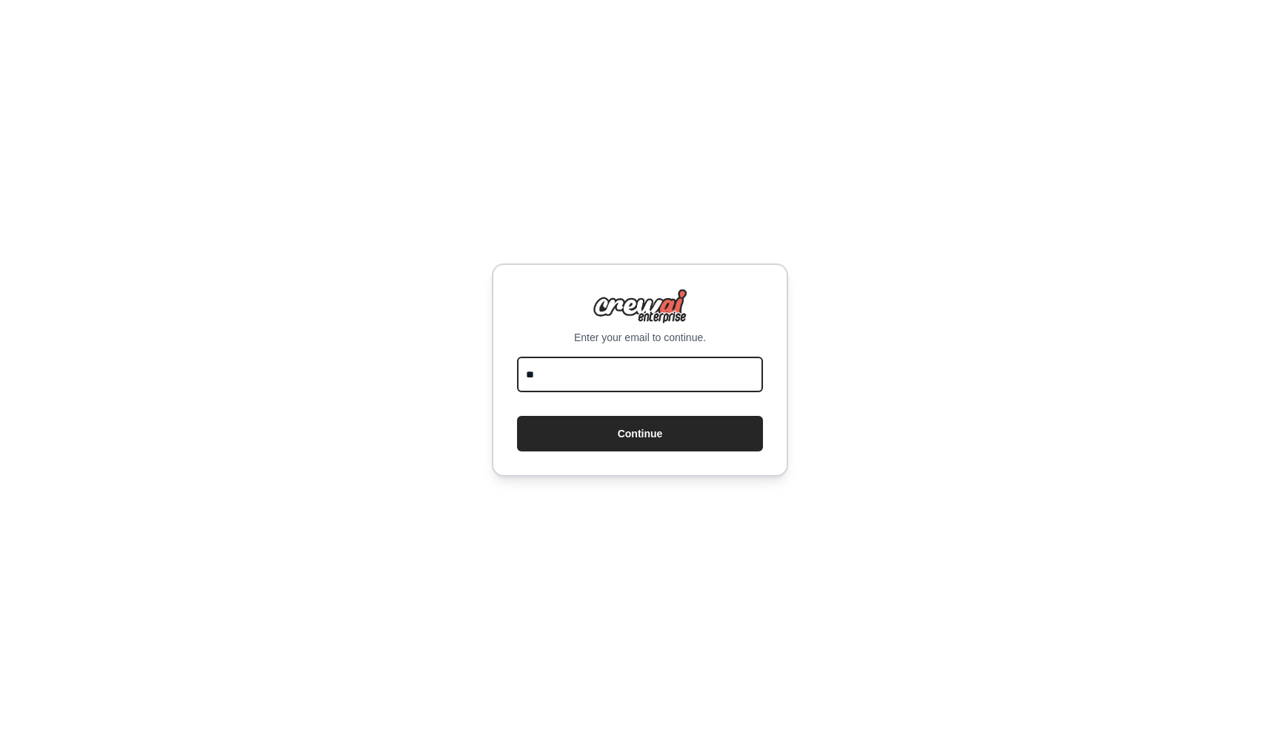
type input "*"
paste input "**********"
drag, startPoint x: 573, startPoint y: 376, endPoint x: 394, endPoint y: 367, distance: 179.5
click at [394, 367] on div "**********" at bounding box center [640, 370] width 1280 height 740
type input "**********"
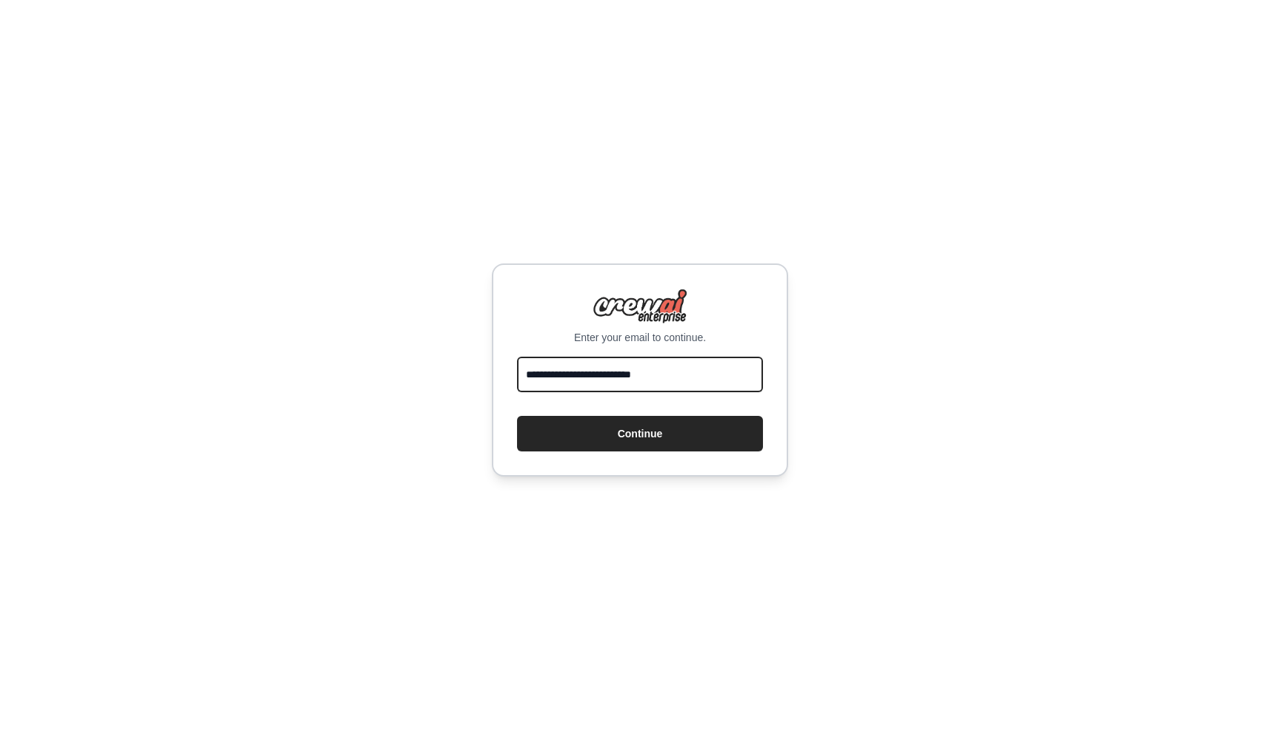
click at [640, 434] on button "Continue" at bounding box center [640, 434] width 246 height 36
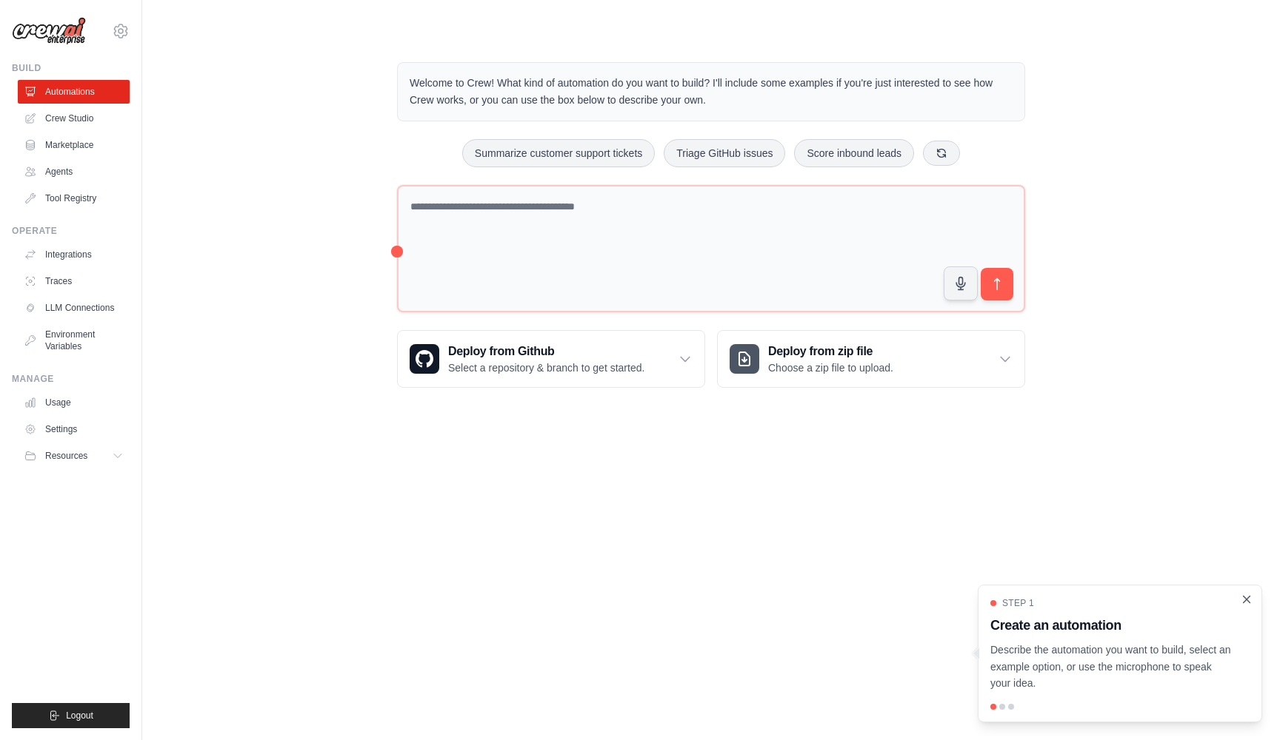
click at [1244, 603] on icon "Close walkthrough" at bounding box center [1246, 599] width 7 height 7
click at [689, 183] on div "Welcome to Crew! What kind of automation do you want to build? I'll include som…" at bounding box center [710, 225] width 663 height 373
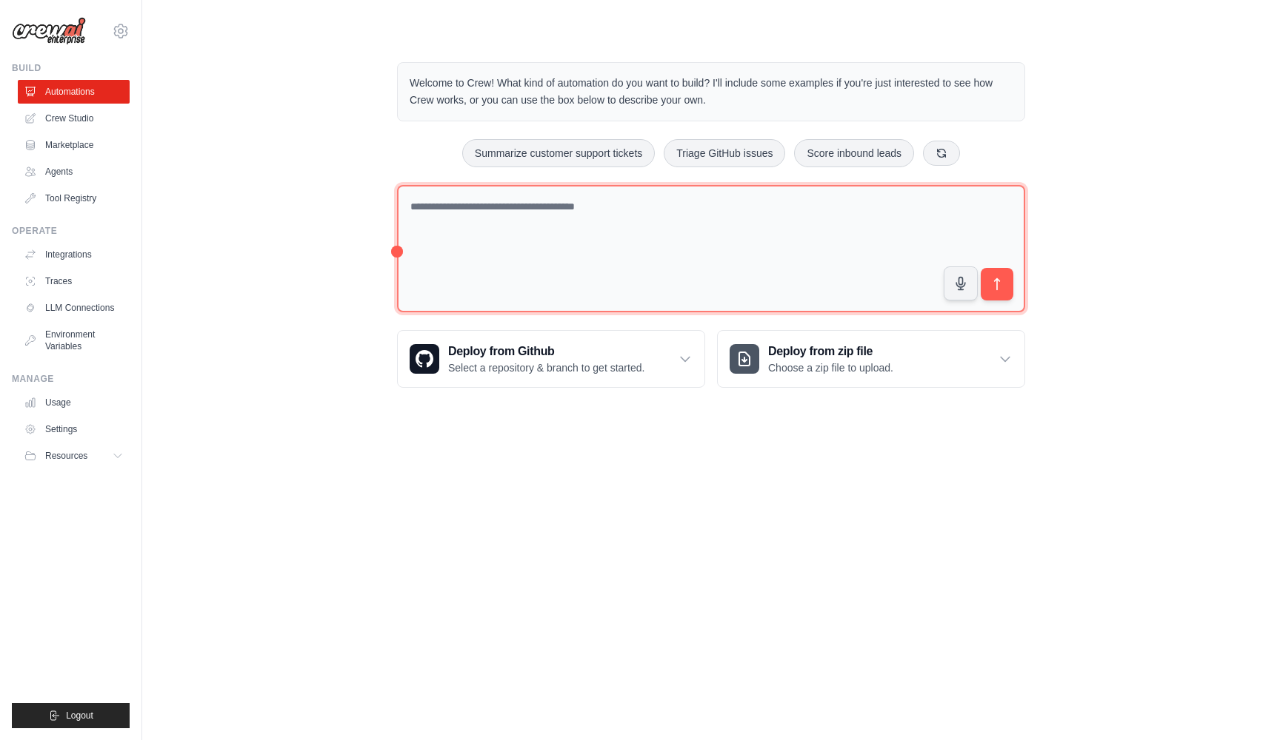
click at [540, 210] on textarea at bounding box center [711, 249] width 628 height 128
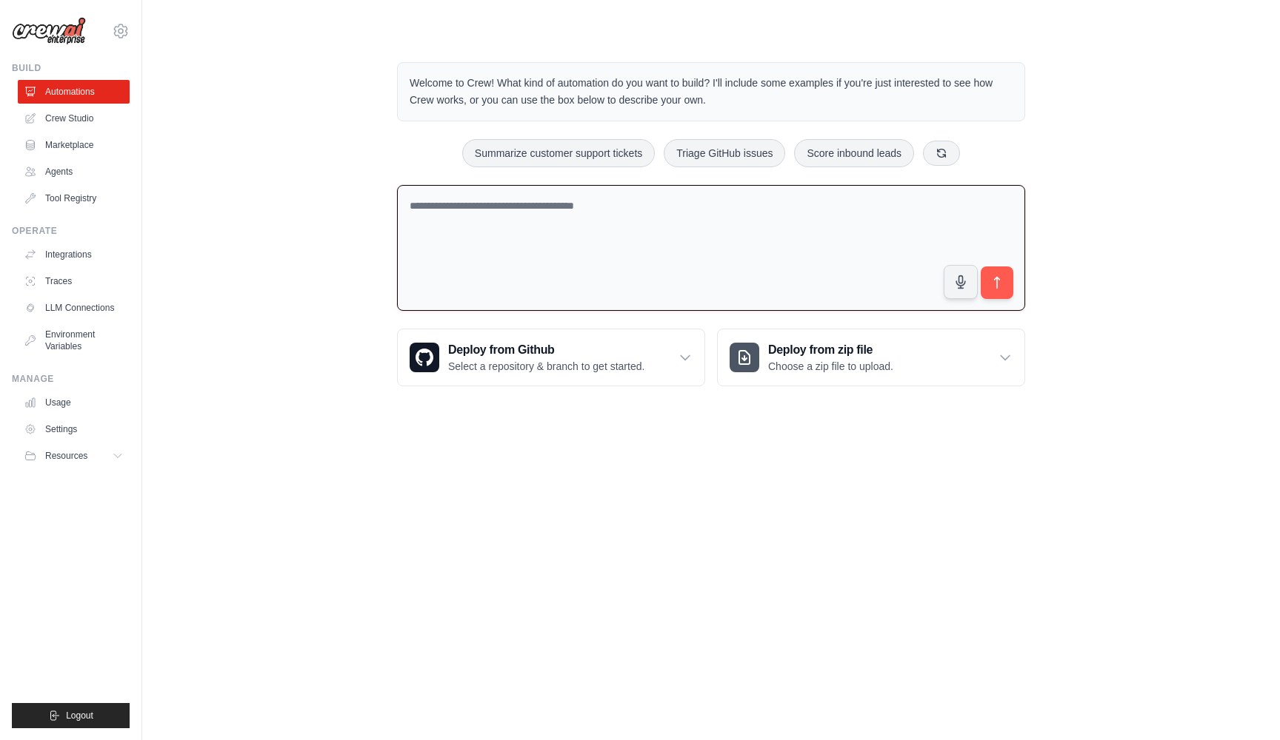
click at [426, 161] on div "Summarize customer support tickets Triage GitHub issues Score inbound leads" at bounding box center [711, 153] width 628 height 28
click at [250, 115] on div "Welcome to Crew! What kind of automation do you want to build? I'll include som…" at bounding box center [711, 225] width 1090 height 372
click at [447, 203] on textarea at bounding box center [711, 248] width 628 height 127
paste textarea "**********"
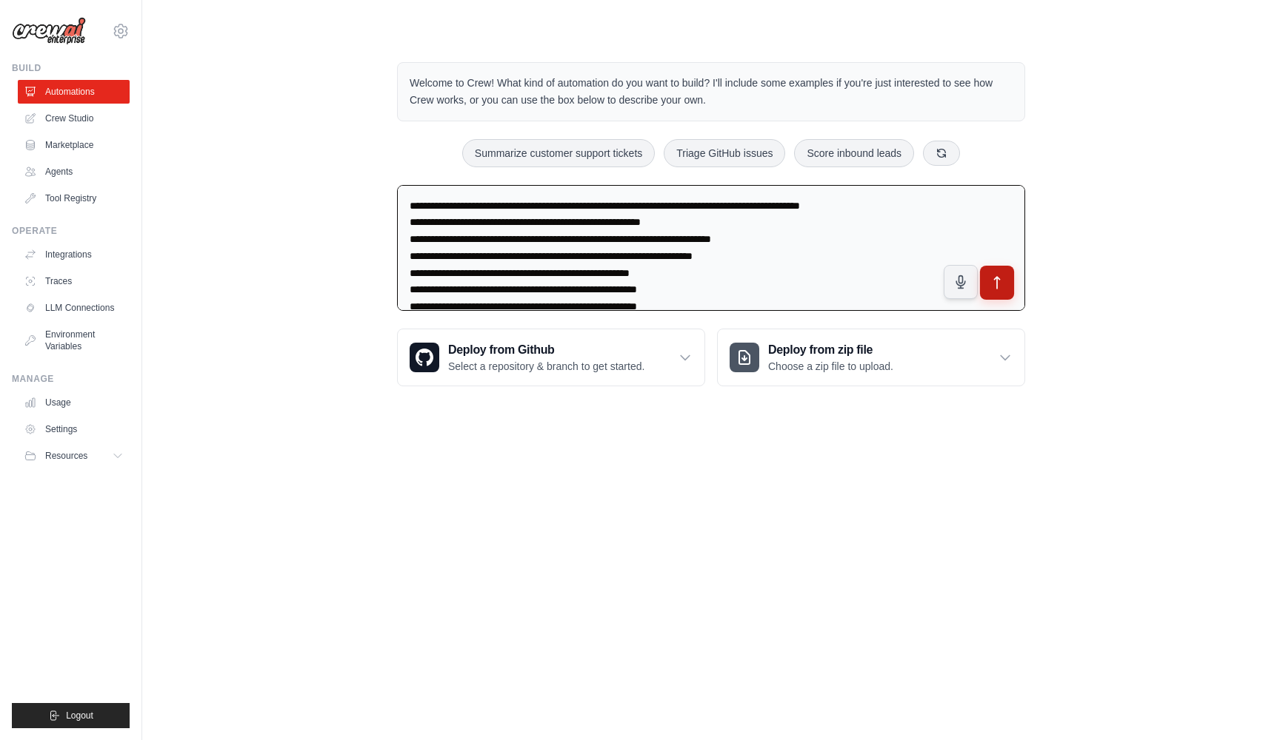
type textarea "**********"
click at [993, 291] on button "submit" at bounding box center [997, 283] width 34 height 34
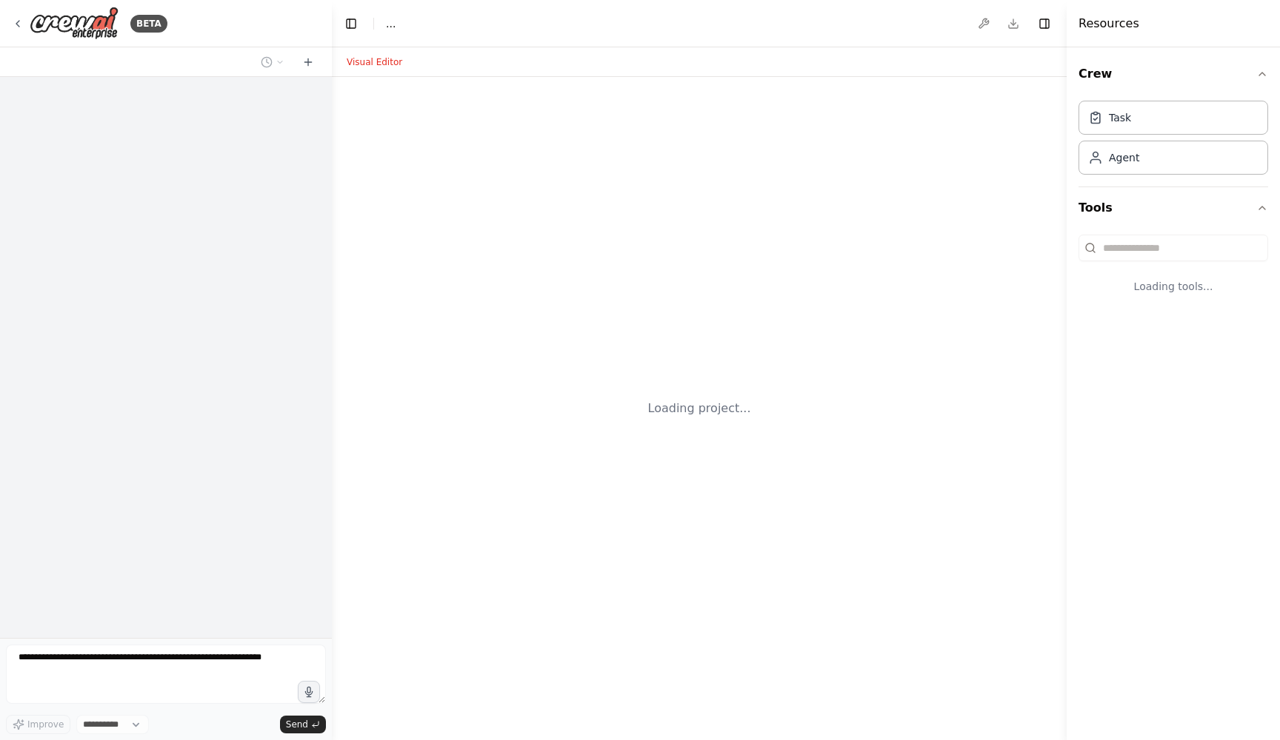
select select "****"
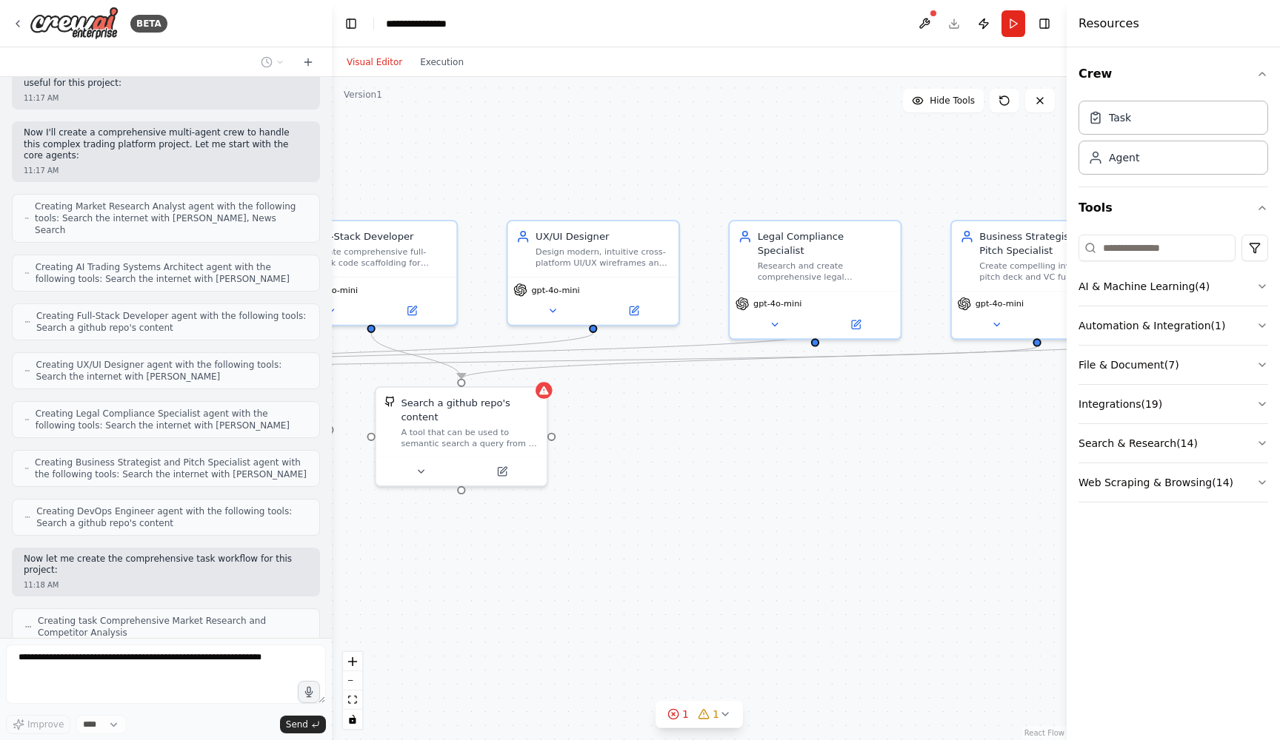
scroll to position [435, 0]
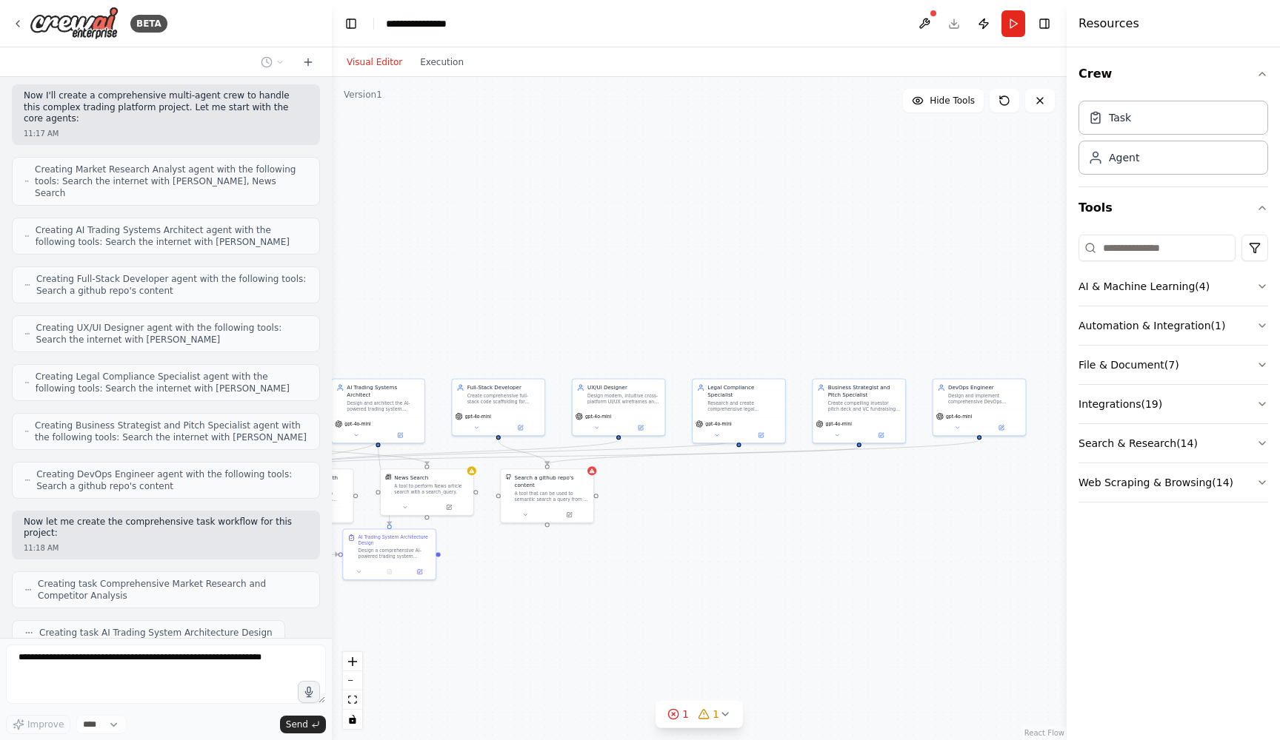
drag, startPoint x: 984, startPoint y: 441, endPoint x: 606, endPoint y: 538, distance: 390.1
click at [606, 538] on div ".deletable-edge-delete-btn { width: 20px; height: 20px; border: 0px solid #ffff…" at bounding box center [699, 408] width 735 height 663
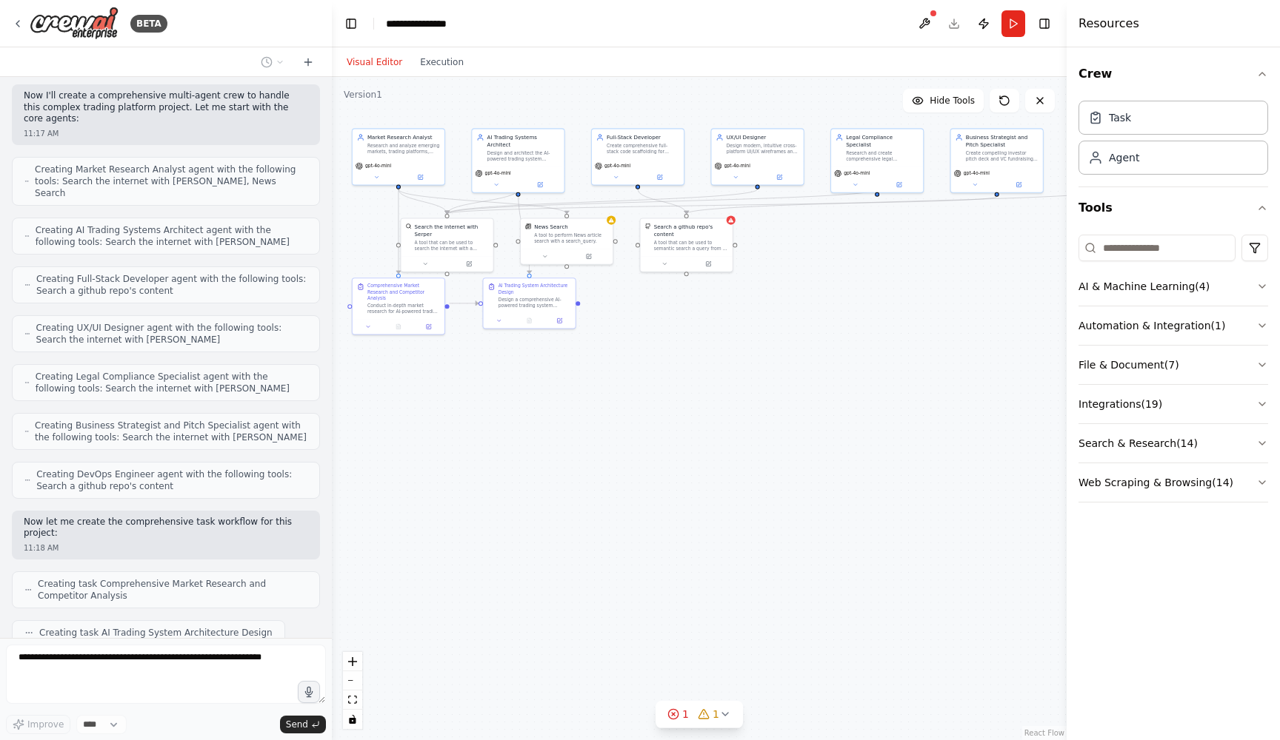
scroll to position [472, 0]
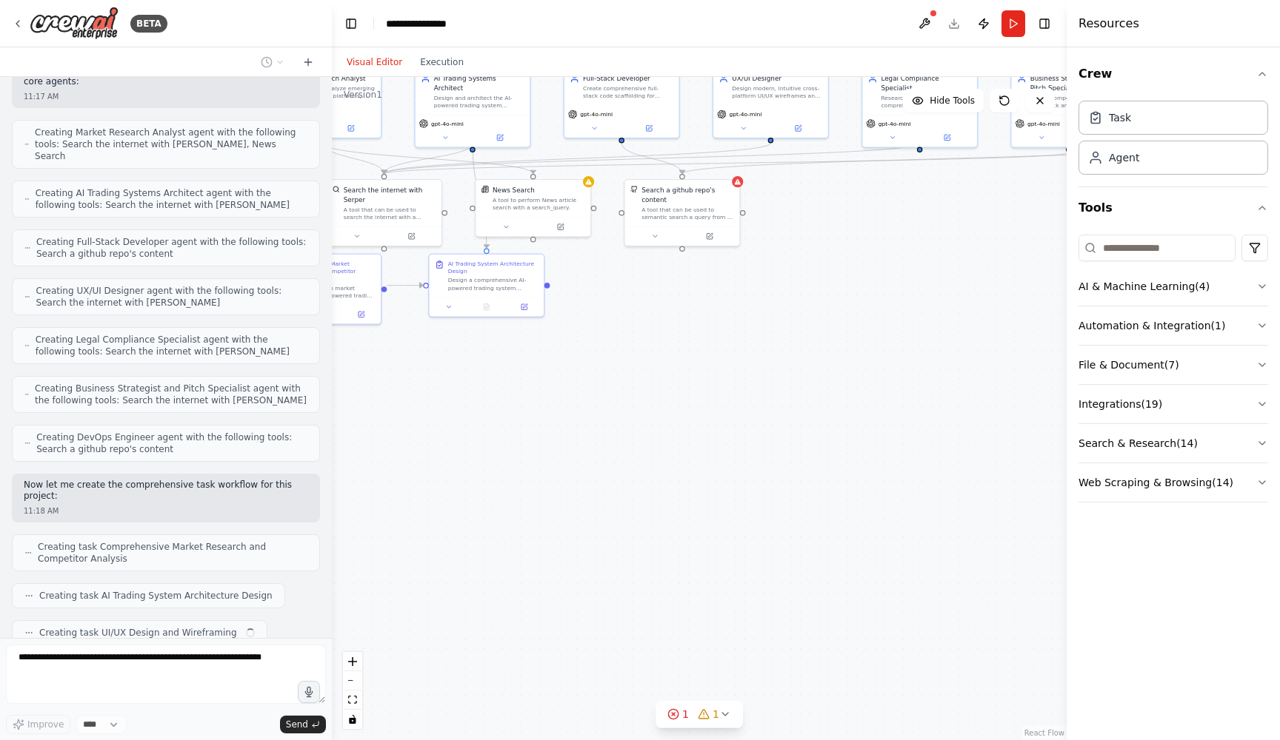
drag, startPoint x: 565, startPoint y: 627, endPoint x: 703, endPoint y: 377, distance: 286.0
click at [703, 377] on div ".deletable-edge-delete-btn { width: 20px; height: 20px; border: 0px solid #ffff…" at bounding box center [699, 408] width 735 height 663
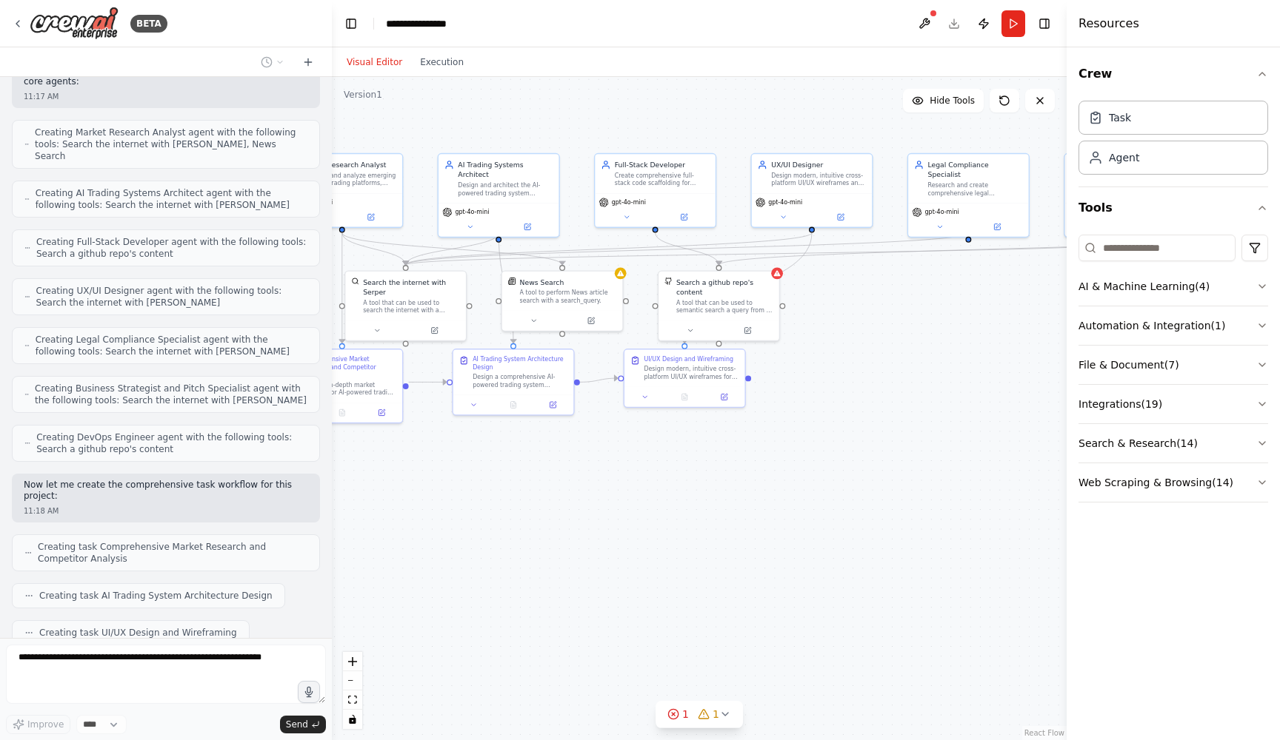
drag, startPoint x: 543, startPoint y: 374, endPoint x: 581, endPoint y: 475, distance: 108.2
click at [581, 475] on div ".deletable-edge-delete-btn { width: 20px; height: 20px; border: 0px solid #ffff…" at bounding box center [699, 408] width 735 height 663
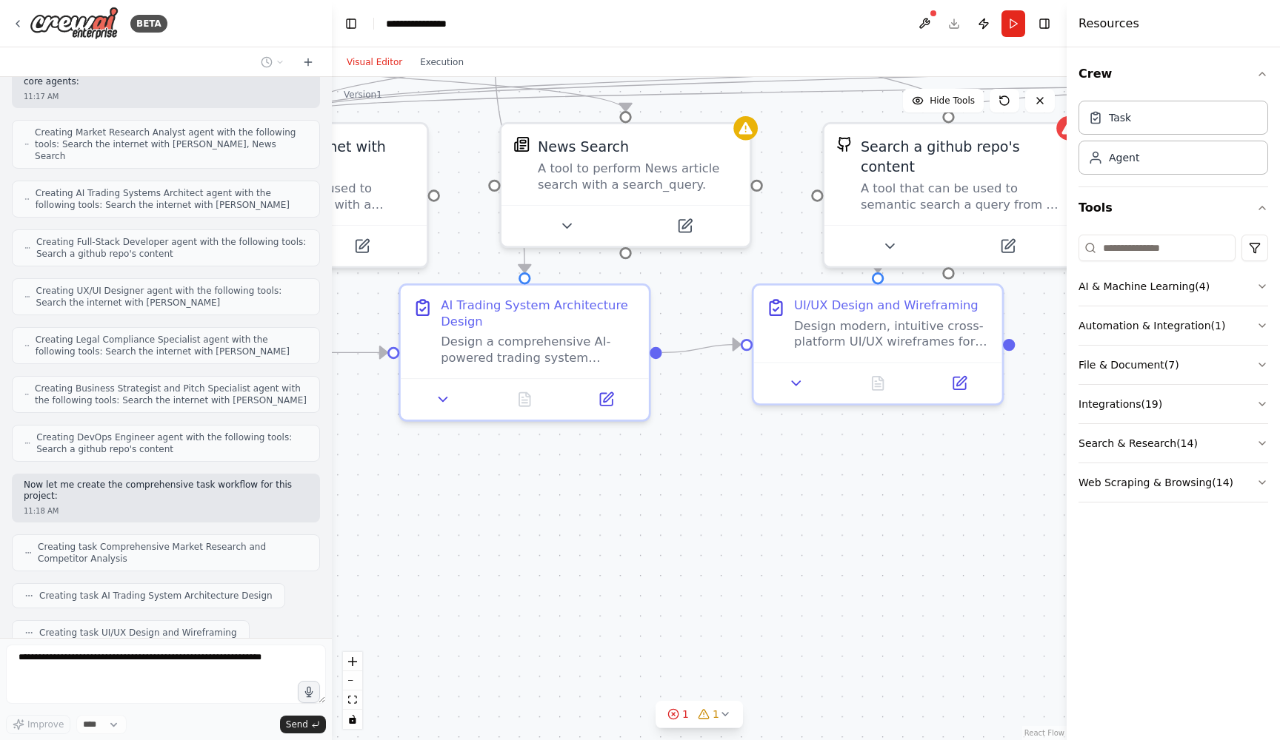
drag, startPoint x: 598, startPoint y: 499, endPoint x: 706, endPoint y: 499, distance: 108.9
click at [706, 499] on div ".deletable-edge-delete-btn { width: 20px; height: 20px; border: 0px solid #ffff…" at bounding box center [699, 408] width 735 height 663
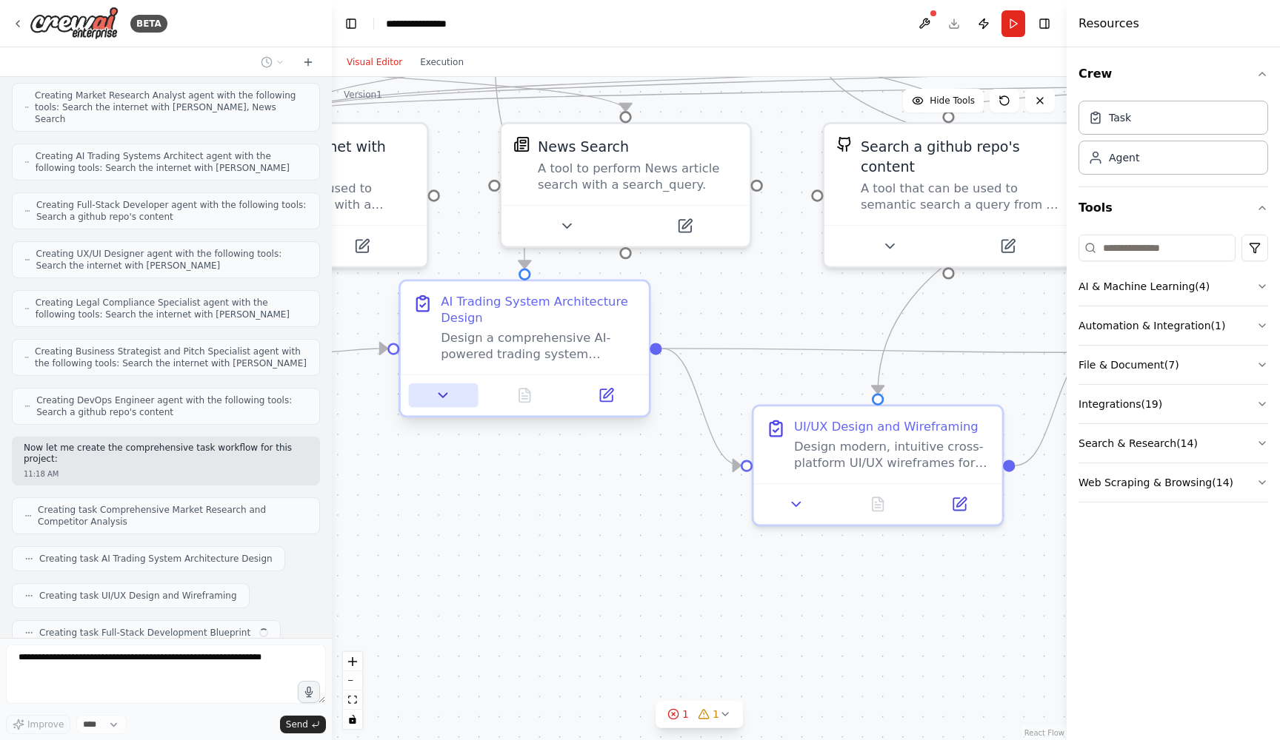
click at [443, 403] on icon at bounding box center [443, 395] width 16 height 16
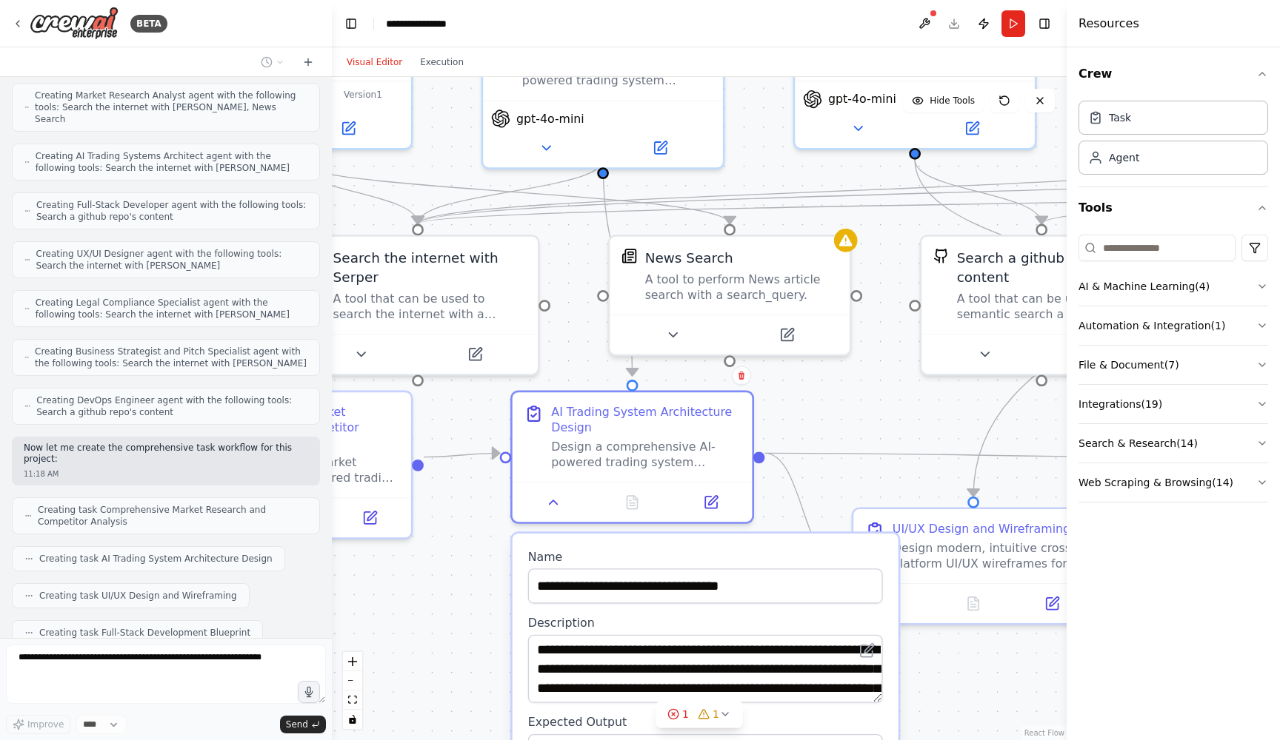
scroll to position [546, 0]
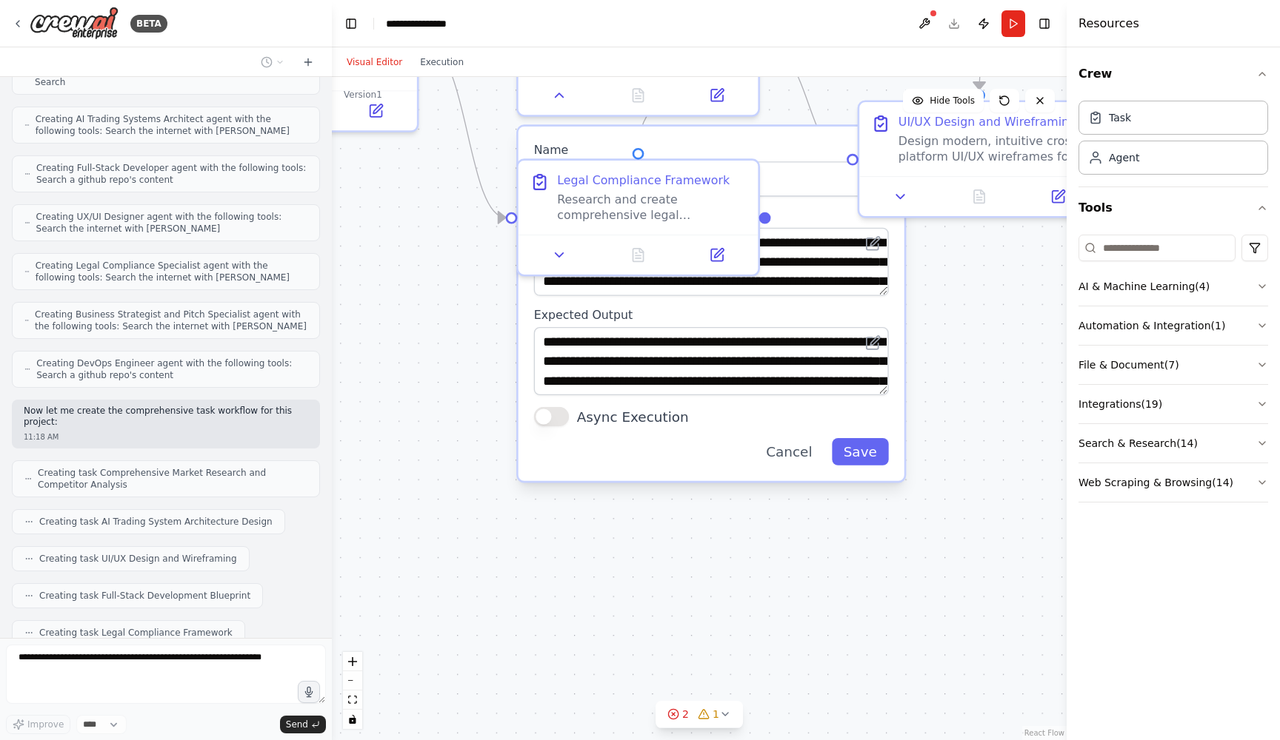
drag, startPoint x: 365, startPoint y: 466, endPoint x: 481, endPoint y: 161, distance: 325.8
click at [481, 161] on div ".deletable-edge-delete-btn { width: 20px; height: 20px; border: 0px solid #ffff…" at bounding box center [699, 408] width 735 height 663
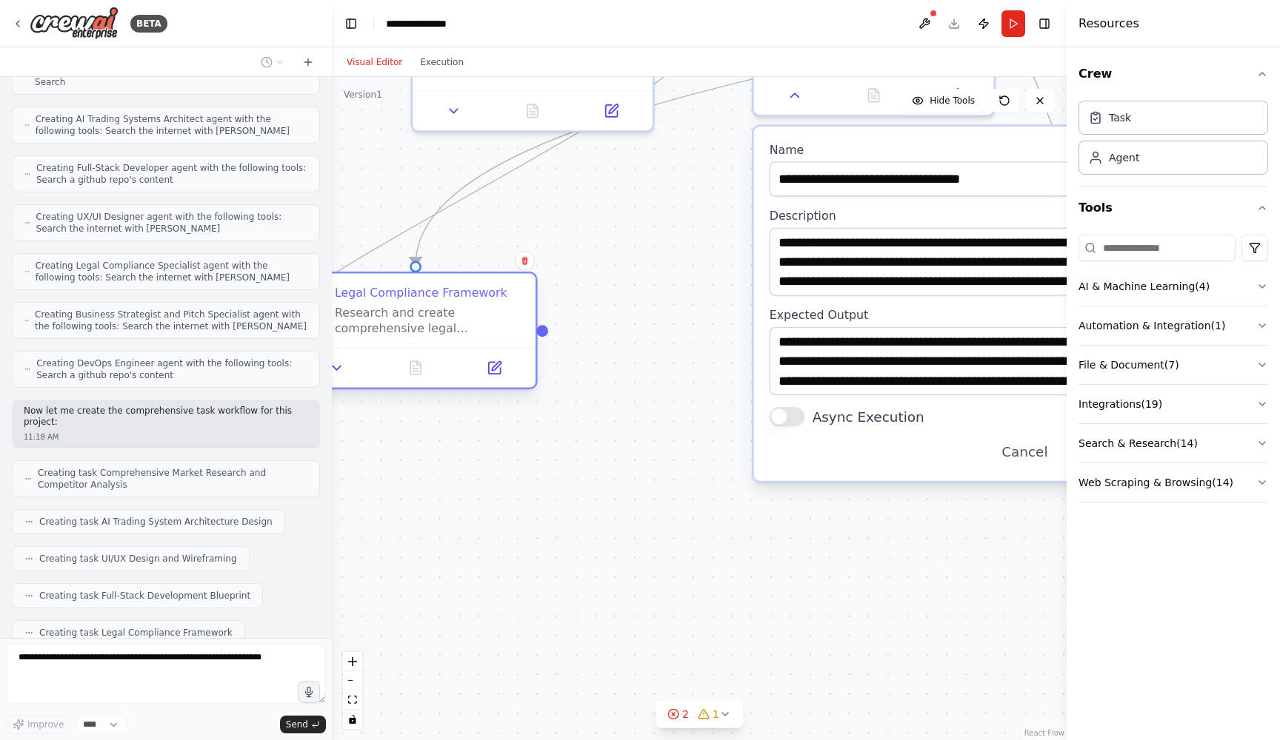
drag, startPoint x: 561, startPoint y: 212, endPoint x: 412, endPoint y: 349, distance: 201.7
click at [401, 335] on div "Legal Compliance Framework Research and create comprehensive legal compliance b…" at bounding box center [415, 310] width 216 height 50
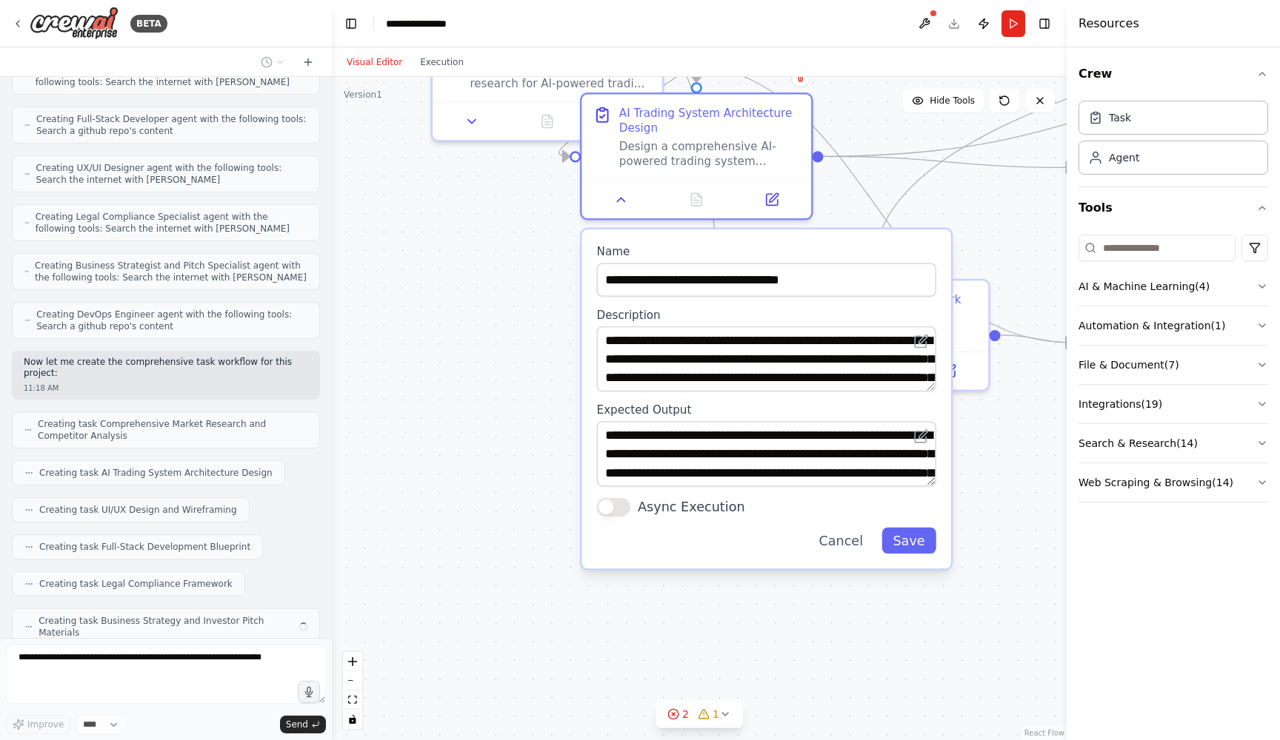
scroll to position [583, 0]
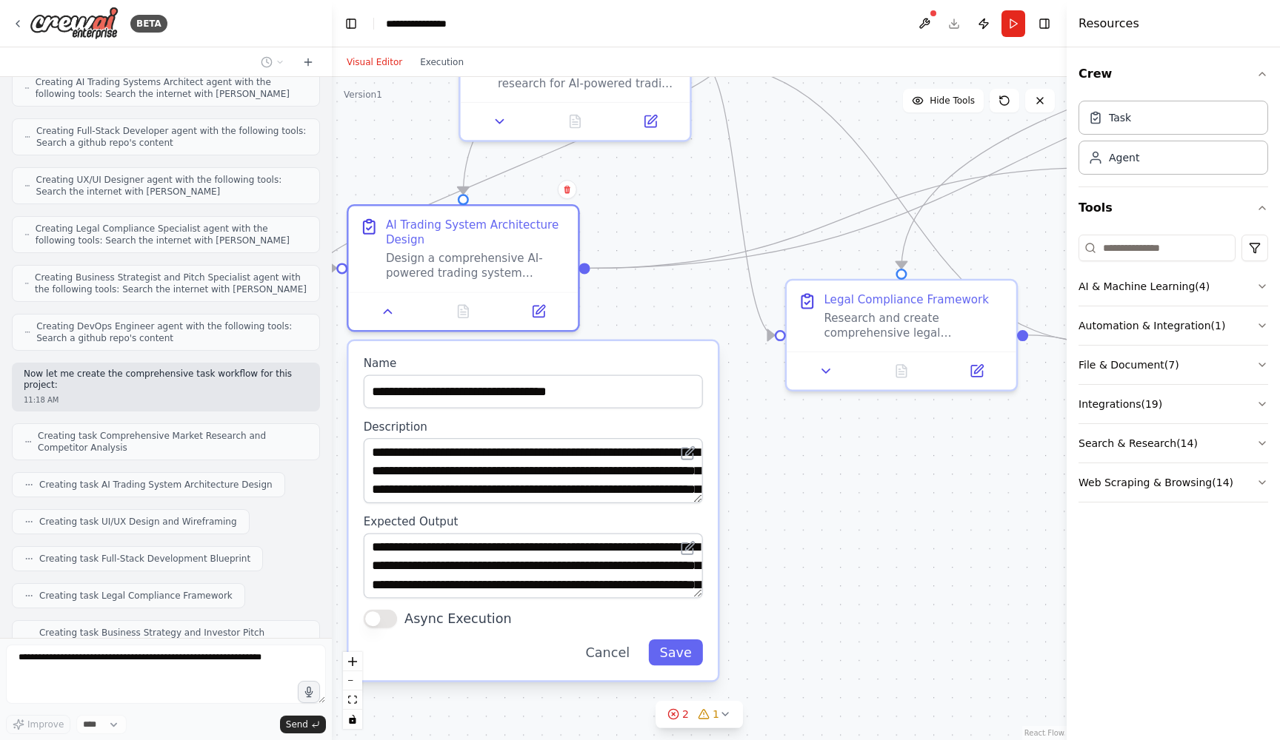
drag, startPoint x: 771, startPoint y: 527, endPoint x: 358, endPoint y: 617, distance: 422.8
click at [357, 617] on div "**********" at bounding box center [533, 510] width 369 height 339
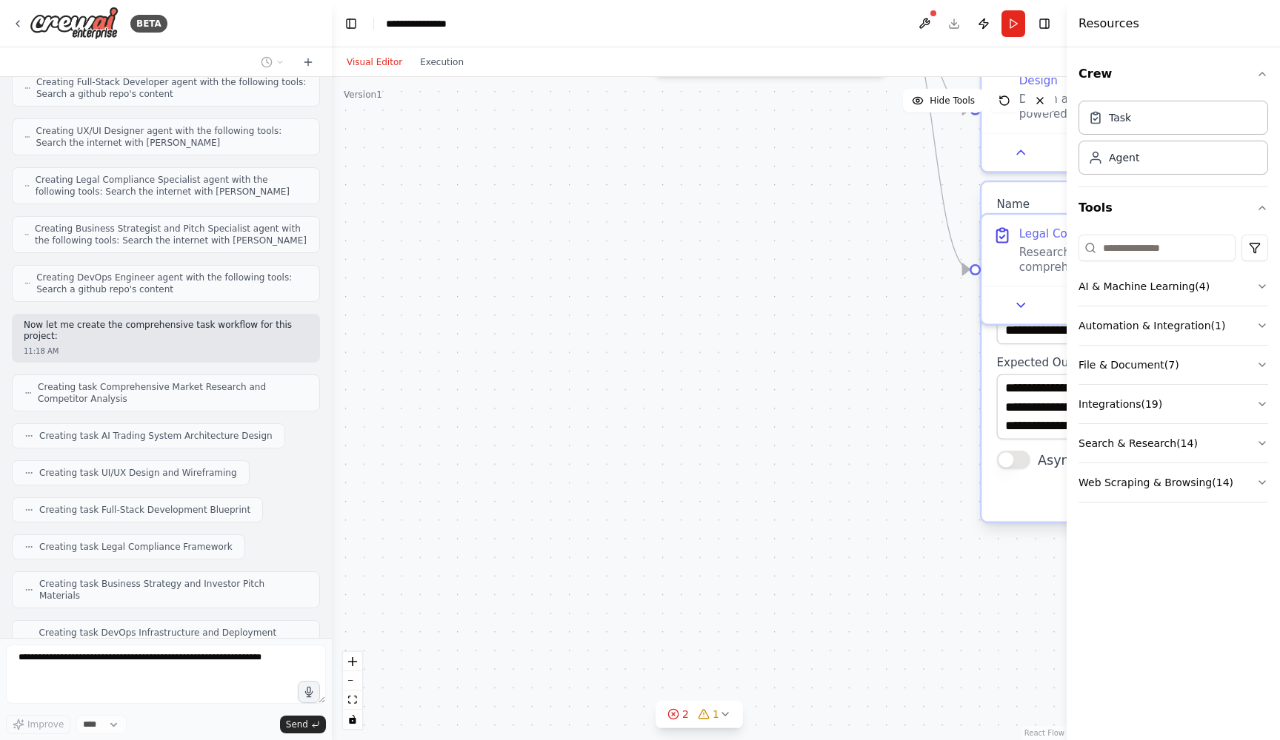
scroll to position [621, 0]
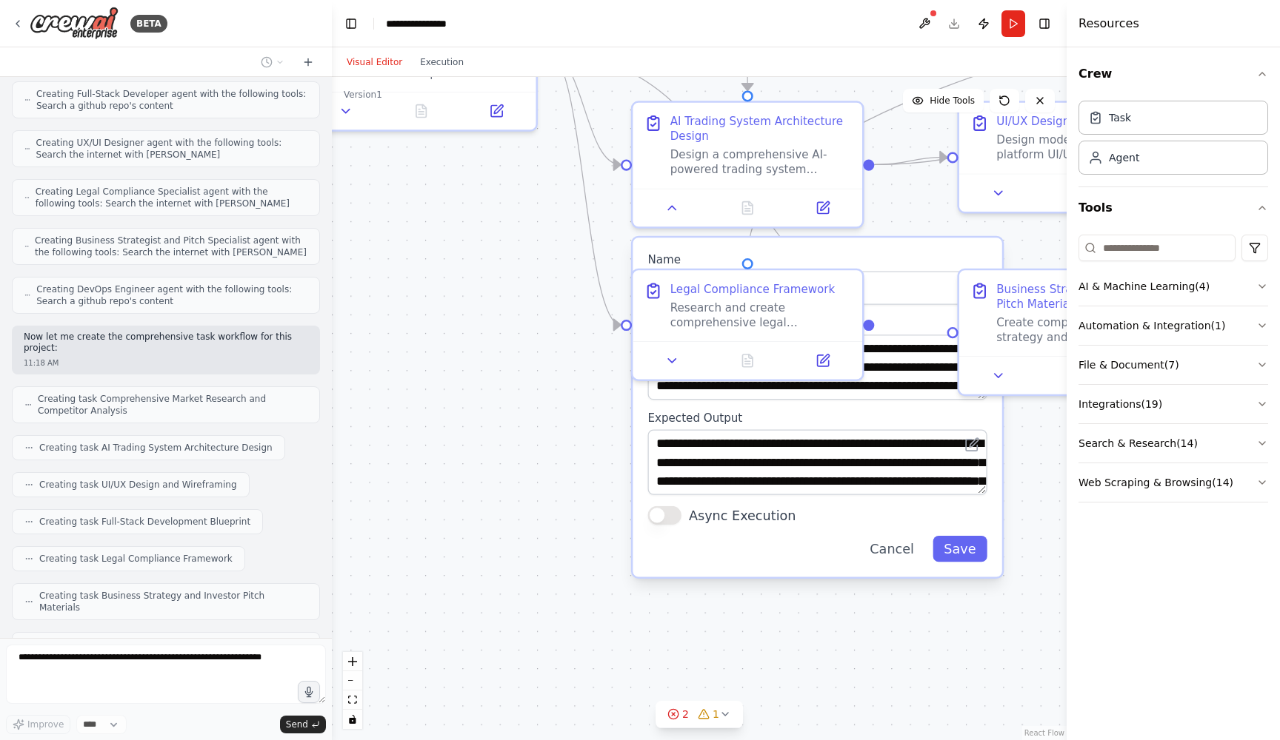
drag, startPoint x: 792, startPoint y: 436, endPoint x: 629, endPoint y: 428, distance: 162.4
click at [629, 428] on div ".deletable-edge-delete-btn { width: 20px; height: 20px; border: 0px solid #ffff…" at bounding box center [699, 408] width 735 height 663
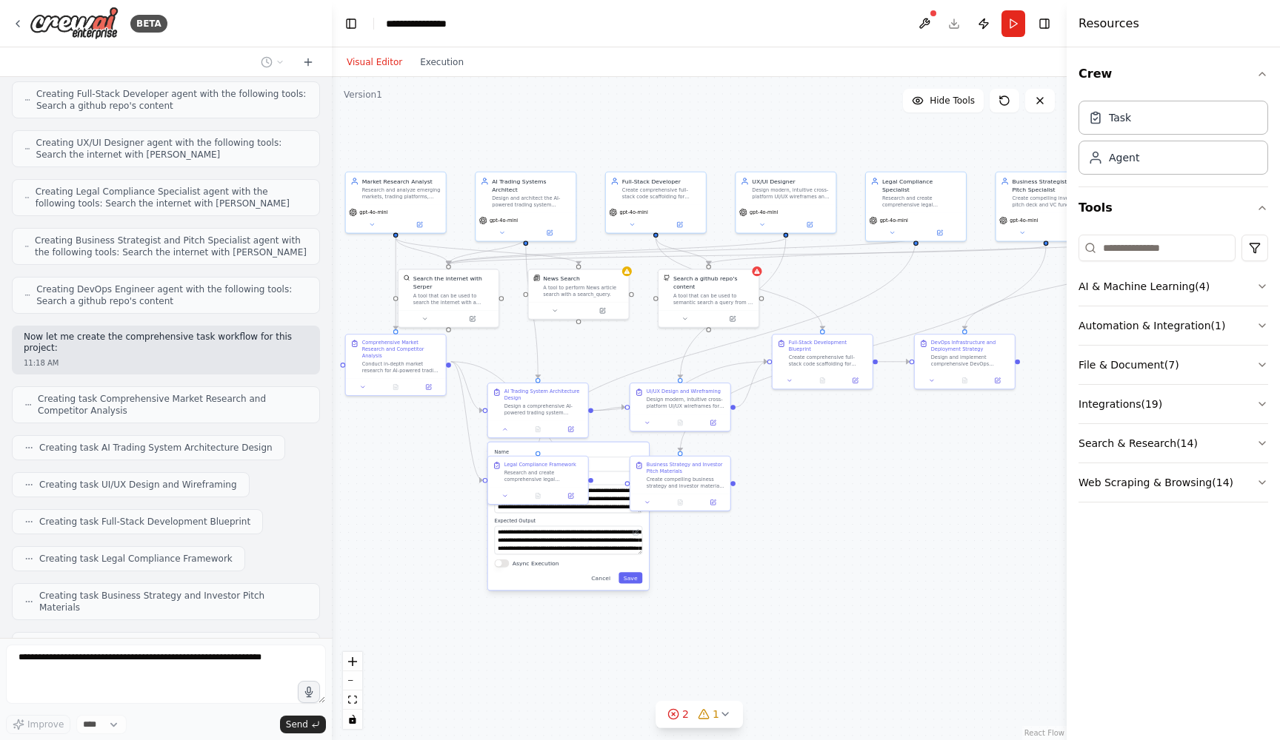
drag, startPoint x: 575, startPoint y: 373, endPoint x: 434, endPoint y: 560, distance: 234.1
click at [434, 559] on div ".deletable-edge-delete-btn { width: 20px; height: 20px; border: 0px solid #ffff…" at bounding box center [699, 408] width 735 height 663
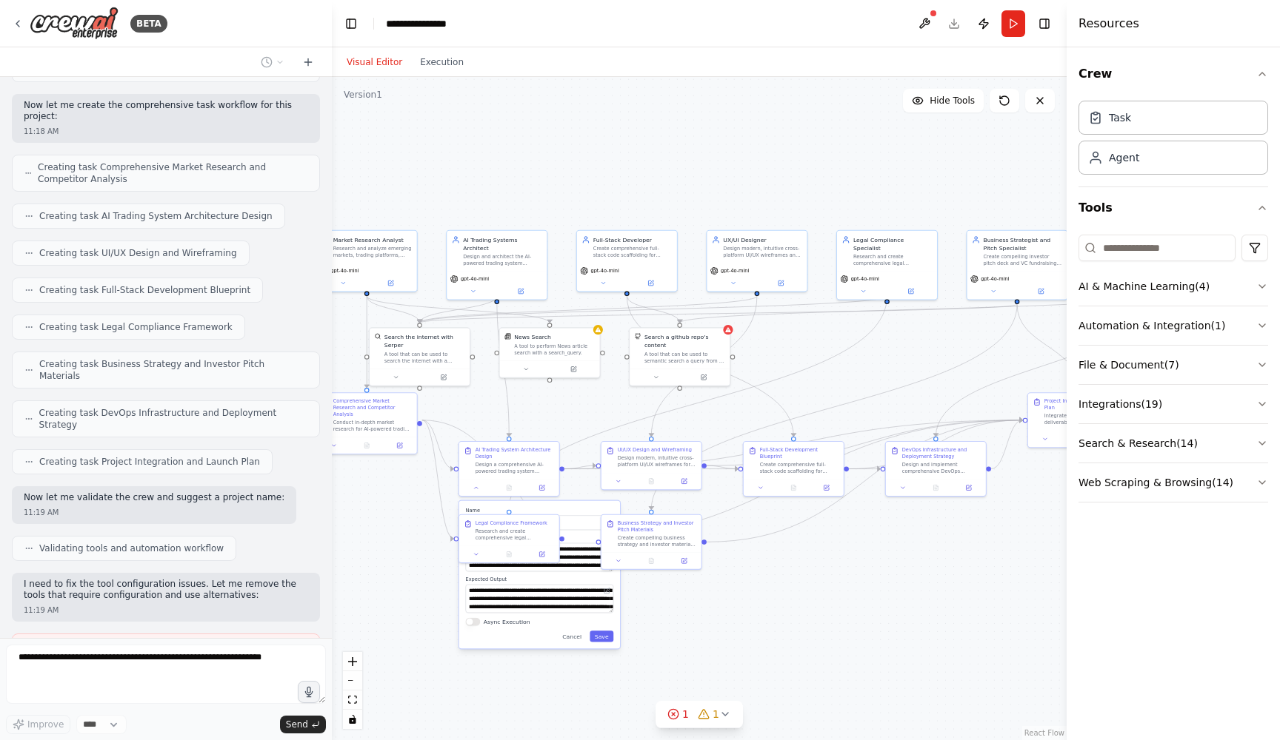
scroll to position [889, 0]
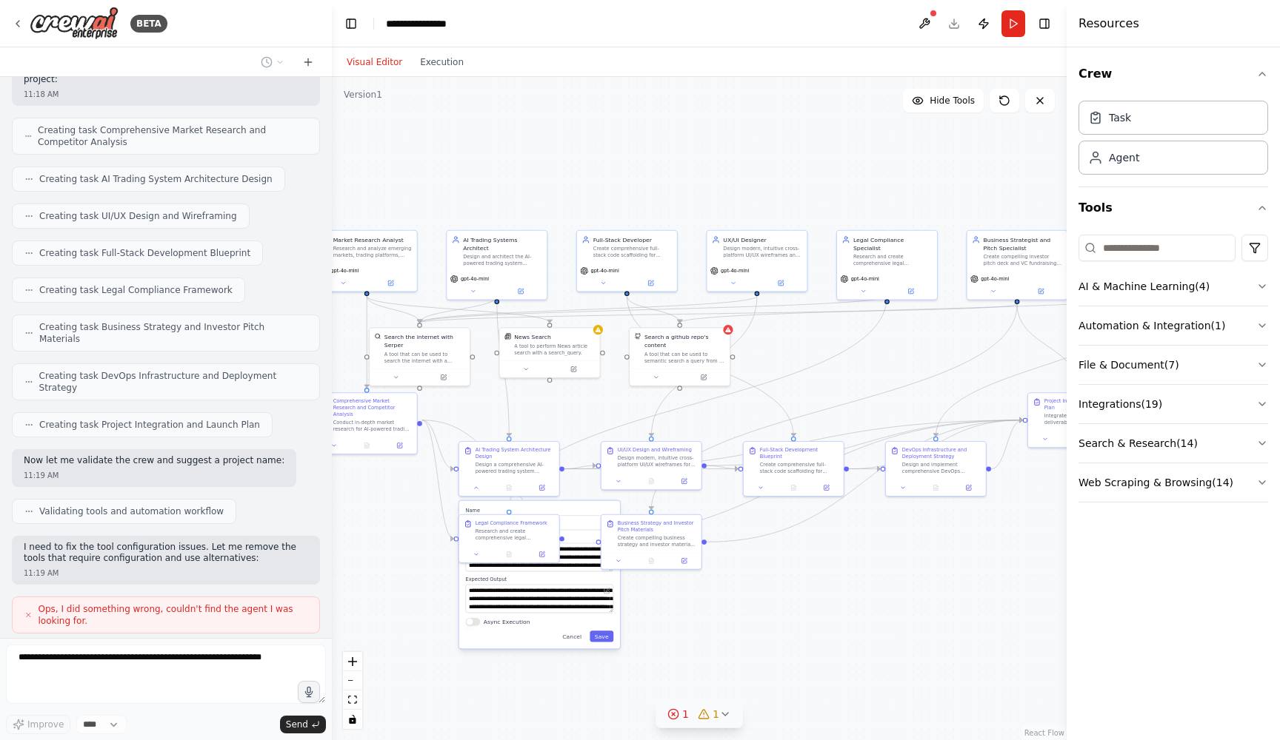
click at [723, 716] on icon at bounding box center [725, 714] width 6 height 3
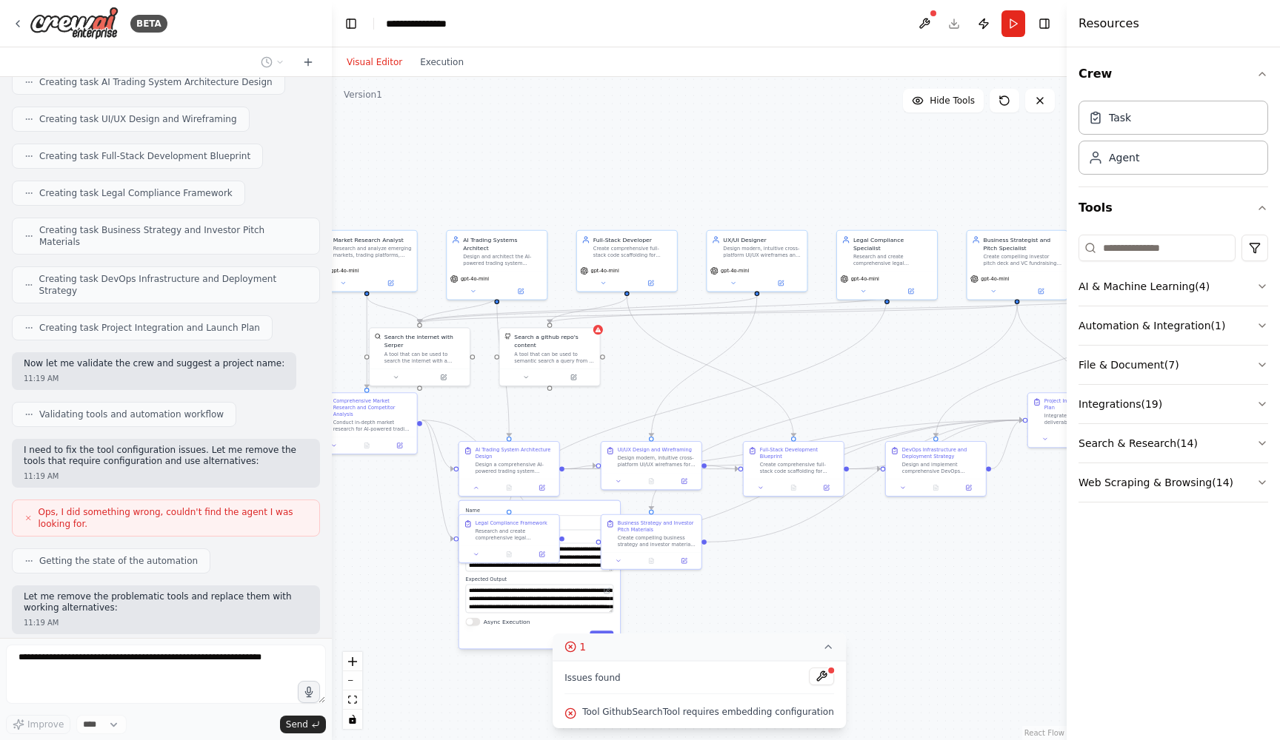
scroll to position [1023, 0]
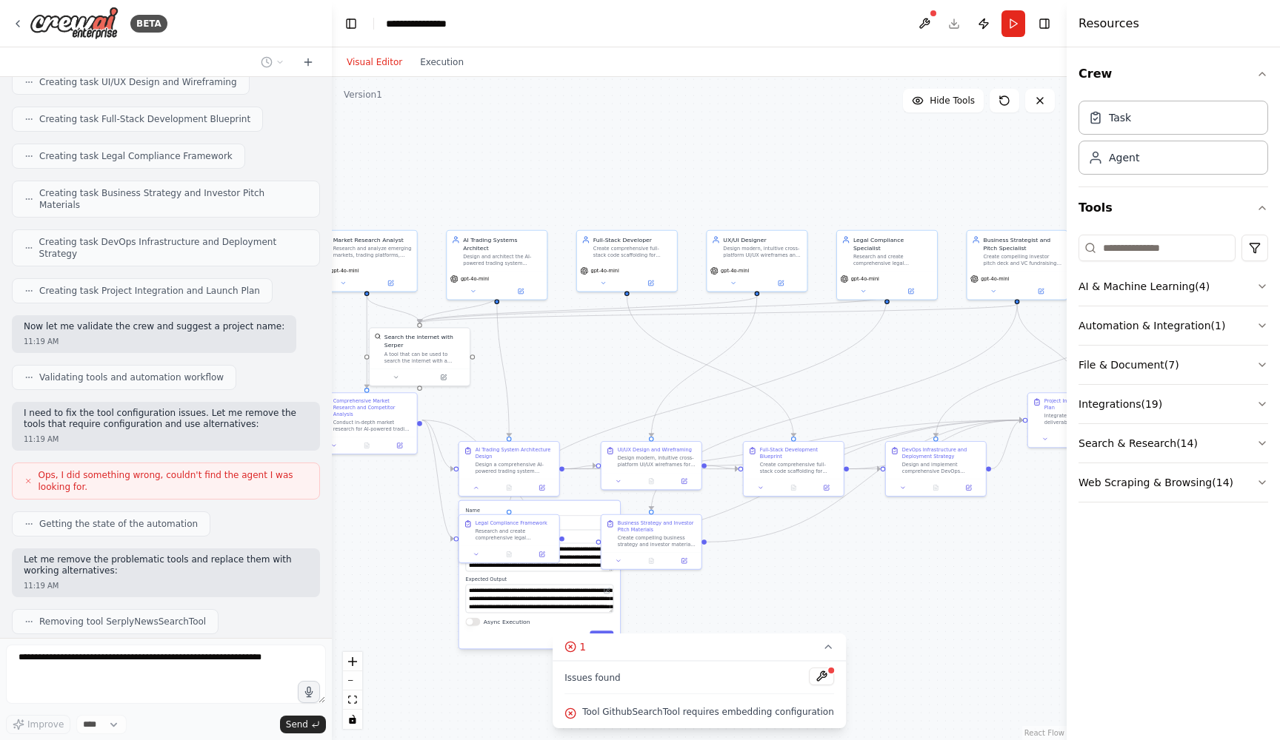
click at [807, 609] on div ".deletable-edge-delete-btn { width: 20px; height: 20px; border: 0px solid #ffff…" at bounding box center [699, 408] width 735 height 663
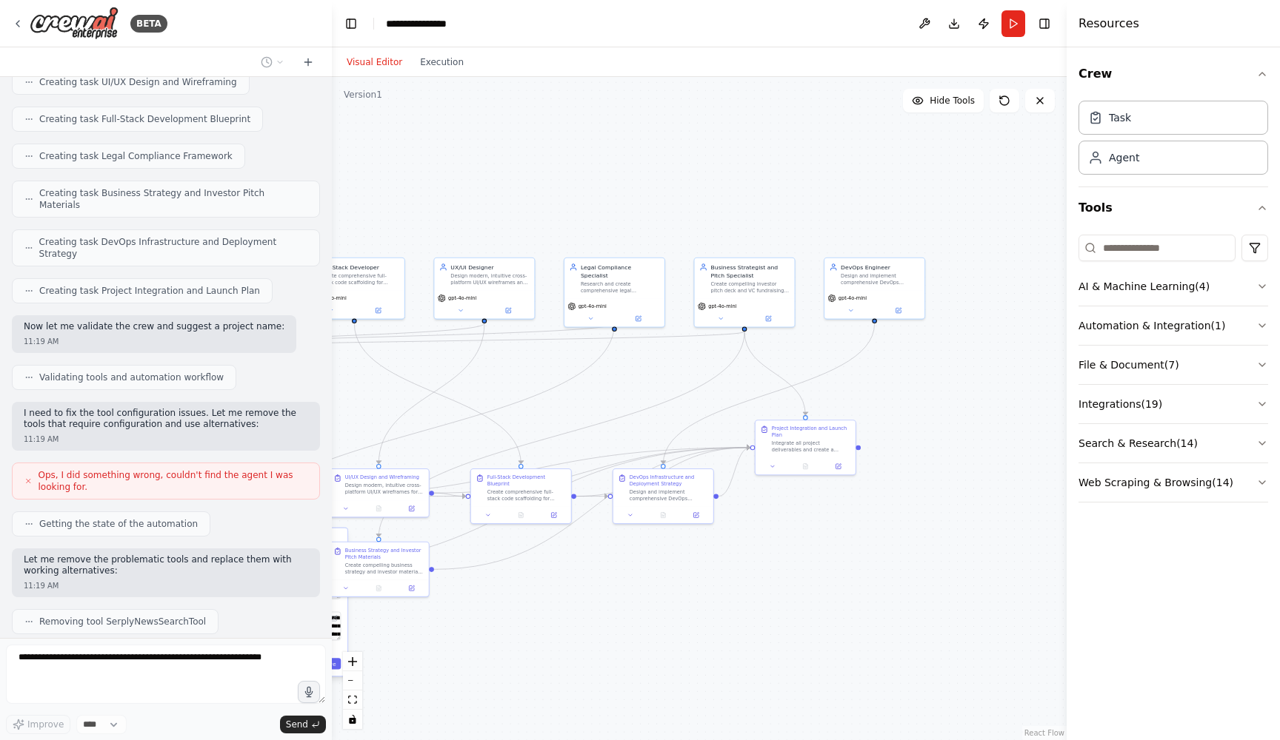
scroll to position [1109, 0]
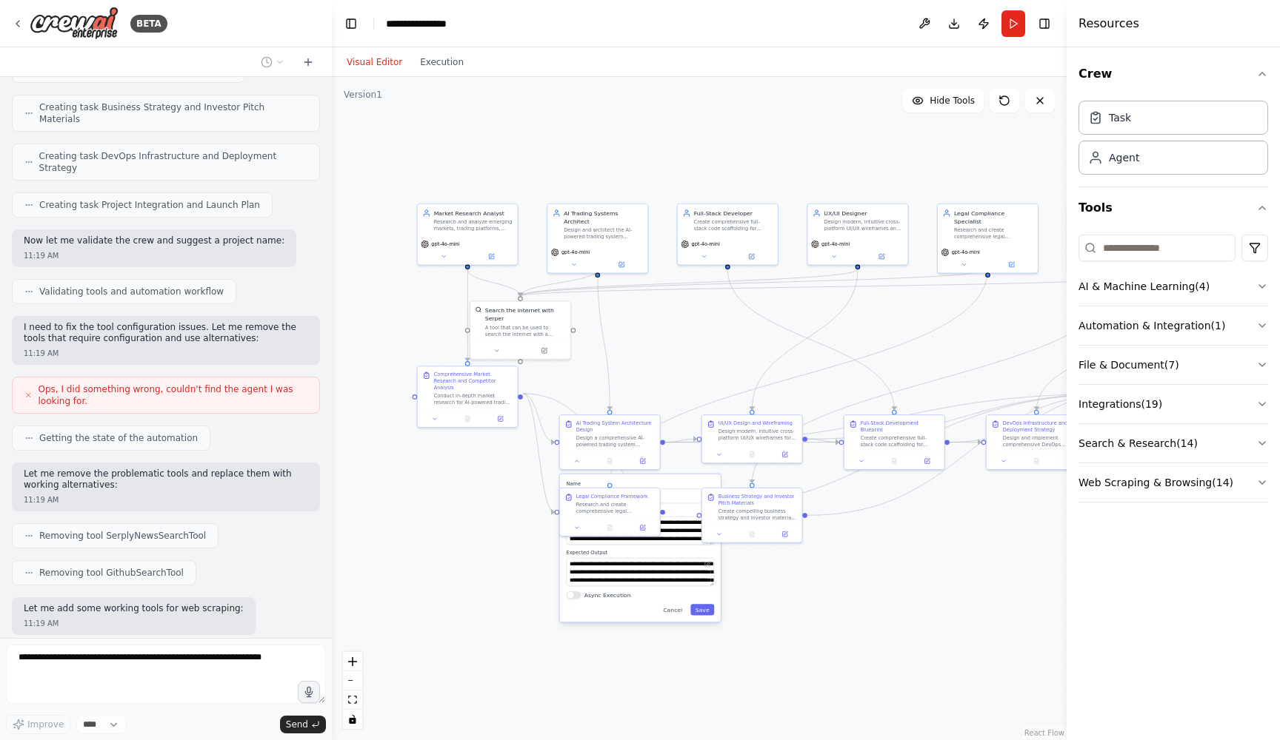
drag, startPoint x: 807, startPoint y: 609, endPoint x: 914, endPoint y: 581, distance: 110.8
click at [914, 581] on div ".deletable-edge-delete-btn { width: 20px; height: 20px; border: 0px solid #ffff…" at bounding box center [699, 408] width 735 height 663
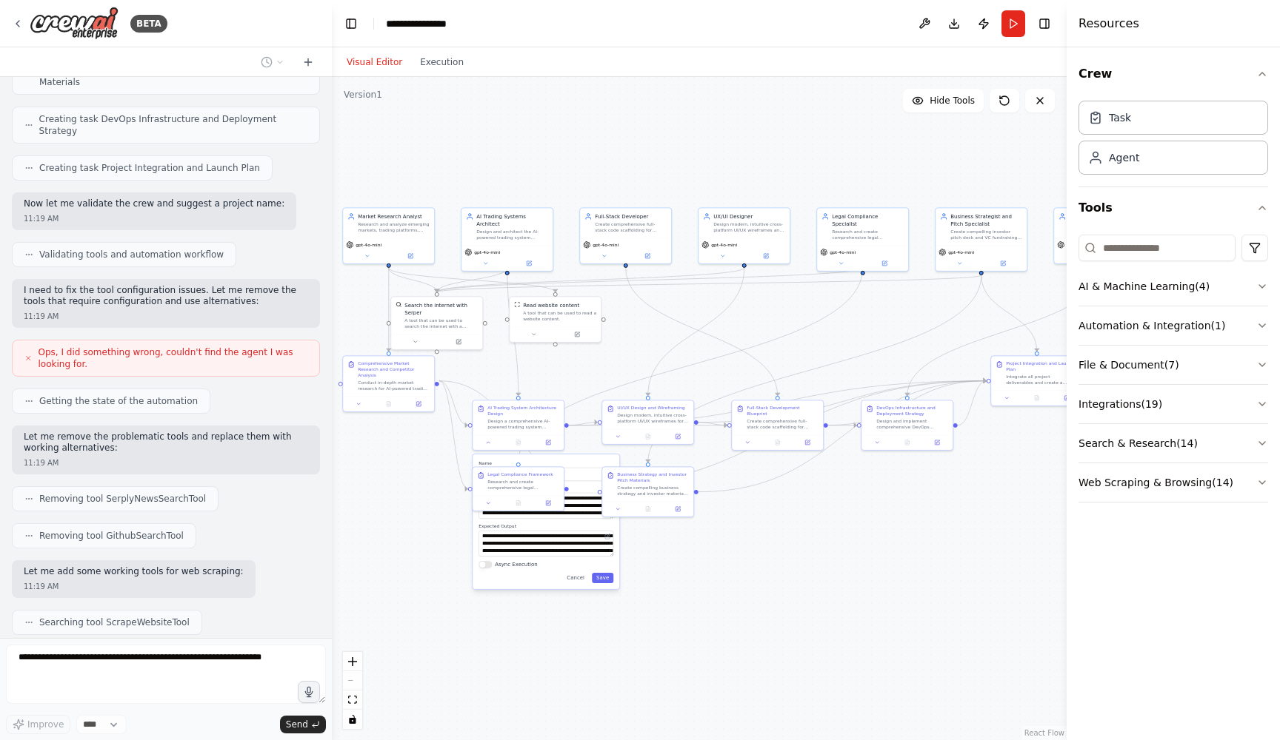
scroll to position [1183, 0]
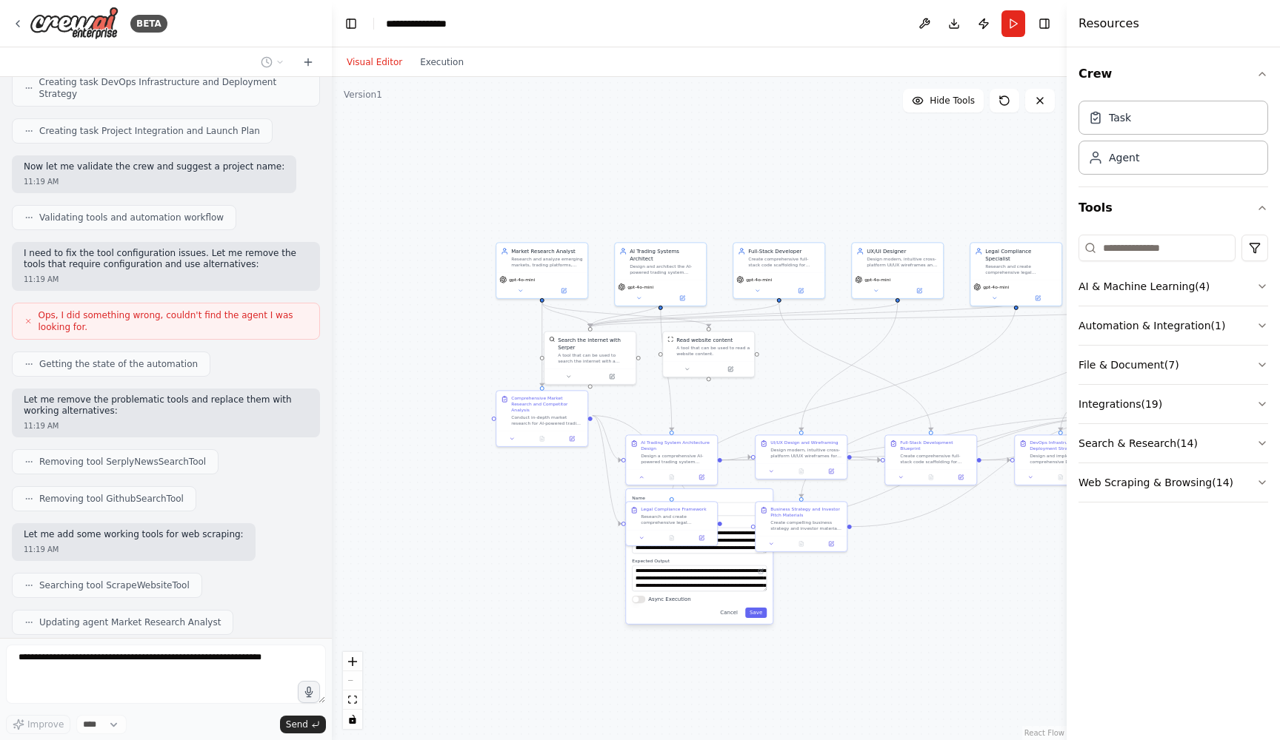
drag, startPoint x: 719, startPoint y: 578, endPoint x: 872, endPoint y: 612, distance: 157.2
click at [872, 612] on div ".deletable-edge-delete-btn { width: 20px; height: 20px; border: 0px solid #ffff…" at bounding box center [699, 408] width 735 height 663
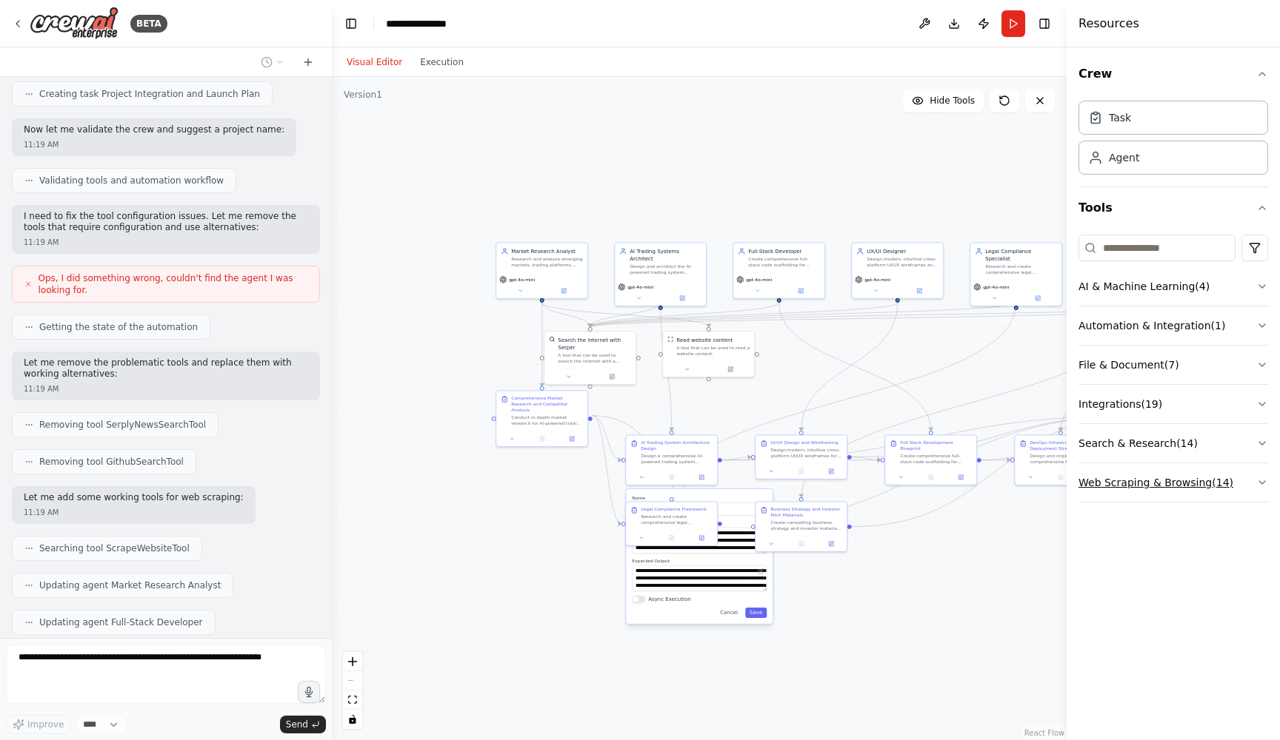
click at [1146, 478] on button "Web Scraping & Browsing ( 14 )" at bounding box center [1173, 483] width 190 height 39
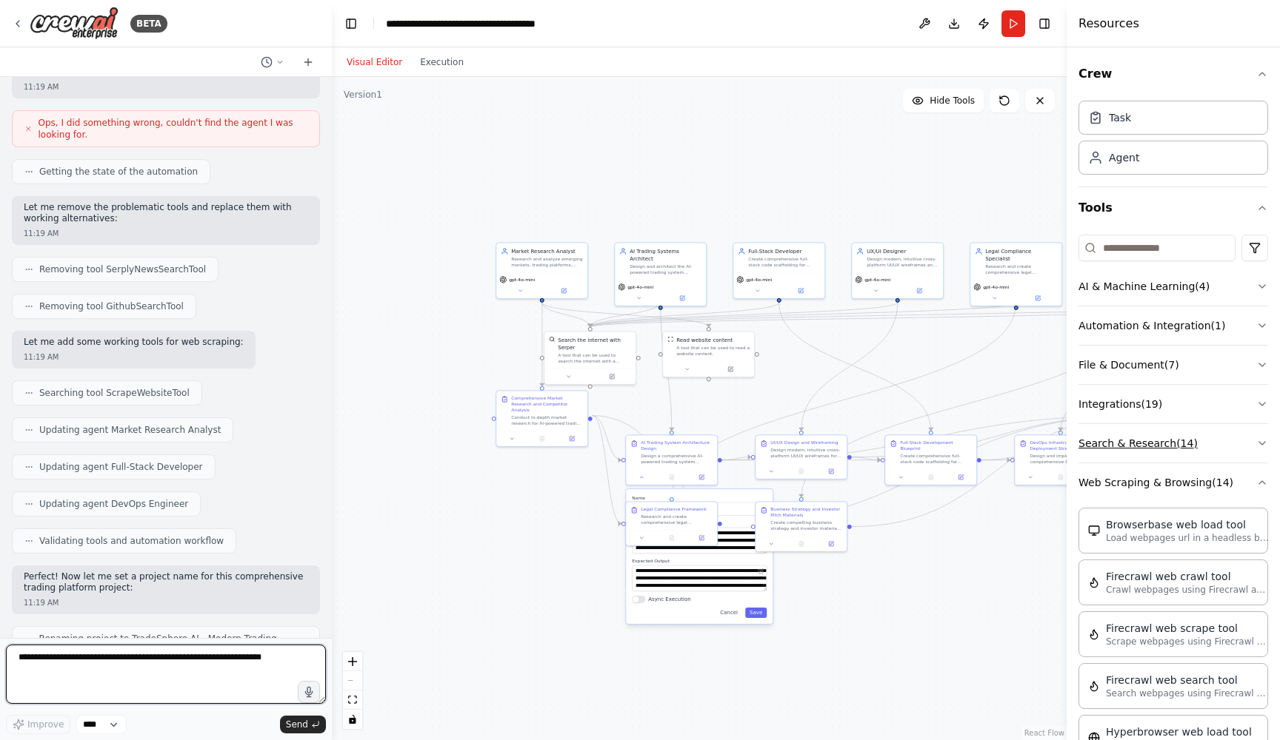
scroll to position [0, 0]
click at [1154, 426] on button "Search & Research ( 14 )" at bounding box center [1173, 443] width 190 height 39
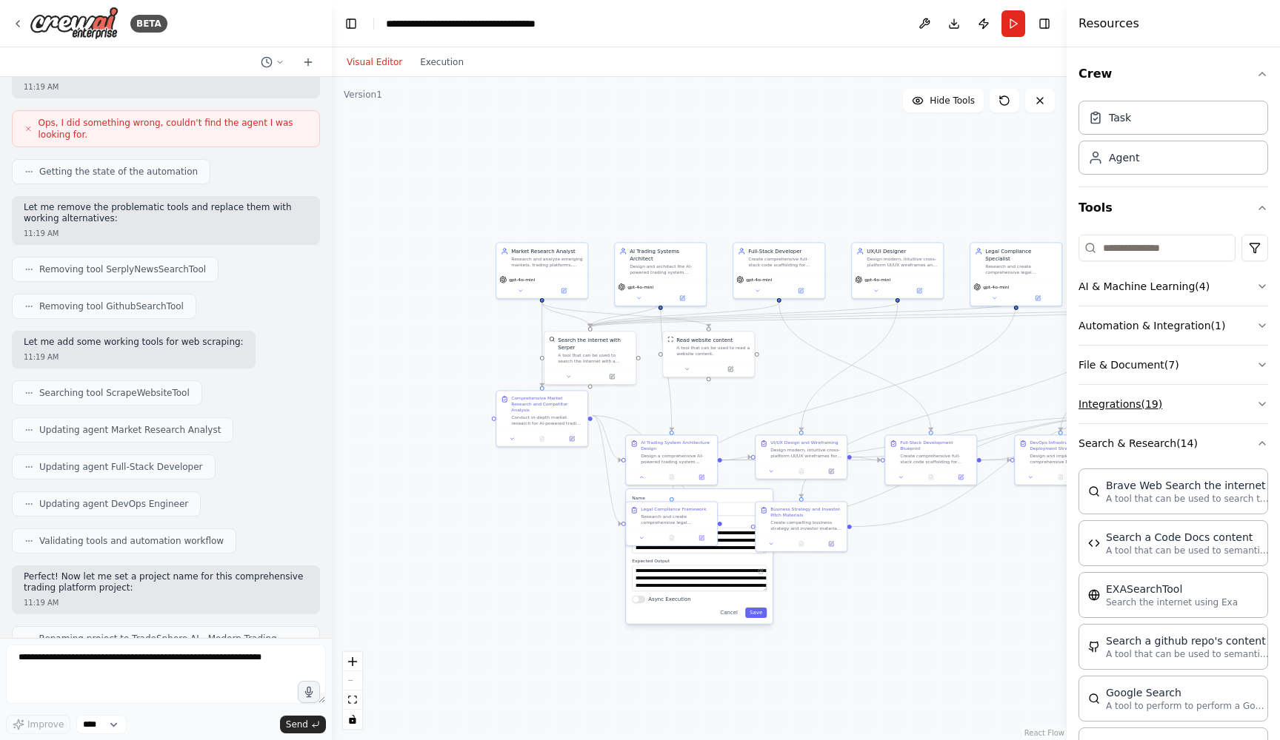
click at [1155, 398] on button "Integrations ( 19 )" at bounding box center [1173, 404] width 190 height 39
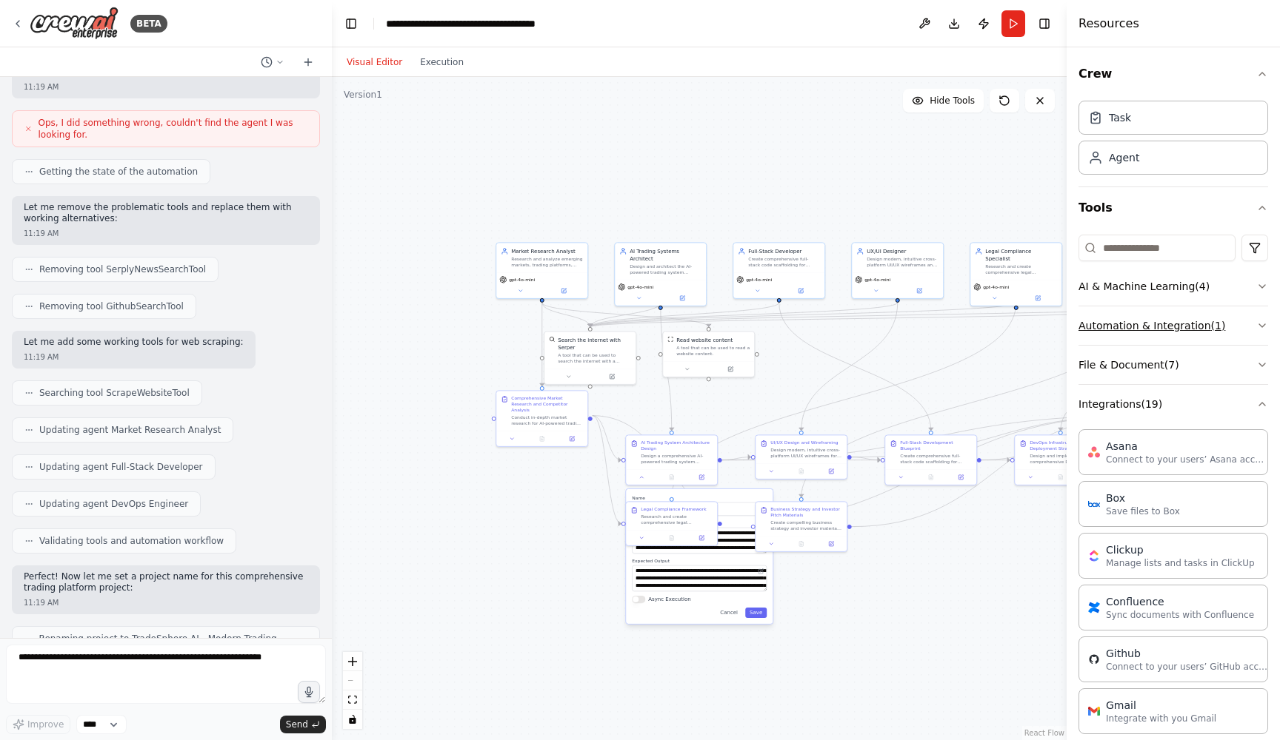
click at [1113, 335] on button "Automation & Integration ( 1 )" at bounding box center [1173, 326] width 190 height 39
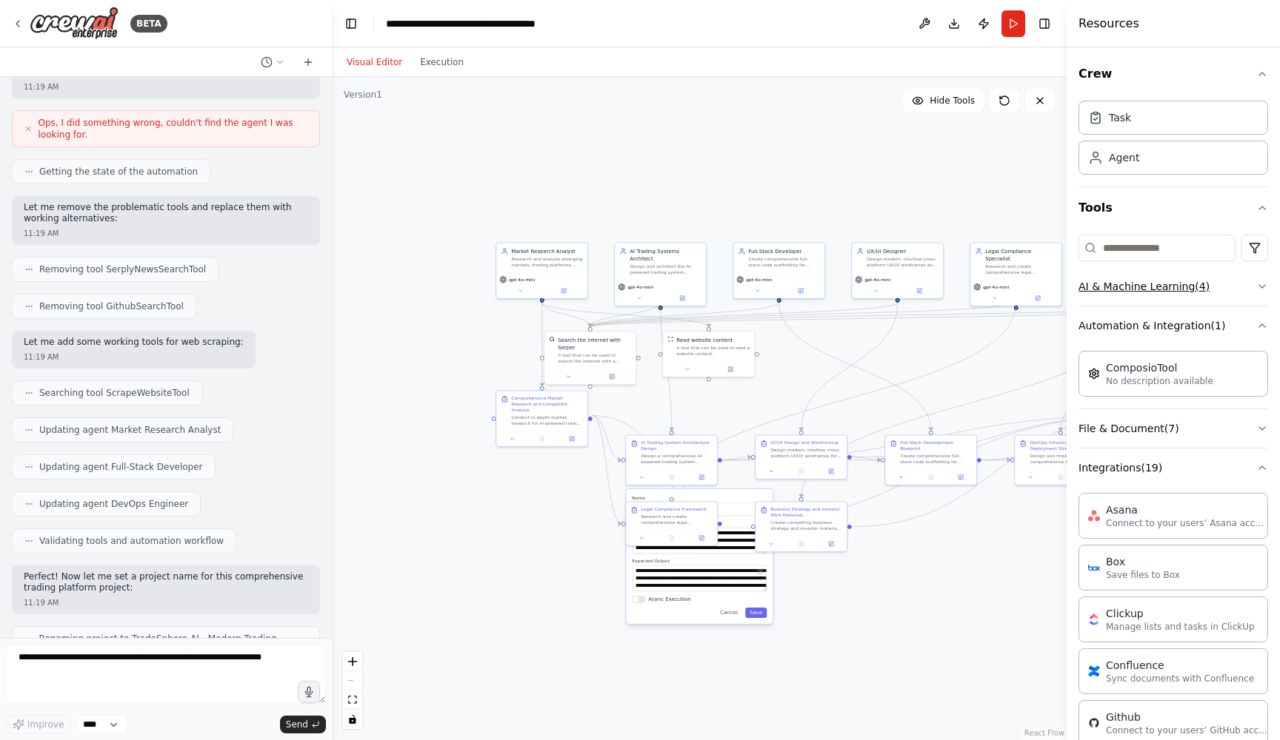
click at [1122, 274] on button "AI & Machine Learning ( 4 )" at bounding box center [1173, 286] width 190 height 39
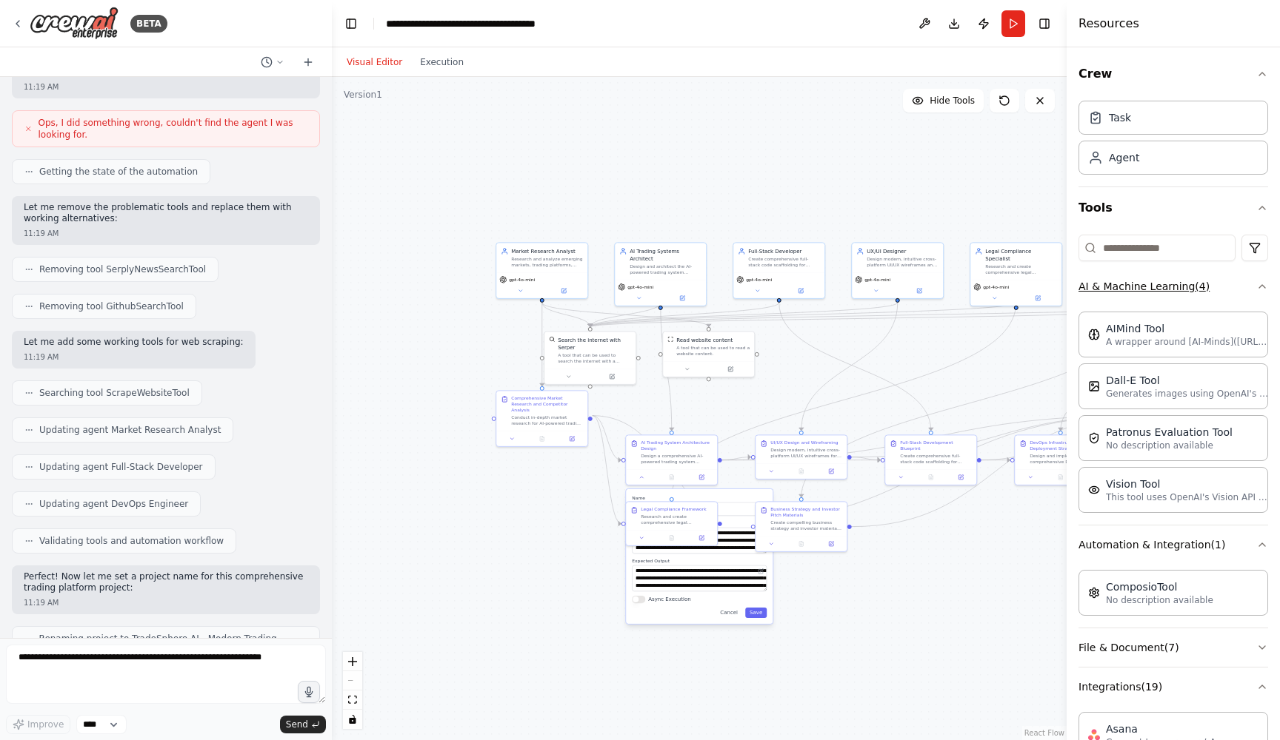
click at [1122, 284] on button "AI & Machine Learning ( 4 )" at bounding box center [1173, 286] width 190 height 39
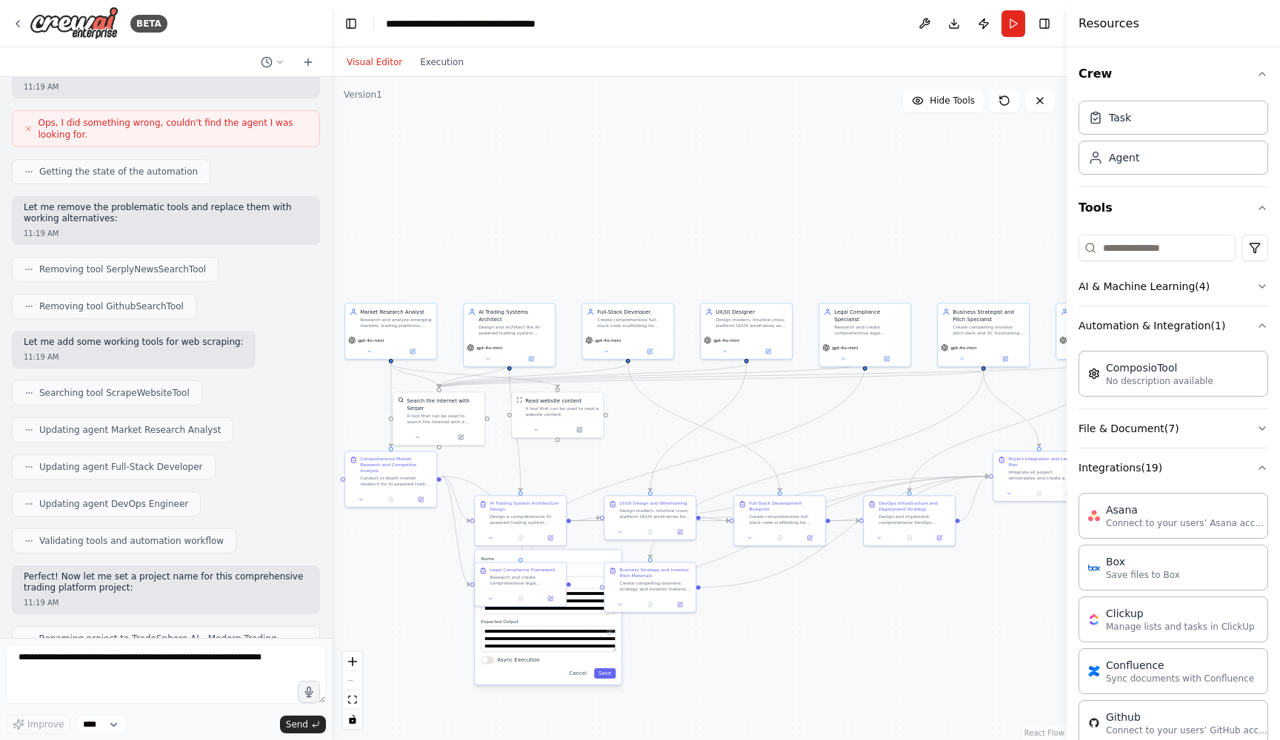
drag, startPoint x: 527, startPoint y: 579, endPoint x: 376, endPoint y: 640, distance: 162.8
click at [376, 640] on div ".deletable-edge-delete-btn { width: 20px; height: 20px; border: 0px solid #ffff…" at bounding box center [699, 408] width 735 height 663
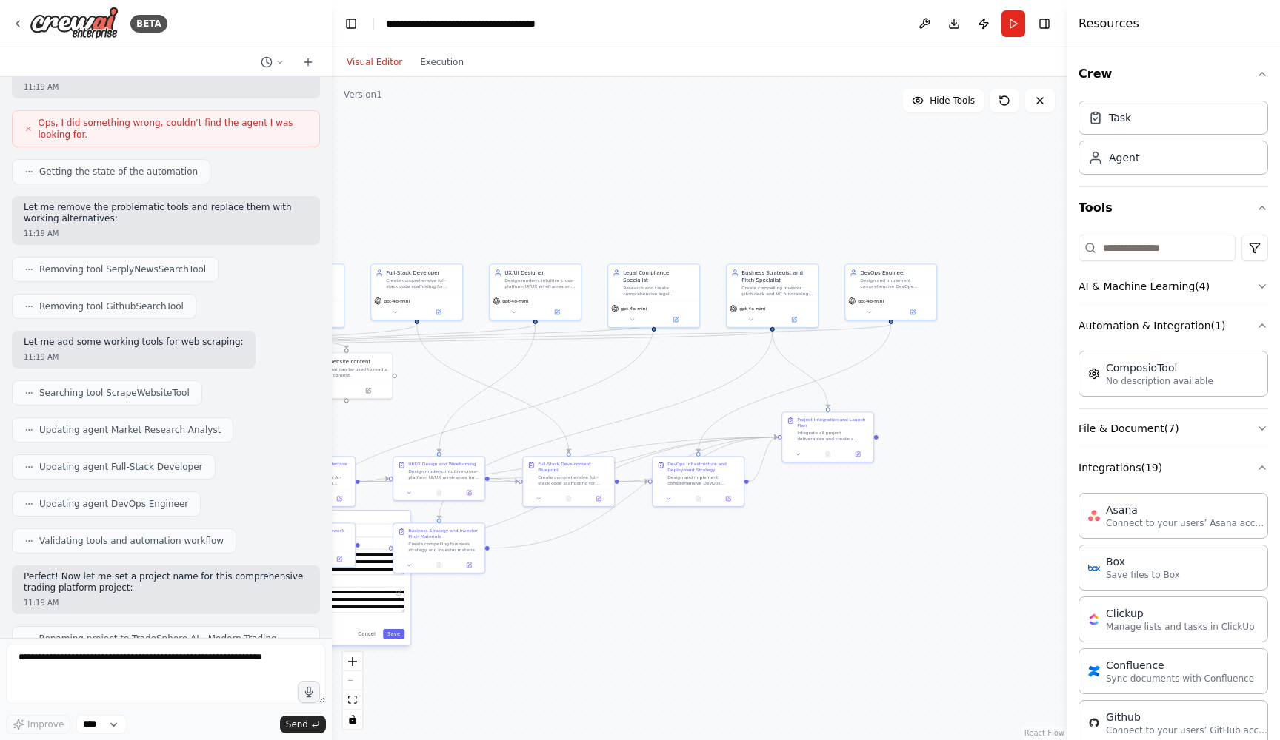
drag, startPoint x: 799, startPoint y: 454, endPoint x: 588, endPoint y: 415, distance: 214.7
click at [588, 415] on div ".deletable-edge-delete-btn { width: 20px; height: 20px; border: 0px solid #ffff…" at bounding box center [699, 408] width 735 height 663
click at [304, 723] on span "Send" at bounding box center [297, 725] width 22 height 12
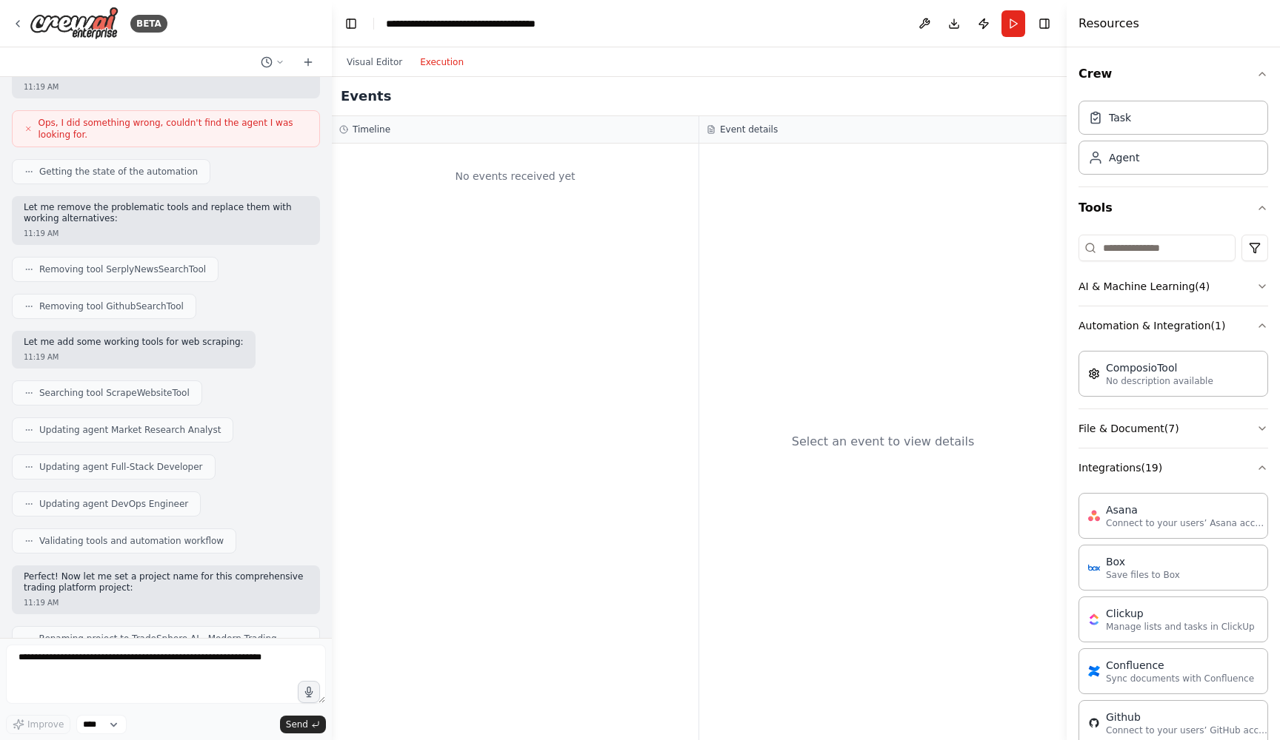
click at [442, 63] on button "Execution" at bounding box center [441, 62] width 61 height 18
click at [375, 64] on button "Visual Editor" at bounding box center [374, 62] width 73 height 18
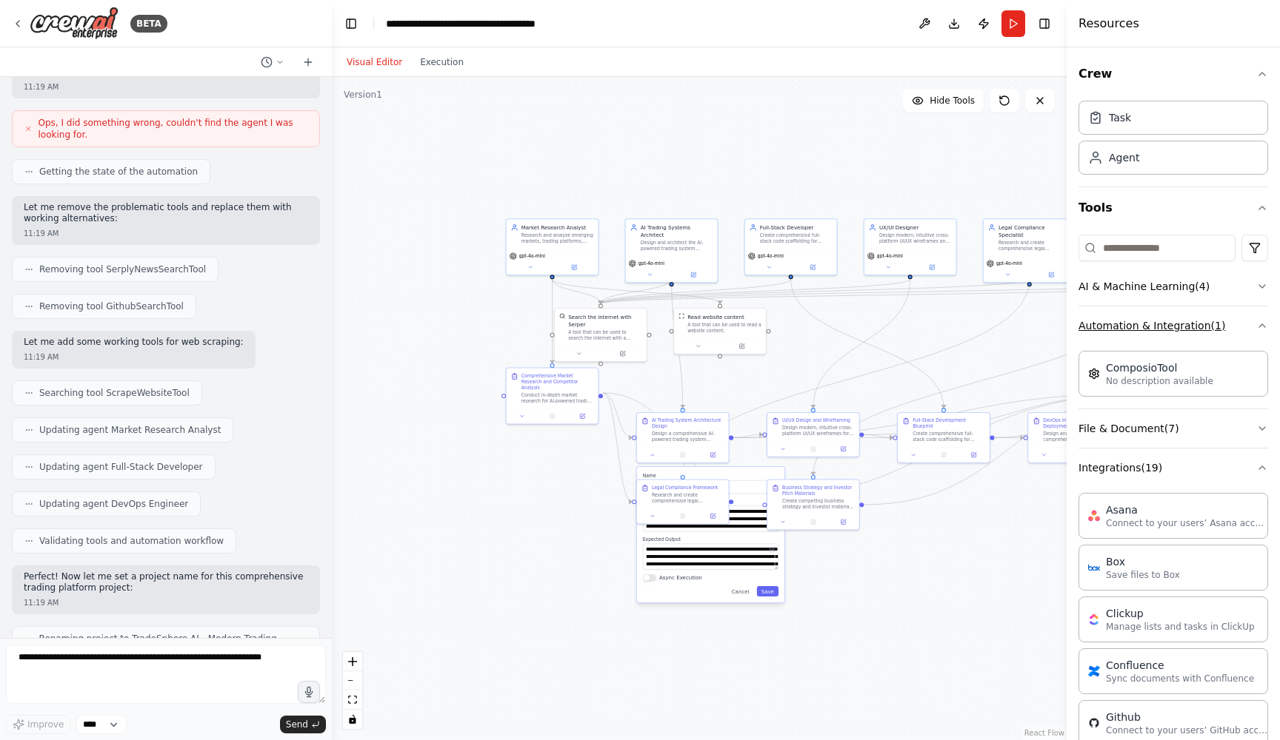
drag, startPoint x: 712, startPoint y: 262, endPoint x: 1189, endPoint y: 327, distance: 481.2
click at [1189, 327] on div "BETA Design and launch a modern AI-powered trading platform for emerging market…" at bounding box center [640, 370] width 1280 height 740
click at [564, 238] on div "Research and analyze emerging markets, trading platforms, competitors, and mark…" at bounding box center [557, 237] width 73 height 12
click at [669, 227] on div "AI Trading Systems Architect" at bounding box center [677, 229] width 73 height 15
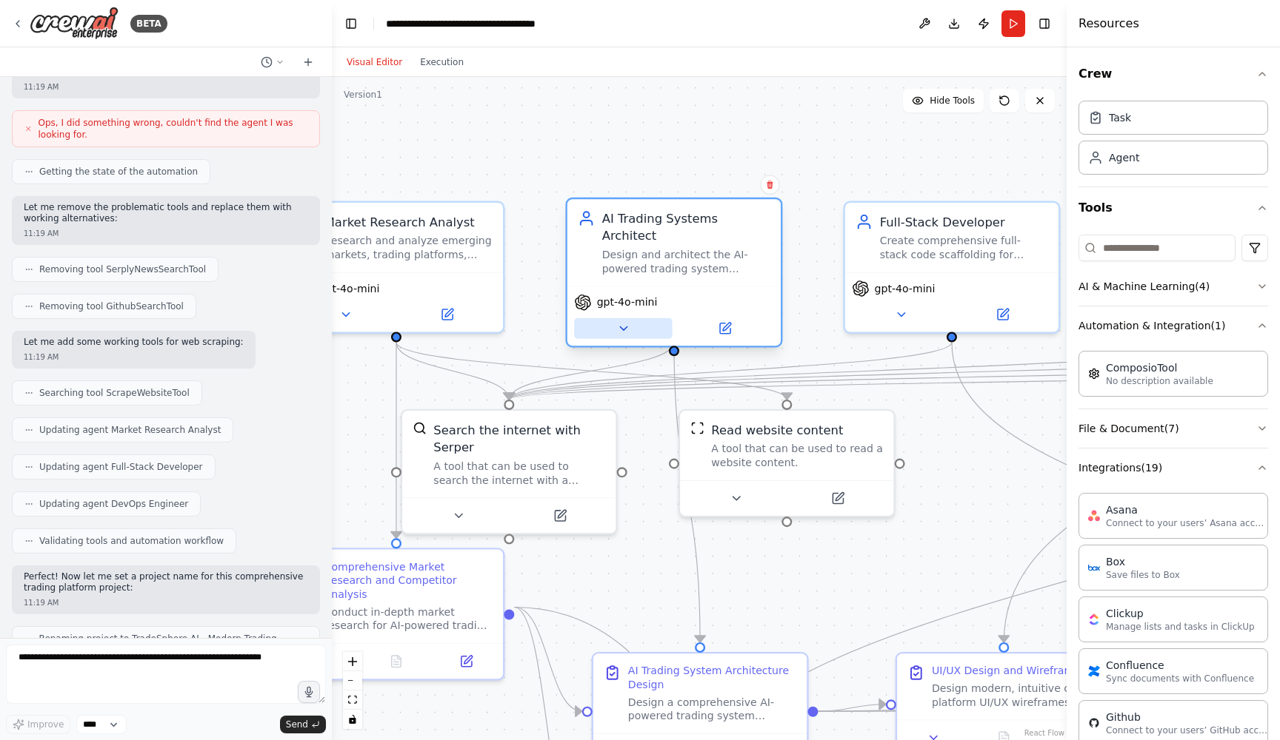
click at [626, 321] on icon at bounding box center [623, 328] width 14 height 14
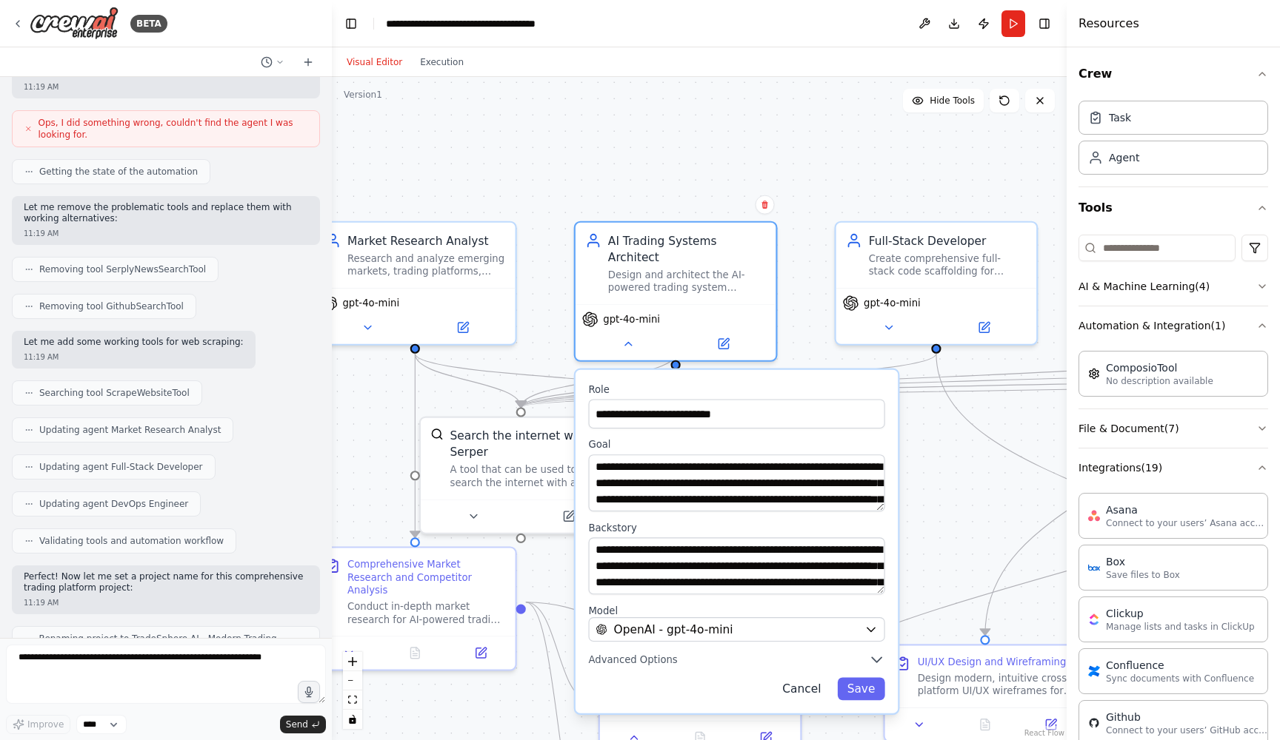
click at [800, 678] on button "Cancel" at bounding box center [801, 689] width 58 height 23
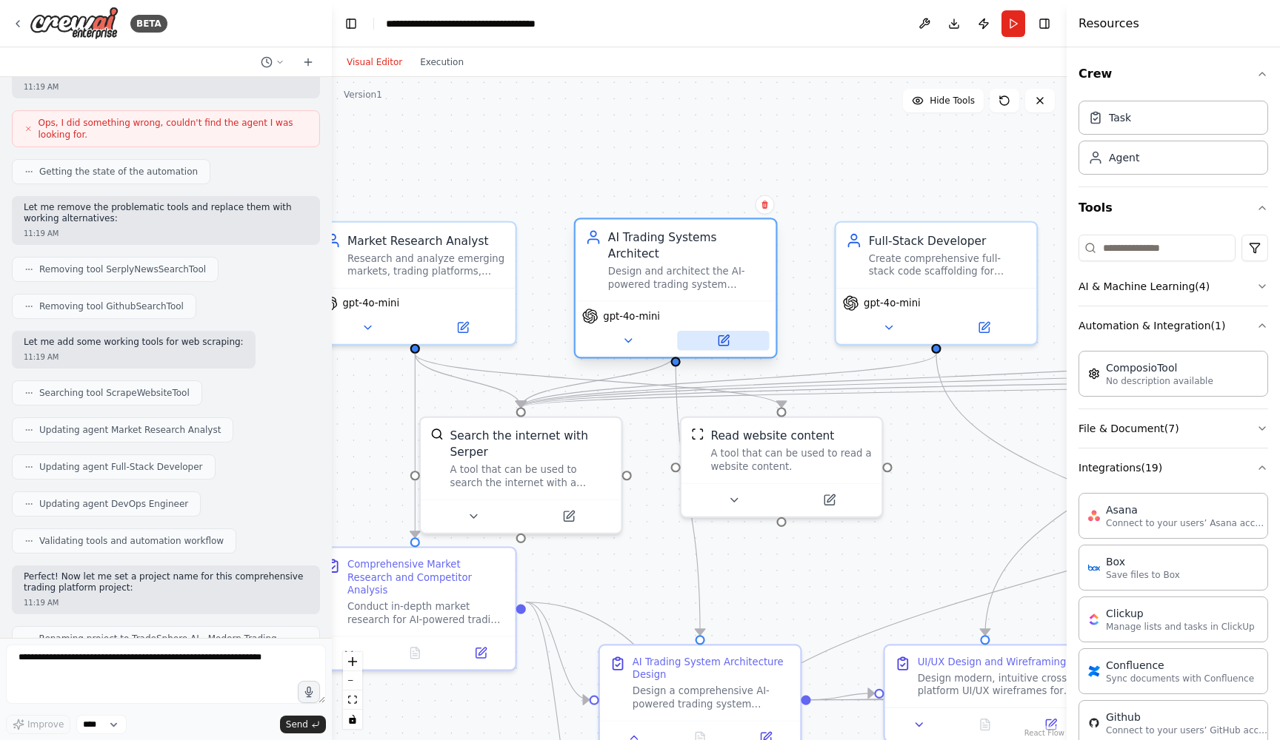
click at [728, 334] on icon at bounding box center [723, 340] width 13 height 13
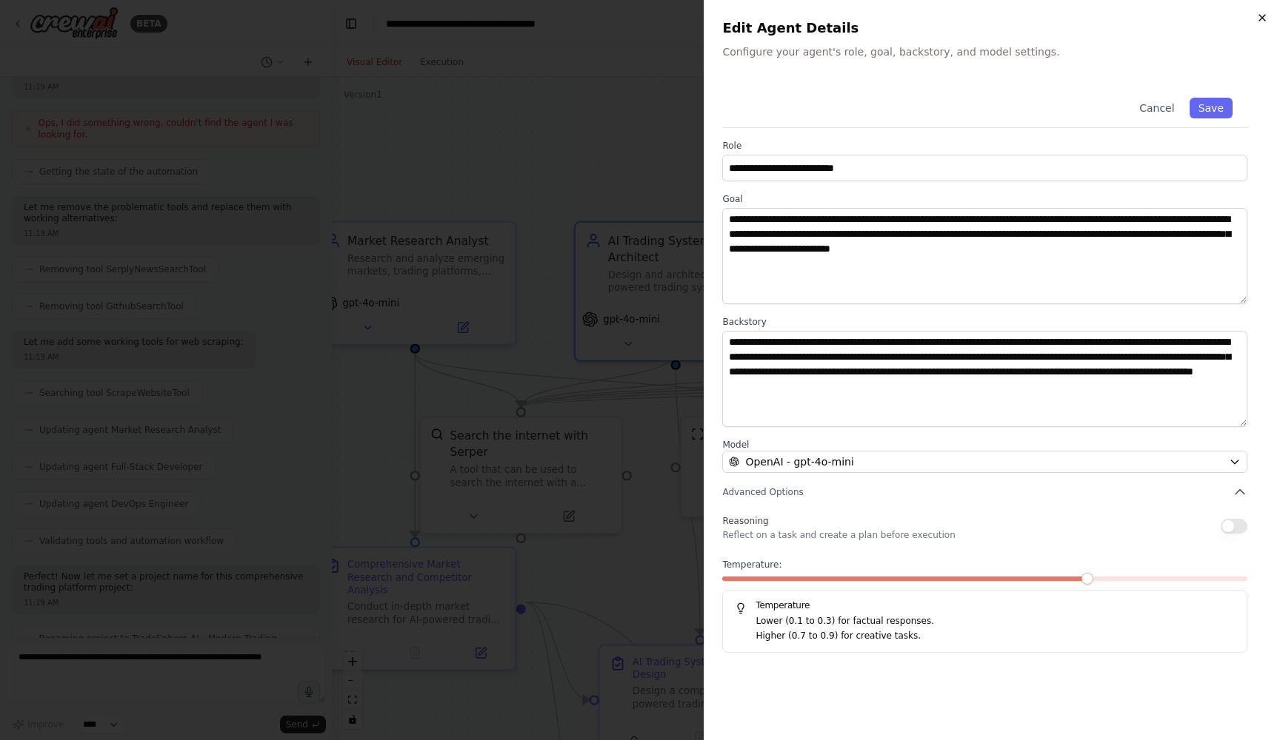
click at [1265, 15] on icon "button" at bounding box center [1262, 18] width 6 height 6
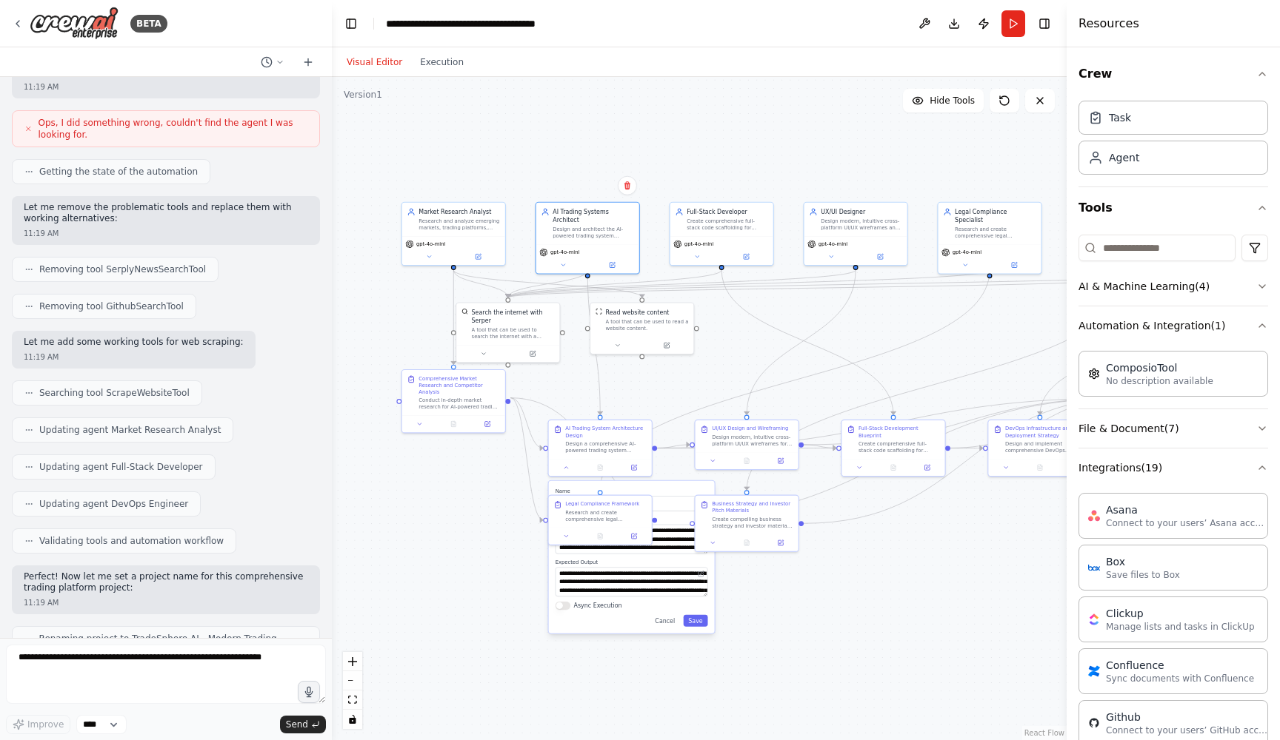
drag, startPoint x: 760, startPoint y: 168, endPoint x: 664, endPoint y: 184, distance: 97.6
click at [664, 184] on div ".deletable-edge-delete-btn { width: 20px; height: 20px; border: 0px solid #ffff…" at bounding box center [699, 408] width 735 height 663
click at [1047, 27] on button "Toggle Right Sidebar" at bounding box center [1044, 23] width 21 height 21
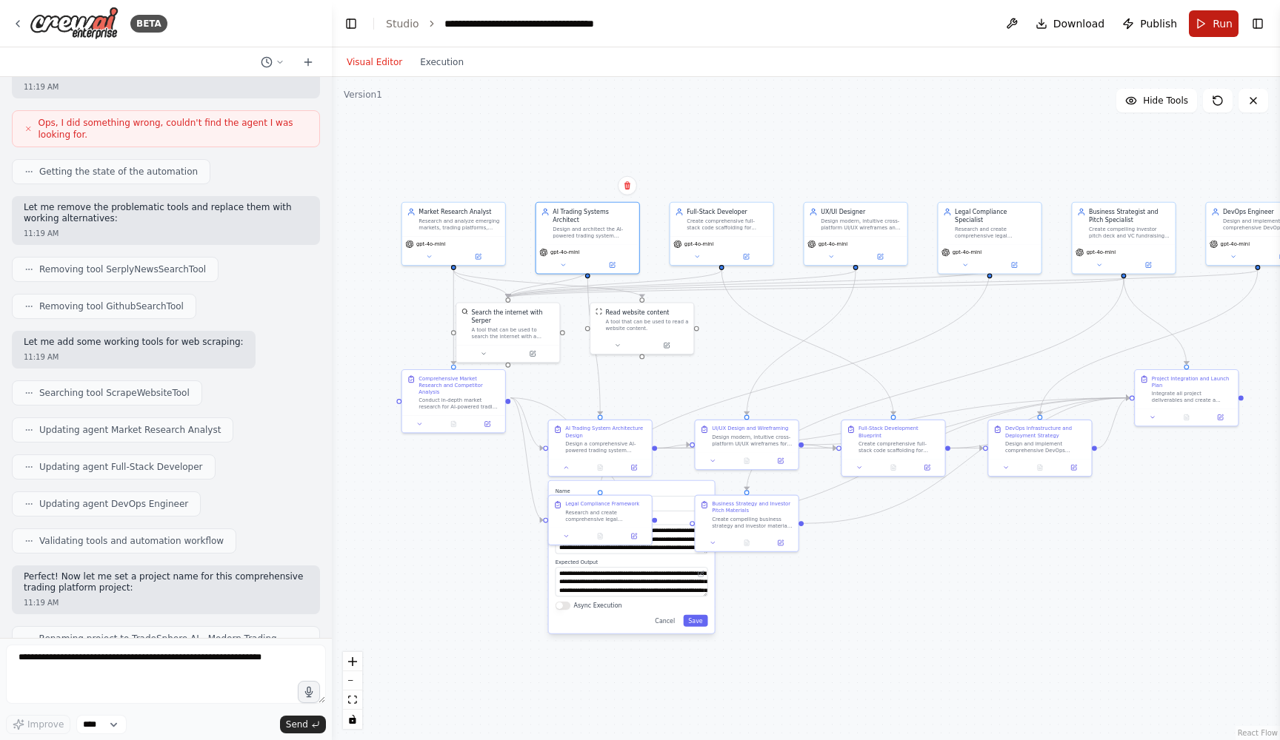
click at [1200, 24] on button "Run" at bounding box center [1213, 23] width 50 height 27
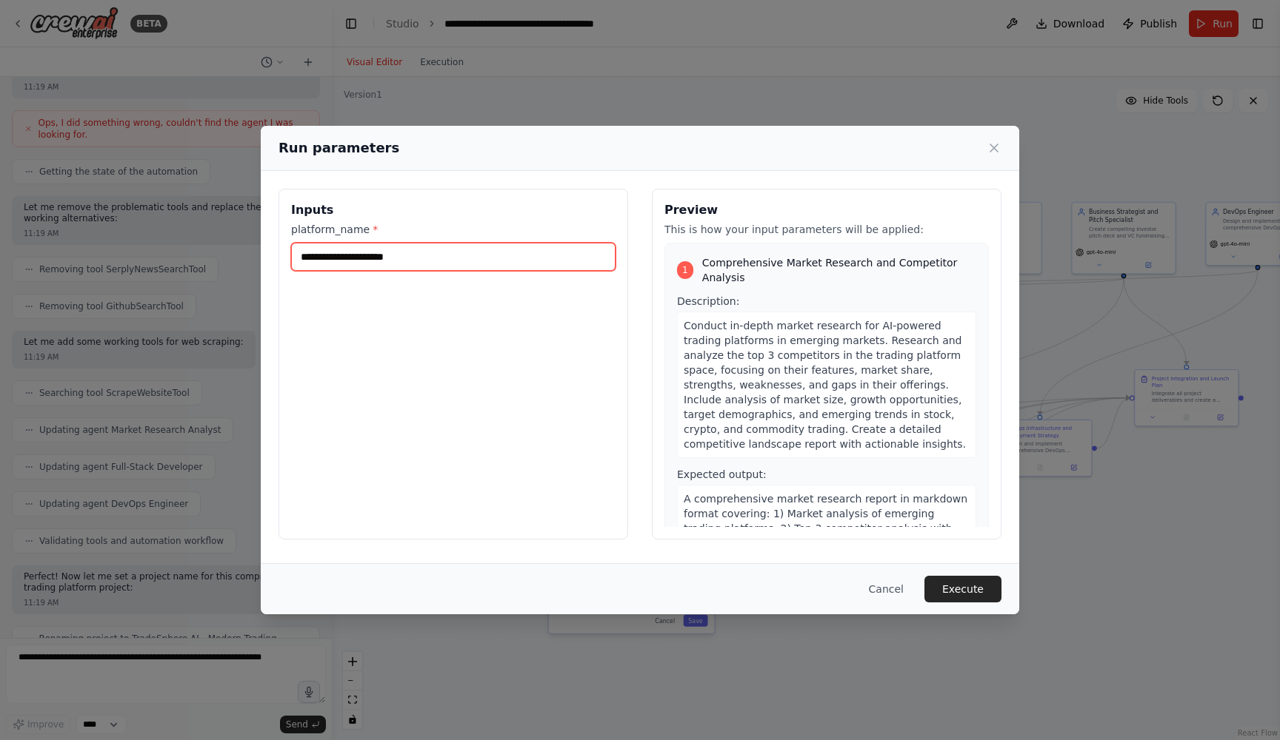
click at [387, 253] on input "platform_name *" at bounding box center [453, 257] width 324 height 28
type input "****"
click at [952, 585] on button "Execute" at bounding box center [962, 589] width 77 height 27
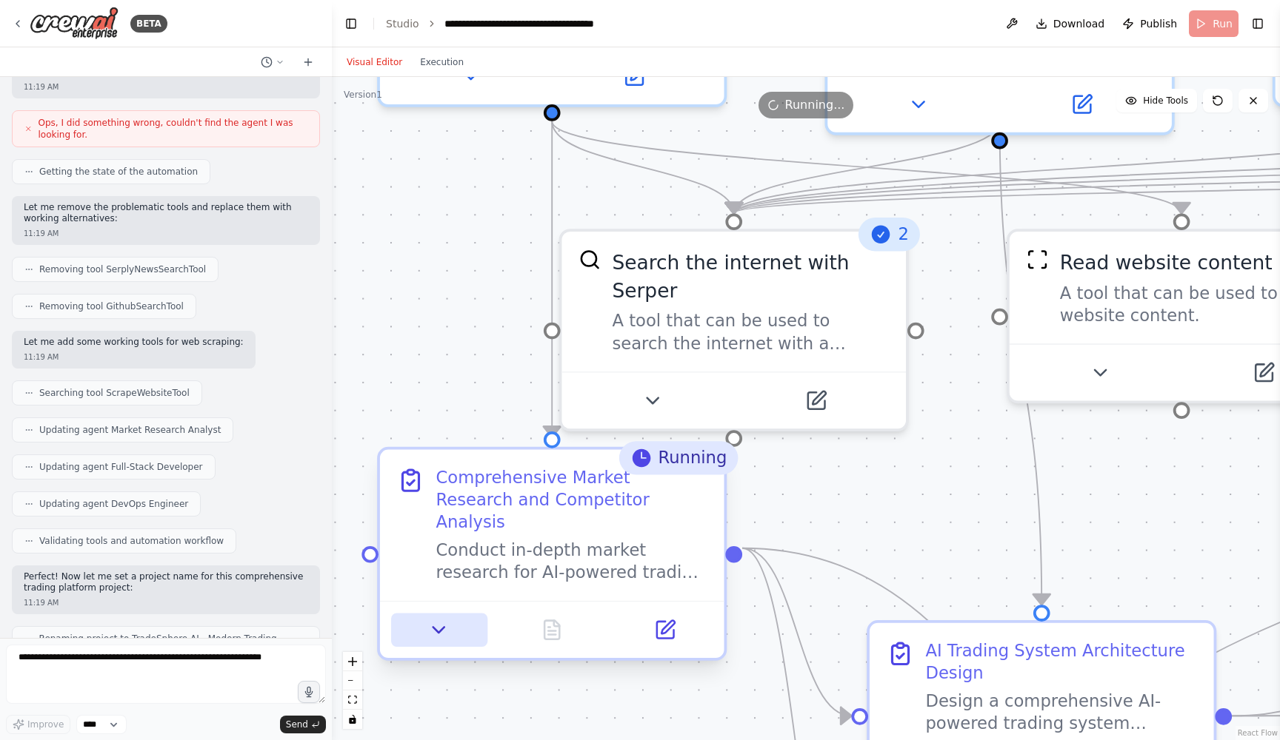
click at [441, 627] on icon at bounding box center [438, 630] width 11 height 6
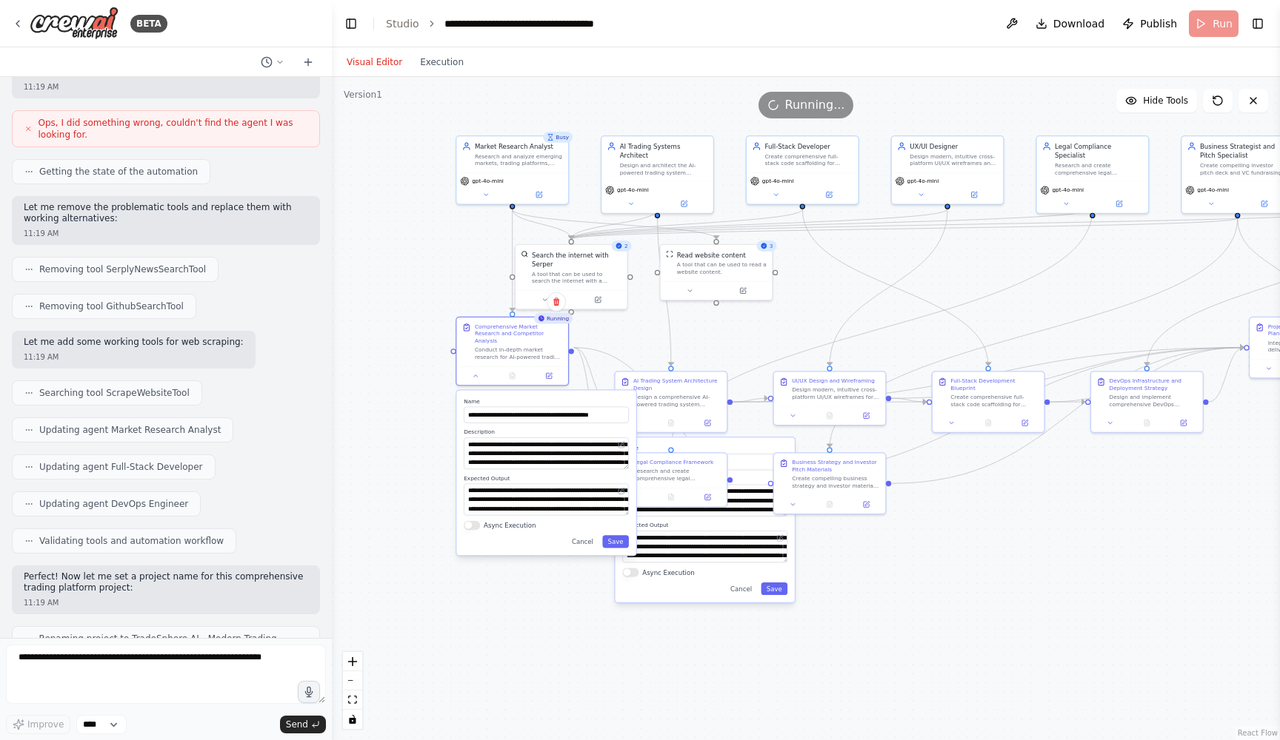
drag, startPoint x: 381, startPoint y: 681, endPoint x: 417, endPoint y: 439, distance: 244.0
click at [417, 439] on div ".deletable-edge-delete-btn { width: 20px; height: 20px; border: 0px solid #ffff…" at bounding box center [806, 408] width 948 height 663
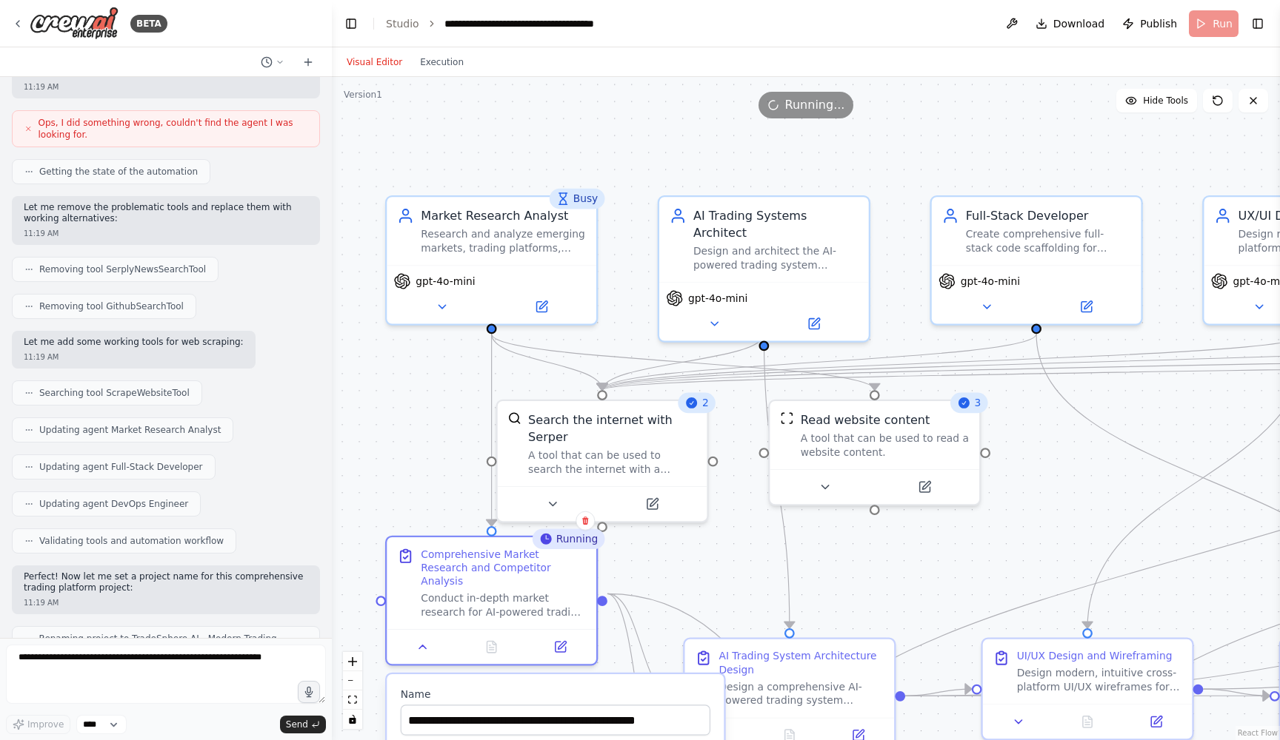
drag, startPoint x: 478, startPoint y: 369, endPoint x: 373, endPoint y: 696, distance: 342.8
click at [373, 696] on div ".deletable-edge-delete-btn { width: 20px; height: 20px; border: 0px solid #ffff…" at bounding box center [806, 408] width 948 height 663
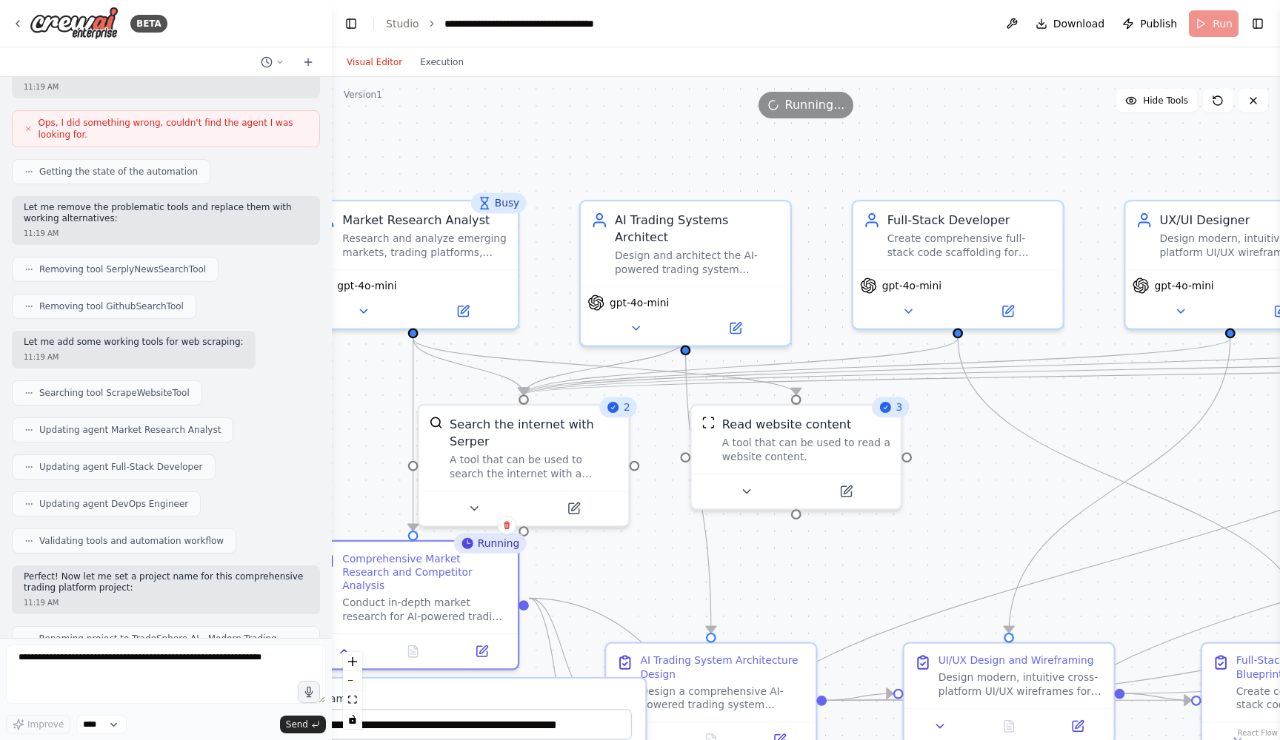
drag, startPoint x: 786, startPoint y: 136, endPoint x: 708, endPoint y: 141, distance: 78.6
click at [708, 141] on div ".deletable-edge-delete-btn { width: 20px; height: 20px; border: 0px solid #ffff…" at bounding box center [806, 408] width 948 height 663
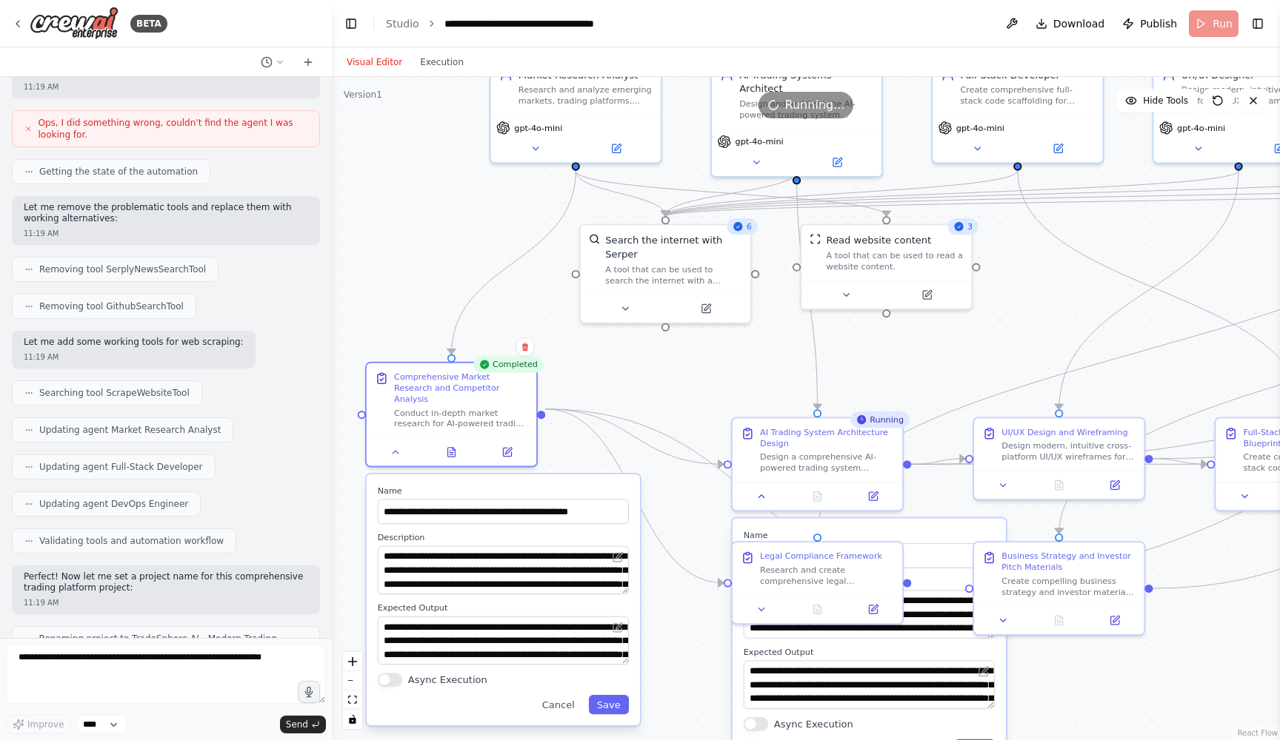
drag, startPoint x: 658, startPoint y: 455, endPoint x: 537, endPoint y: 484, distance: 123.9
click at [537, 486] on label "Name" at bounding box center [503, 491] width 251 height 11
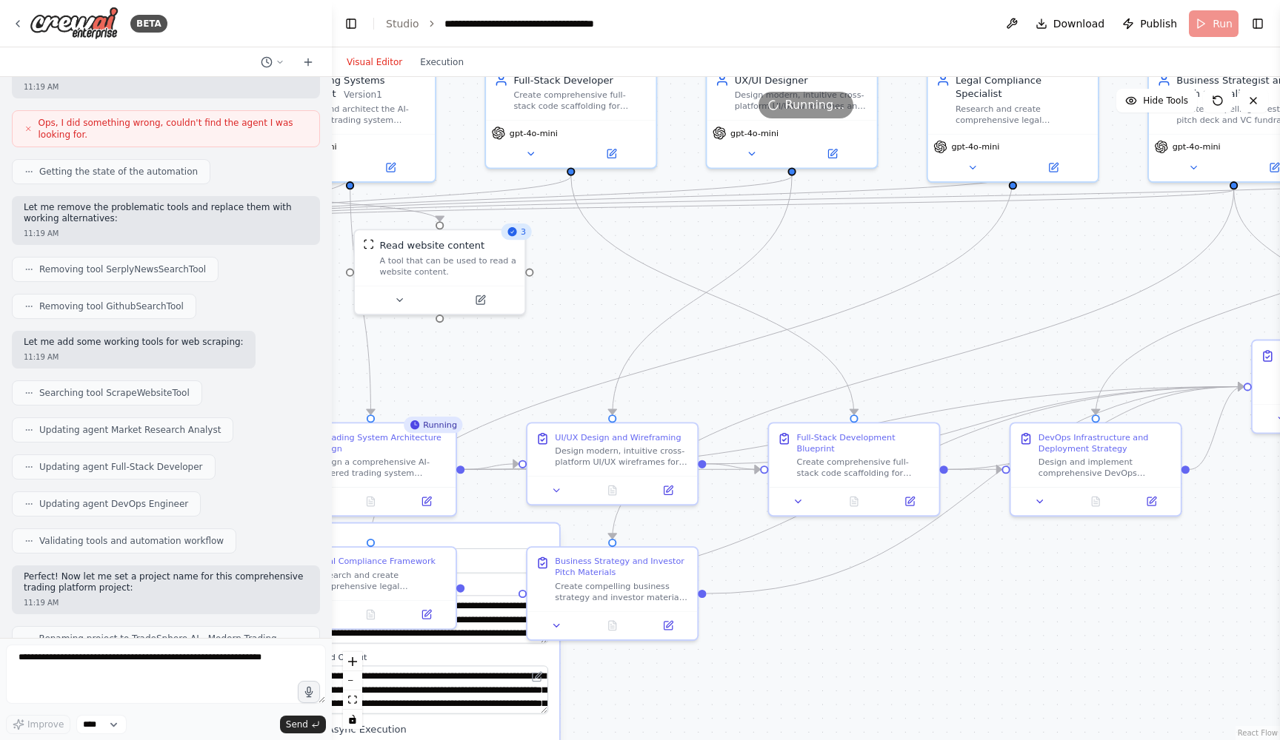
drag, startPoint x: 972, startPoint y: 362, endPoint x: 524, endPoint y: 369, distance: 448.8
click at [524, 369] on div ".deletable-edge-delete-btn { width: 20px; height: 20px; border: 0px solid #ffff…" at bounding box center [806, 408] width 948 height 663
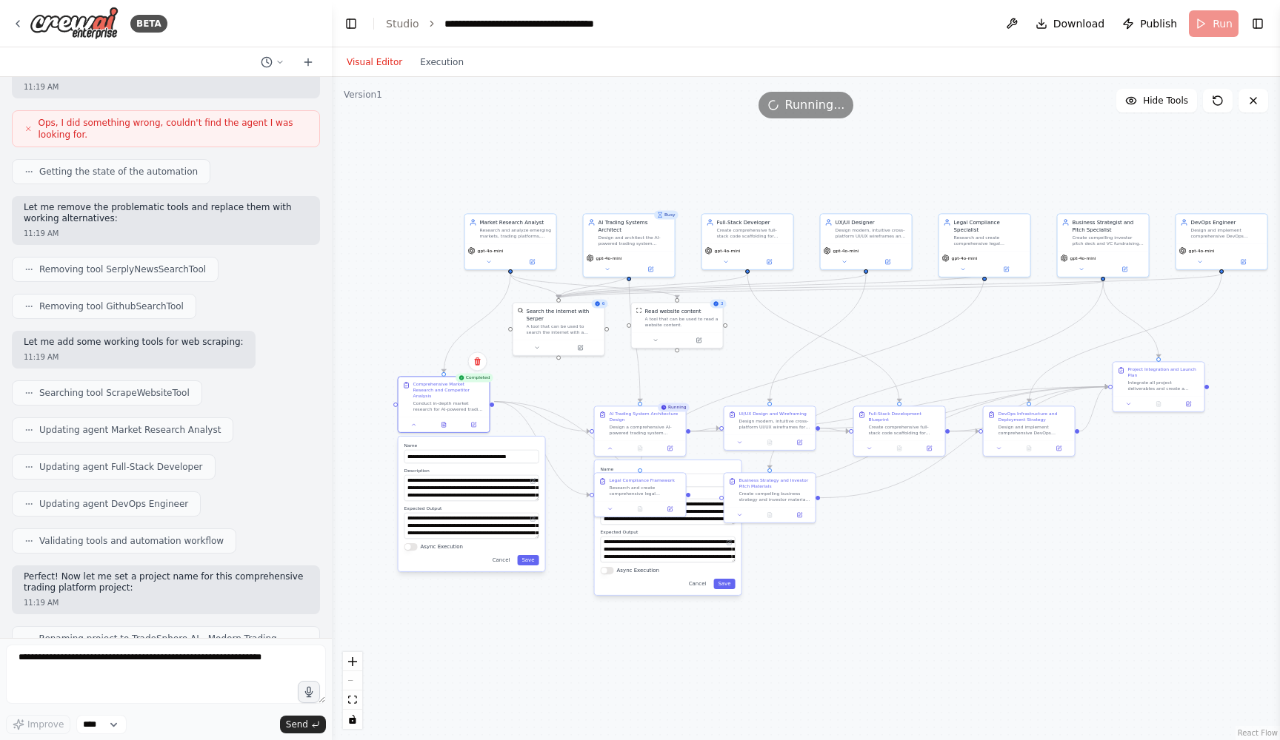
drag, startPoint x: 703, startPoint y: 325, endPoint x: 903, endPoint y: 333, distance: 200.1
click at [903, 333] on div ".deletable-edge-delete-btn { width: 20px; height: 20px; border: 0px solid #ffff…" at bounding box center [806, 408] width 948 height 663
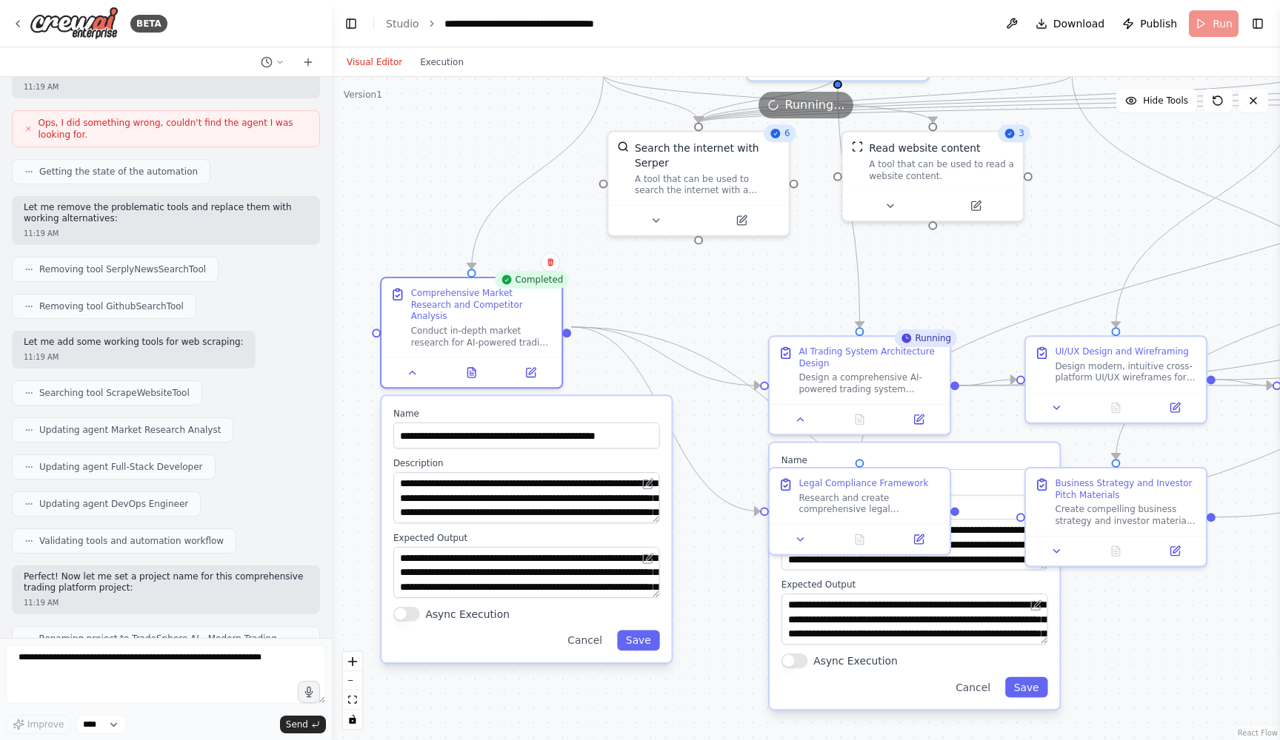
drag, startPoint x: 422, startPoint y: 227, endPoint x: 435, endPoint y: 200, distance: 30.5
click at [435, 200] on div ".deletable-edge-delete-btn { width: 20px; height: 20px; border: 0px solid #ffff…" at bounding box center [806, 408] width 948 height 663
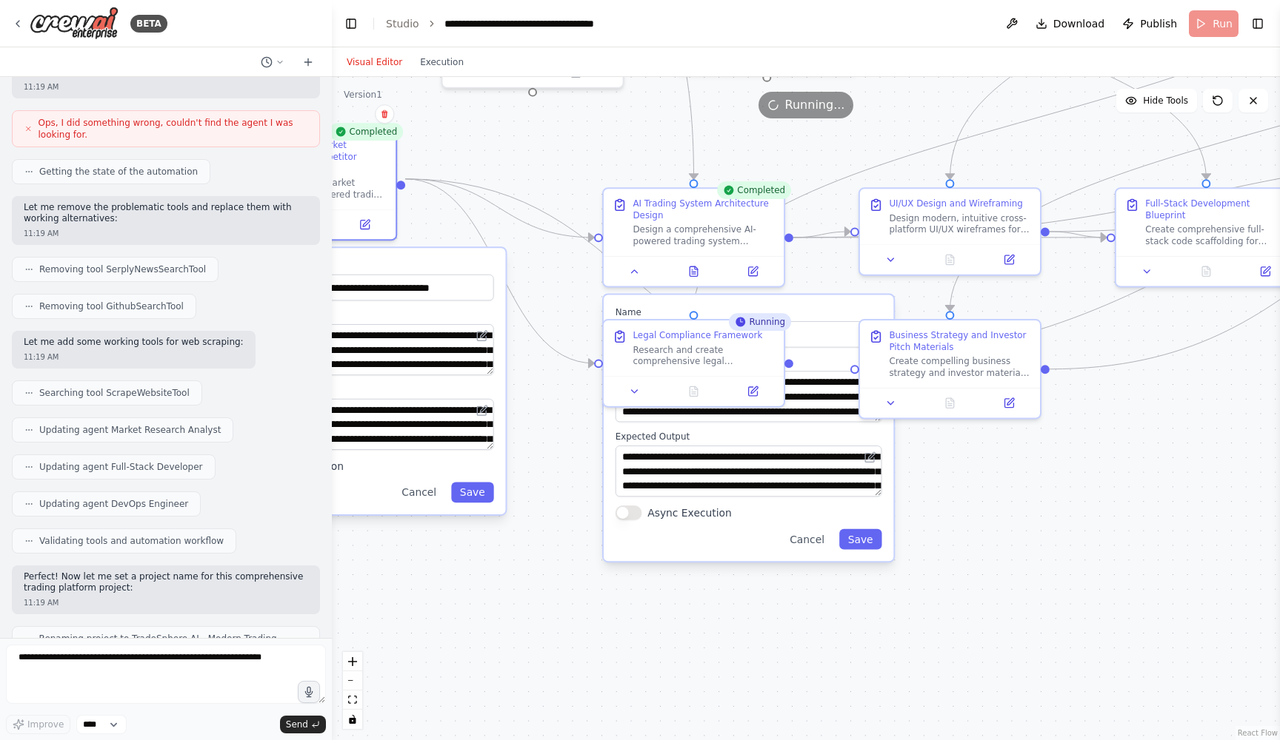
drag, startPoint x: 815, startPoint y: 298, endPoint x: 649, endPoint y: 150, distance: 222.9
click at [649, 150] on div ".deletable-edge-delete-btn { width: 20px; height: 20px; border: 0px solid #ffff…" at bounding box center [806, 408] width 948 height 663
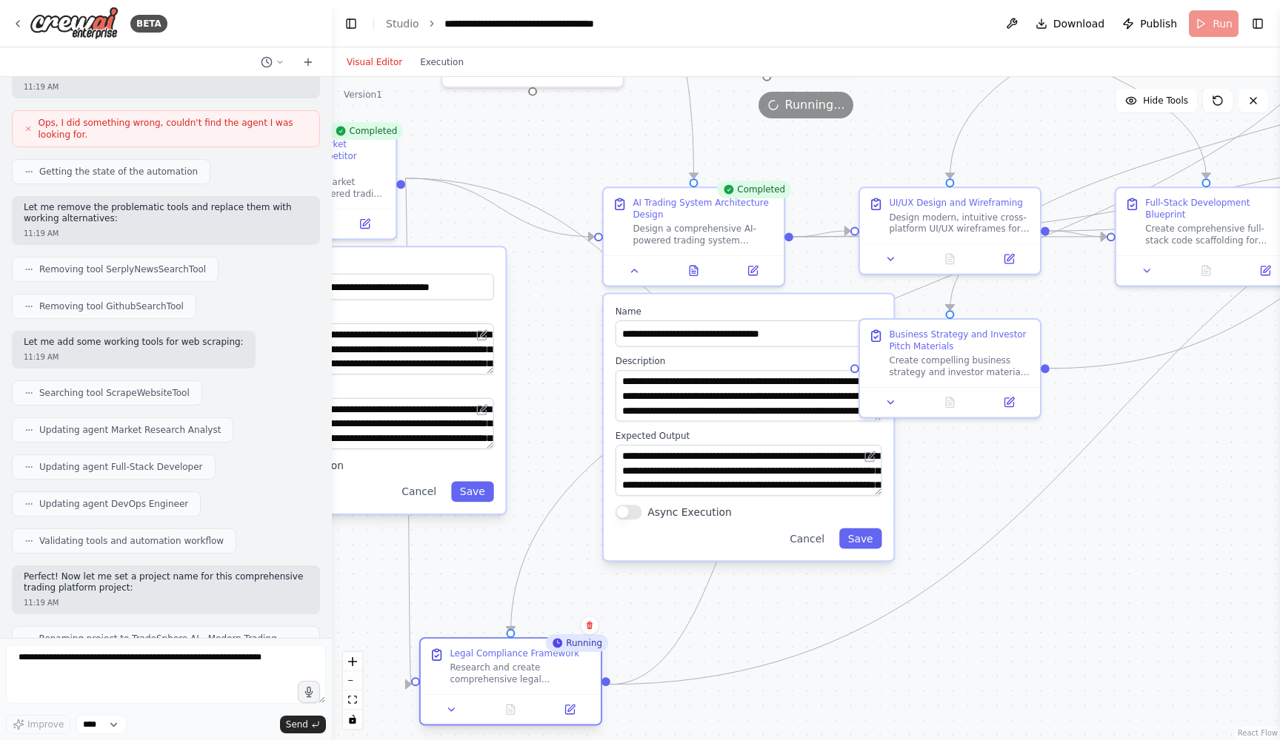
drag, startPoint x: 735, startPoint y: 343, endPoint x: 550, endPoint y: 663, distance: 370.2
click at [550, 663] on div "Research and create comprehensive legal compliance briefs for {platform_name} t…" at bounding box center [520, 675] width 142 height 24
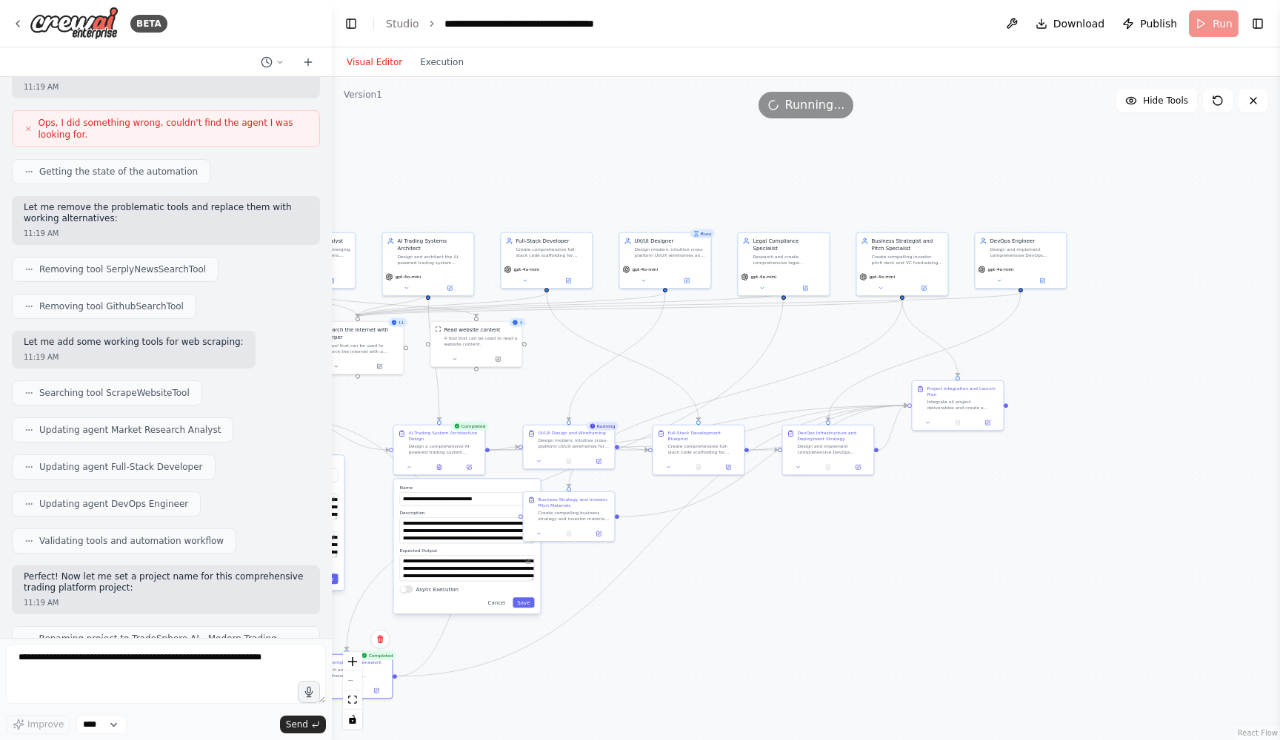
drag, startPoint x: 1064, startPoint y: 559, endPoint x: 782, endPoint y: 573, distance: 282.5
click at [782, 573] on div ".deletable-edge-delete-btn { width: 20px; height: 20px; border: 0px solid #ffff…" at bounding box center [806, 408] width 948 height 663
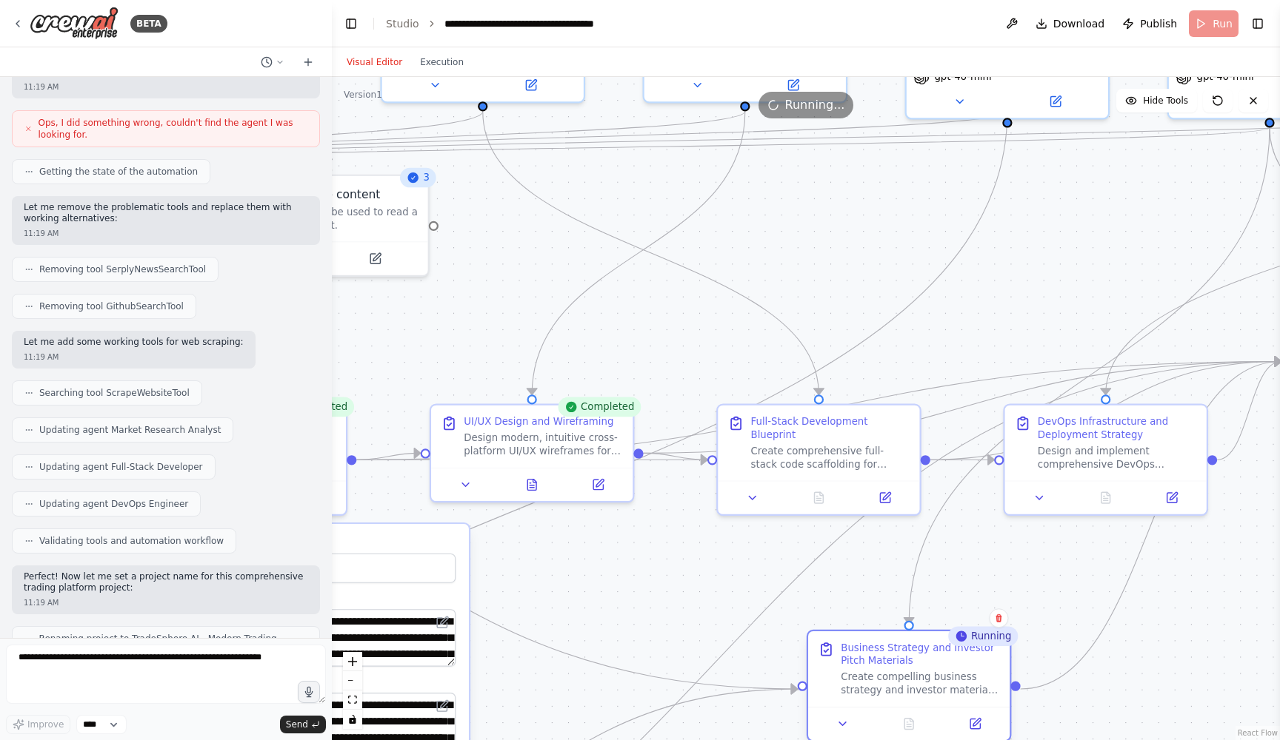
drag, startPoint x: 581, startPoint y: 606, endPoint x: 954, endPoint y: 684, distance: 380.6
click at [954, 684] on div "Create compelling business strategy and investor materials for {platform_name}.…" at bounding box center [919, 684] width 159 height 26
click at [535, 483] on icon at bounding box center [531, 481] width 9 height 11
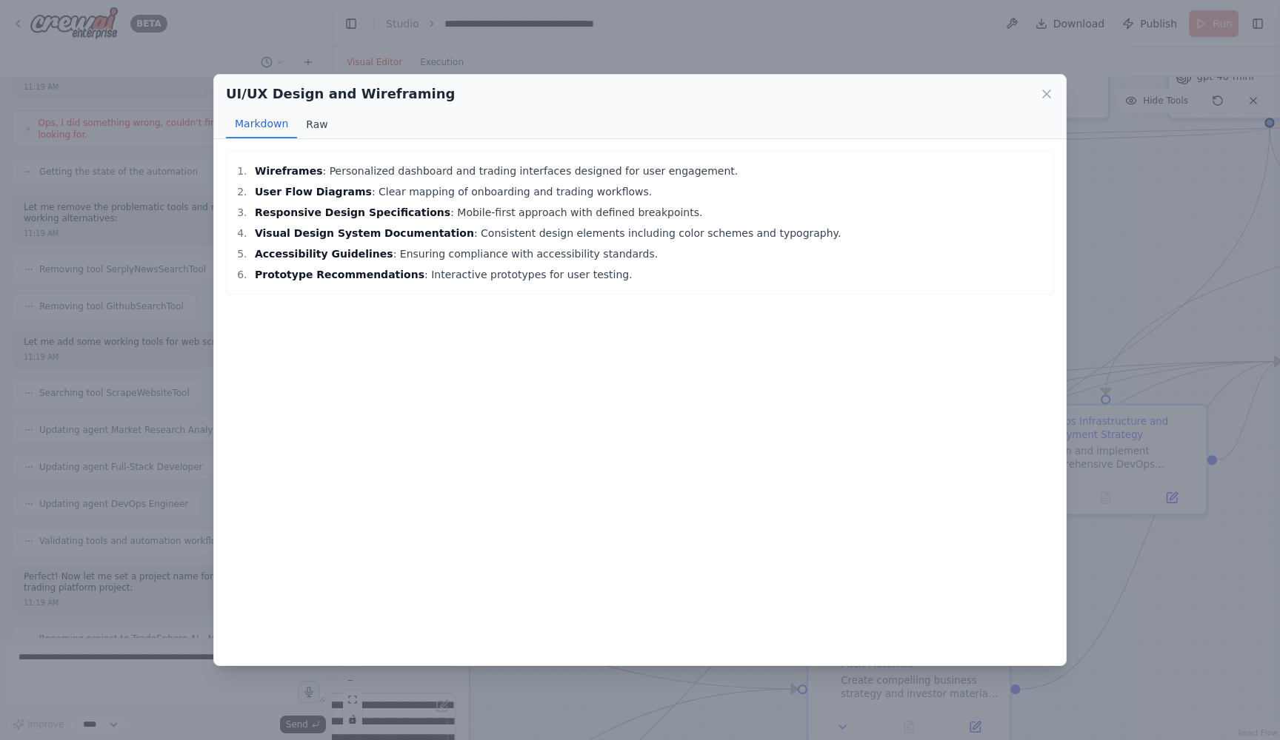
click at [312, 121] on button "Raw" at bounding box center [316, 124] width 39 height 28
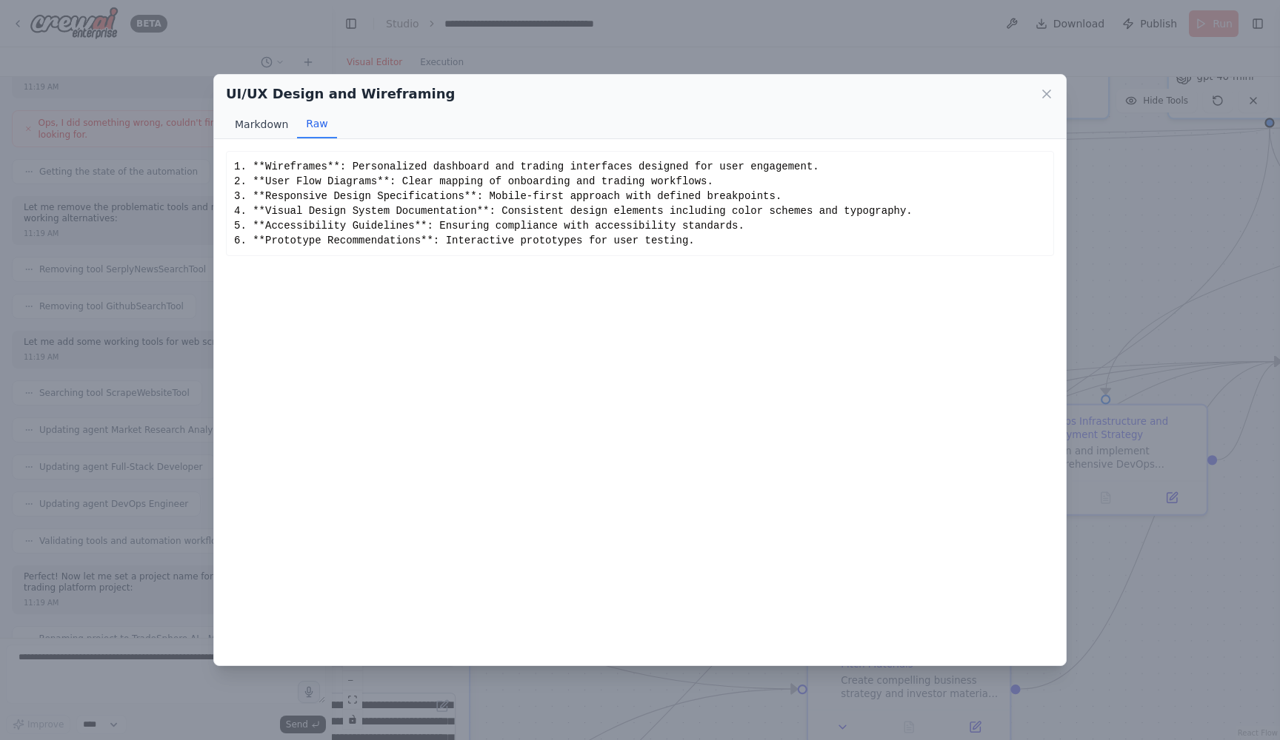
click at [264, 119] on button "Markdown" at bounding box center [261, 124] width 71 height 28
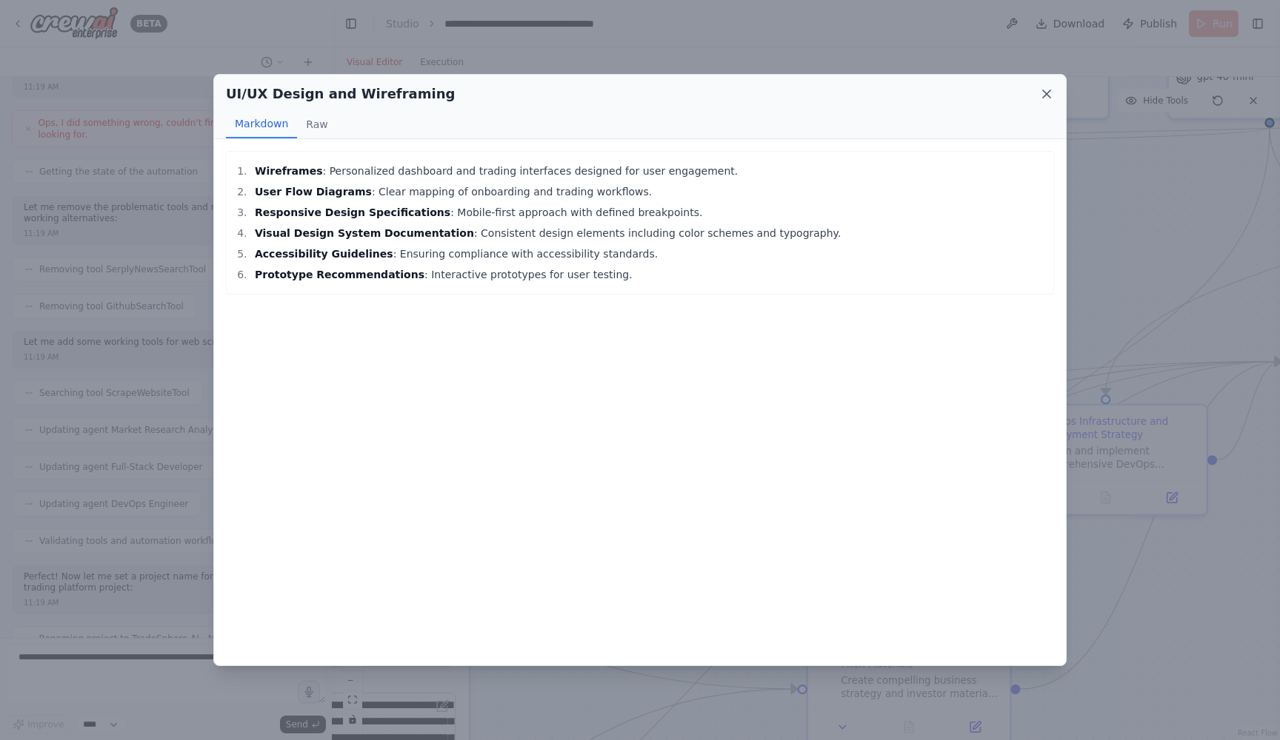
click at [1051, 93] on icon at bounding box center [1046, 94] width 15 height 15
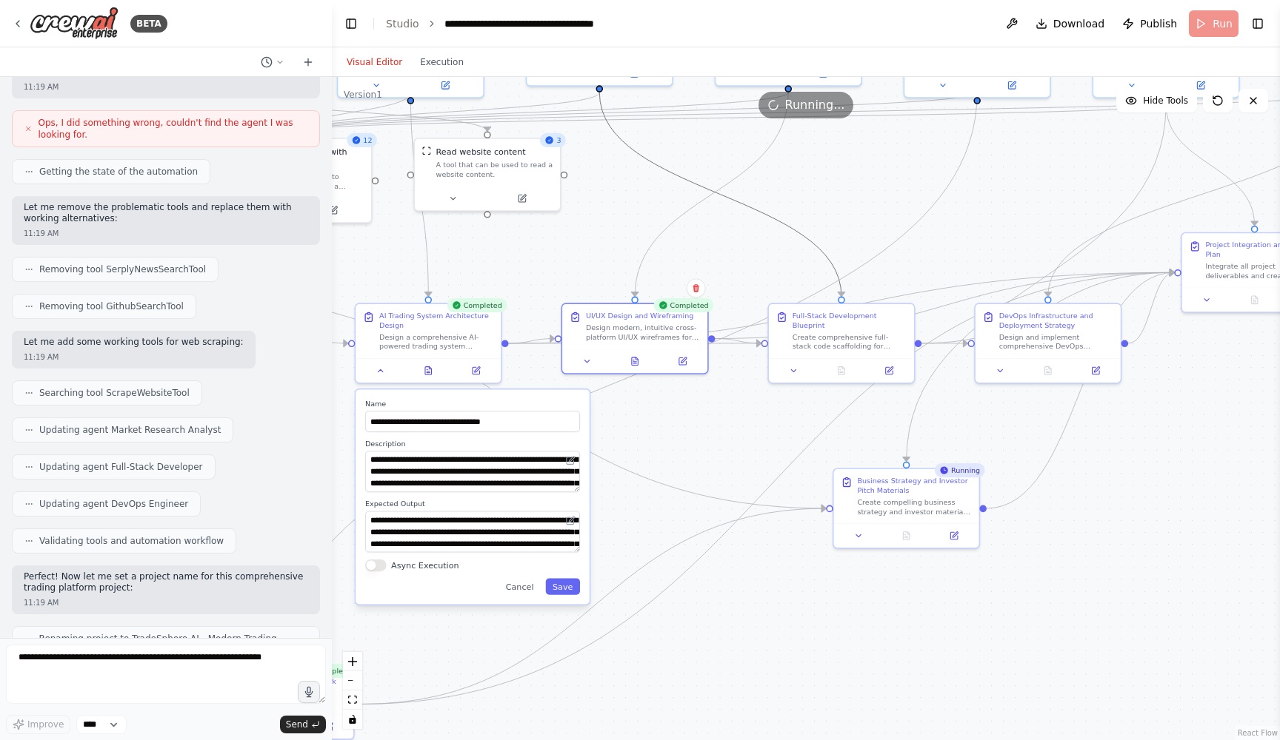
drag, startPoint x: 829, startPoint y: 256, endPoint x: 760, endPoint y: 397, distance: 156.6
click at [760, 397] on div ".deletable-edge-delete-btn { width: 20px; height: 20px; border: 0px solid #ffff…" at bounding box center [806, 408] width 948 height 663
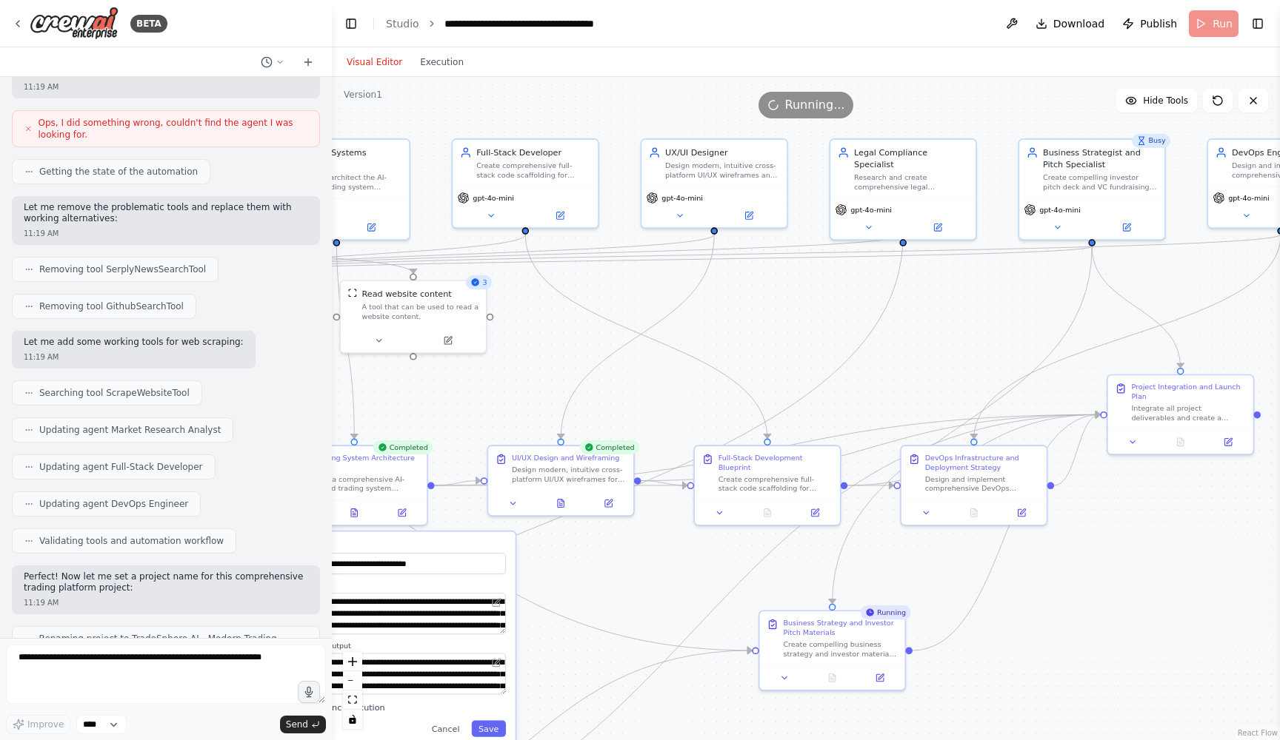
drag, startPoint x: 853, startPoint y: 188, endPoint x: 779, endPoint y: 330, distance: 160.3
click at [779, 330] on div ".deletable-edge-delete-btn { width: 20px; height: 20px; border: 0px solid #ffff…" at bounding box center [806, 408] width 948 height 663
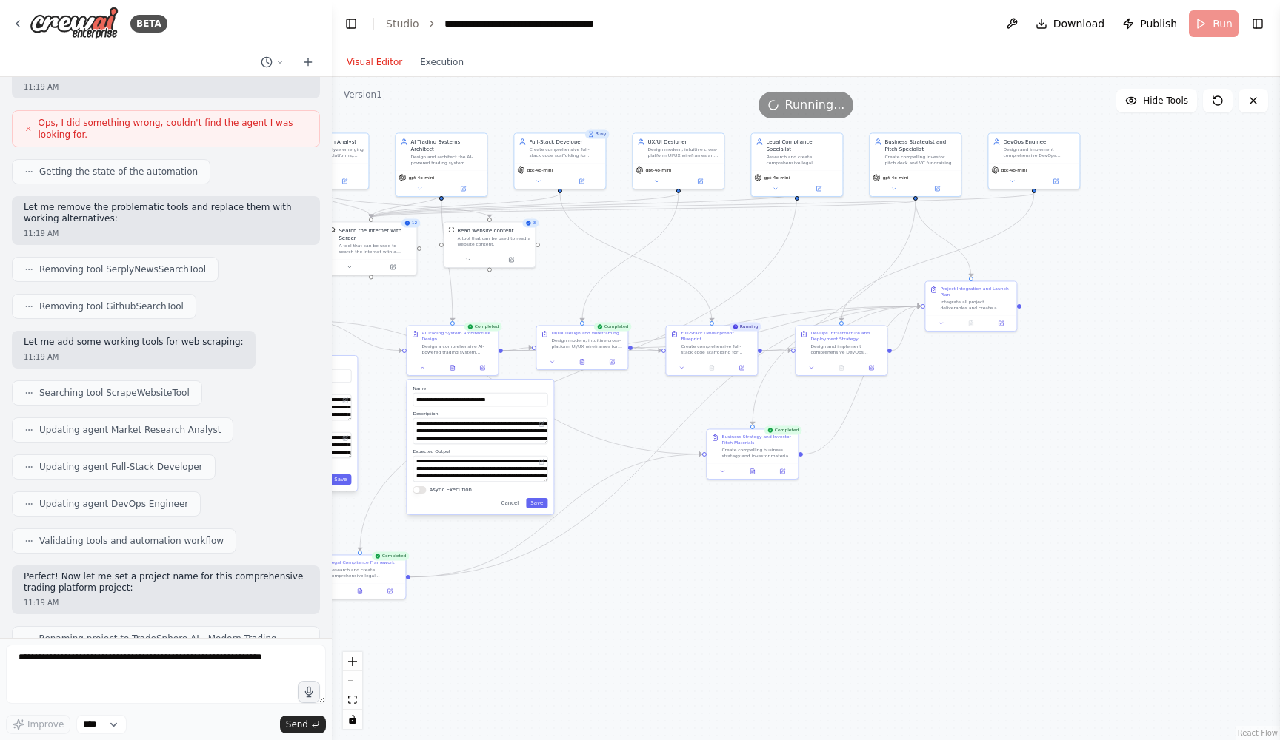
drag, startPoint x: 864, startPoint y: 331, endPoint x: 804, endPoint y: 254, distance: 97.6
click at [804, 254] on div ".deletable-edge-delete-btn { width: 20px; height: 20px; border: 0px solid #ffff…" at bounding box center [806, 408] width 948 height 663
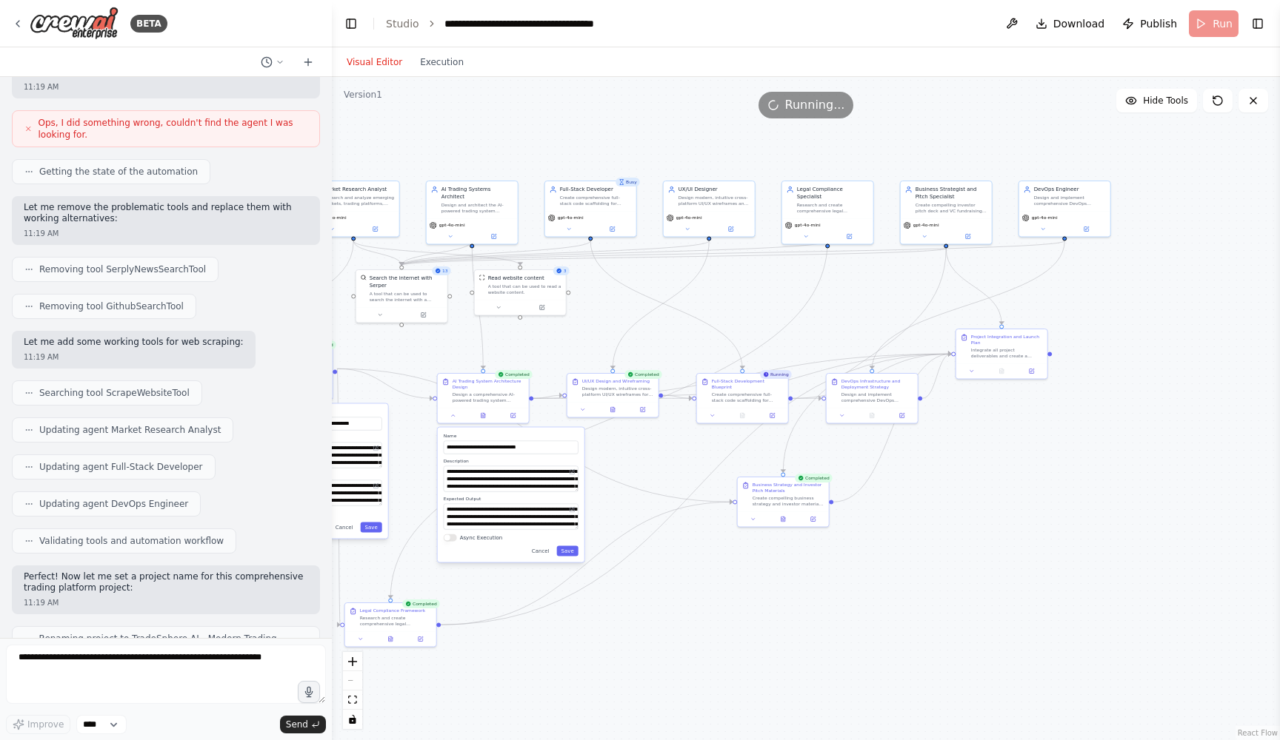
drag, startPoint x: 800, startPoint y: 491, endPoint x: 909, endPoint y: 451, distance: 116.7
click at [909, 451] on div ".deletable-edge-delete-btn { width: 20px; height: 20px; border: 0px solid #ffff…" at bounding box center [806, 408] width 948 height 663
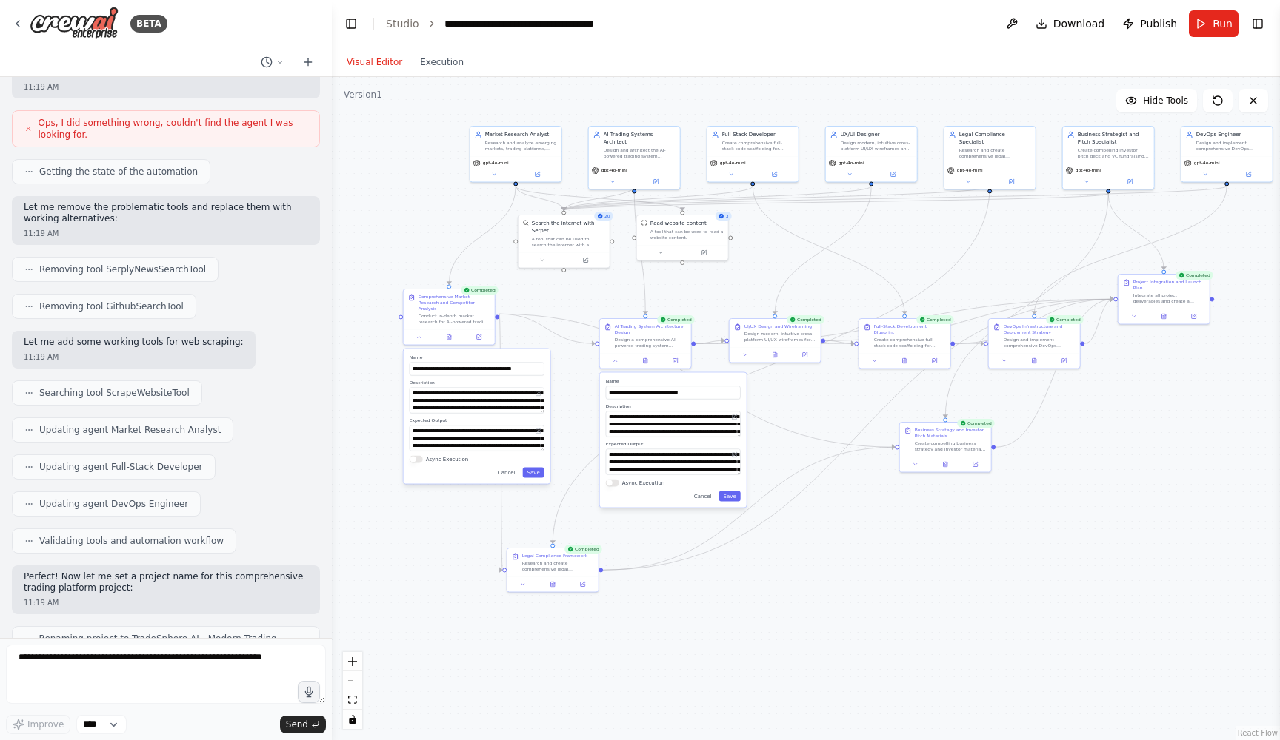
drag, startPoint x: 740, startPoint y: 301, endPoint x: 903, endPoint y: 247, distance: 171.2
click at [903, 247] on div ".deletable-edge-delete-btn { width: 20px; height: 20px; border: 0px solid #ffff…" at bounding box center [806, 408] width 948 height 663
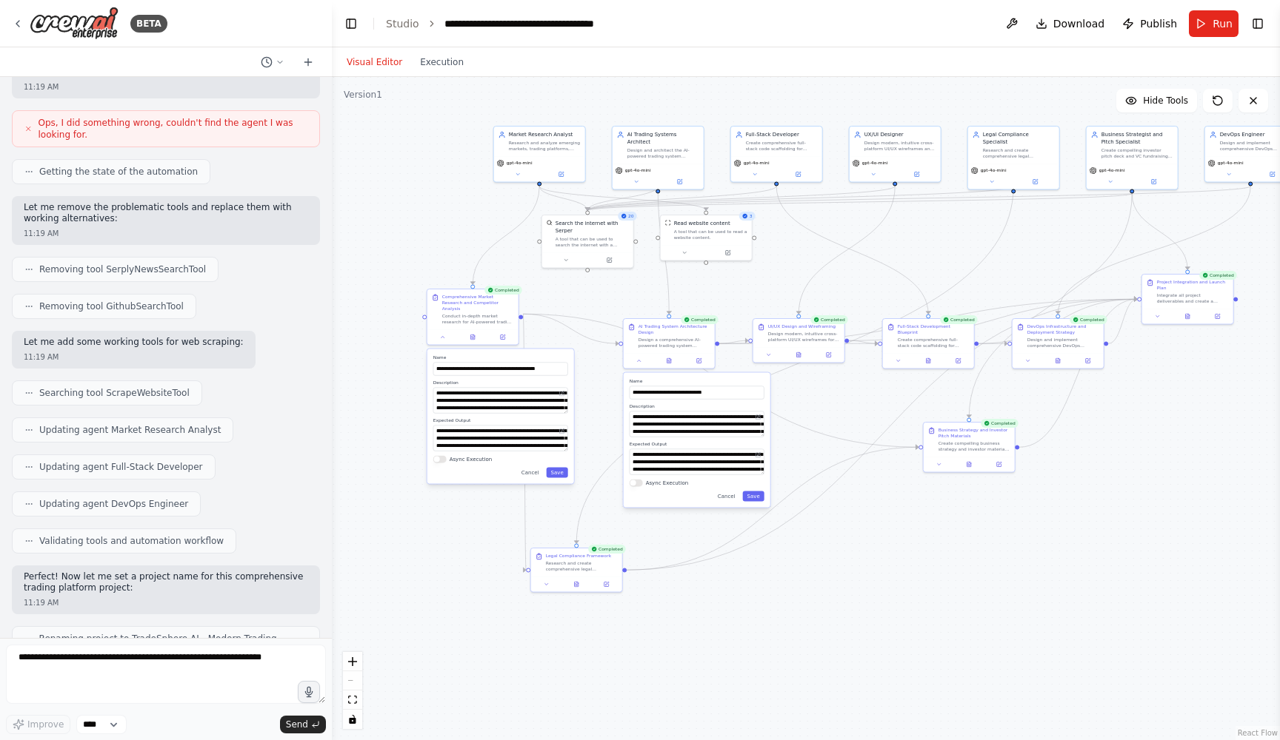
drag, startPoint x: 546, startPoint y: 312, endPoint x: 570, endPoint y: 312, distance: 24.4
click at [570, 312] on div ".deletable-edge-delete-btn { width: 20px; height: 20px; border: 0px solid #ffff…" at bounding box center [806, 408] width 948 height 663
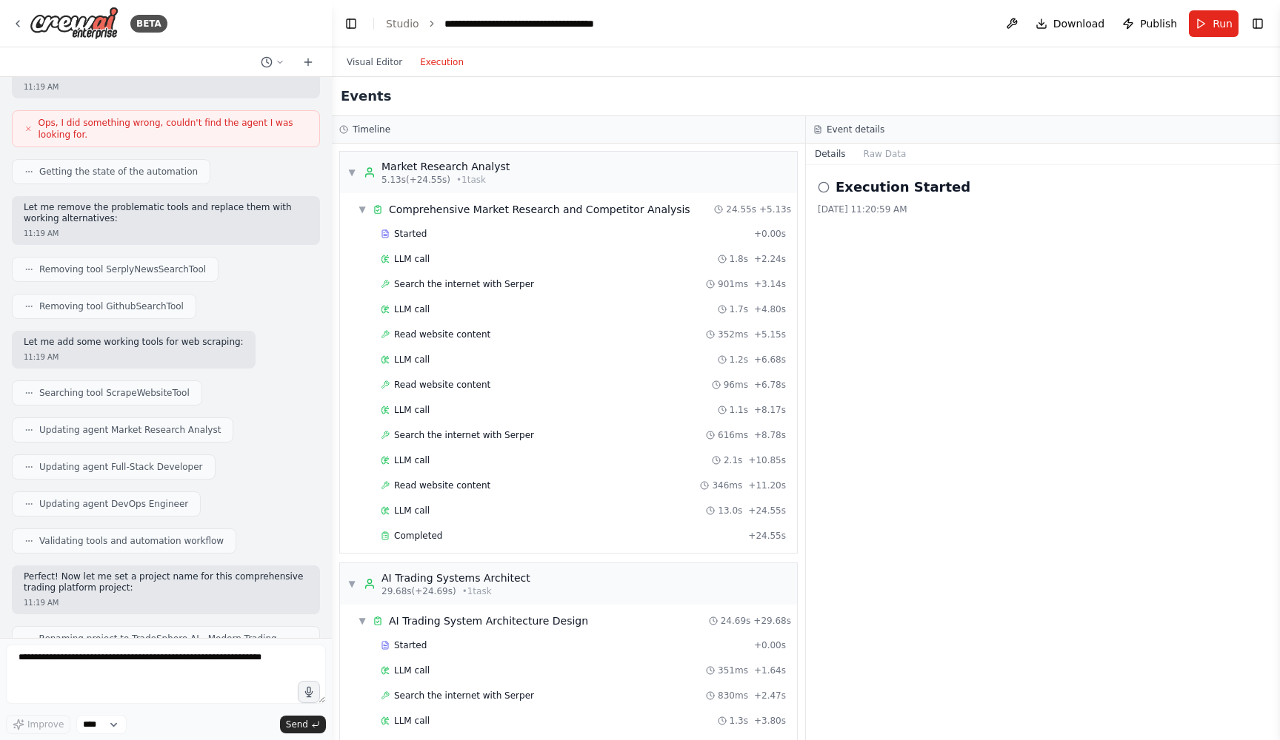
click at [431, 59] on button "Execution" at bounding box center [441, 62] width 61 height 18
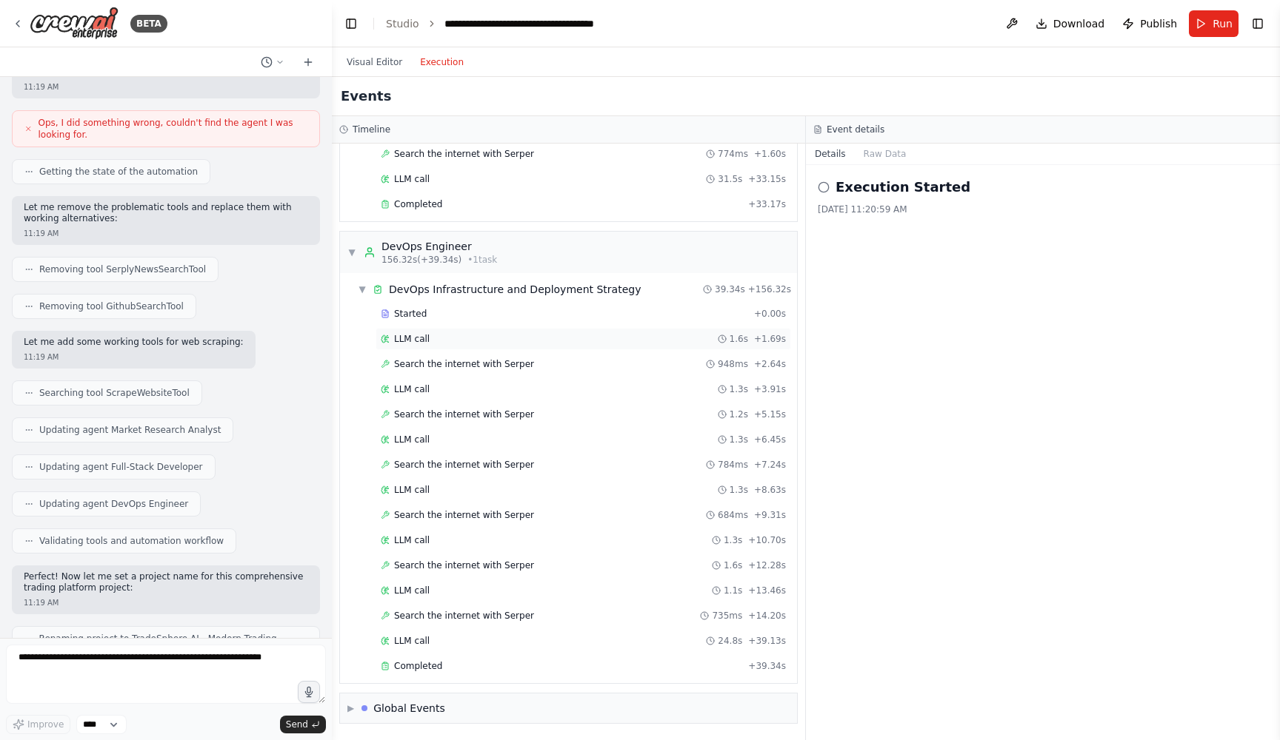
scroll to position [1838, 0]
click at [475, 334] on div "LLM call 1.6s + 1.69s" at bounding box center [583, 339] width 405 height 12
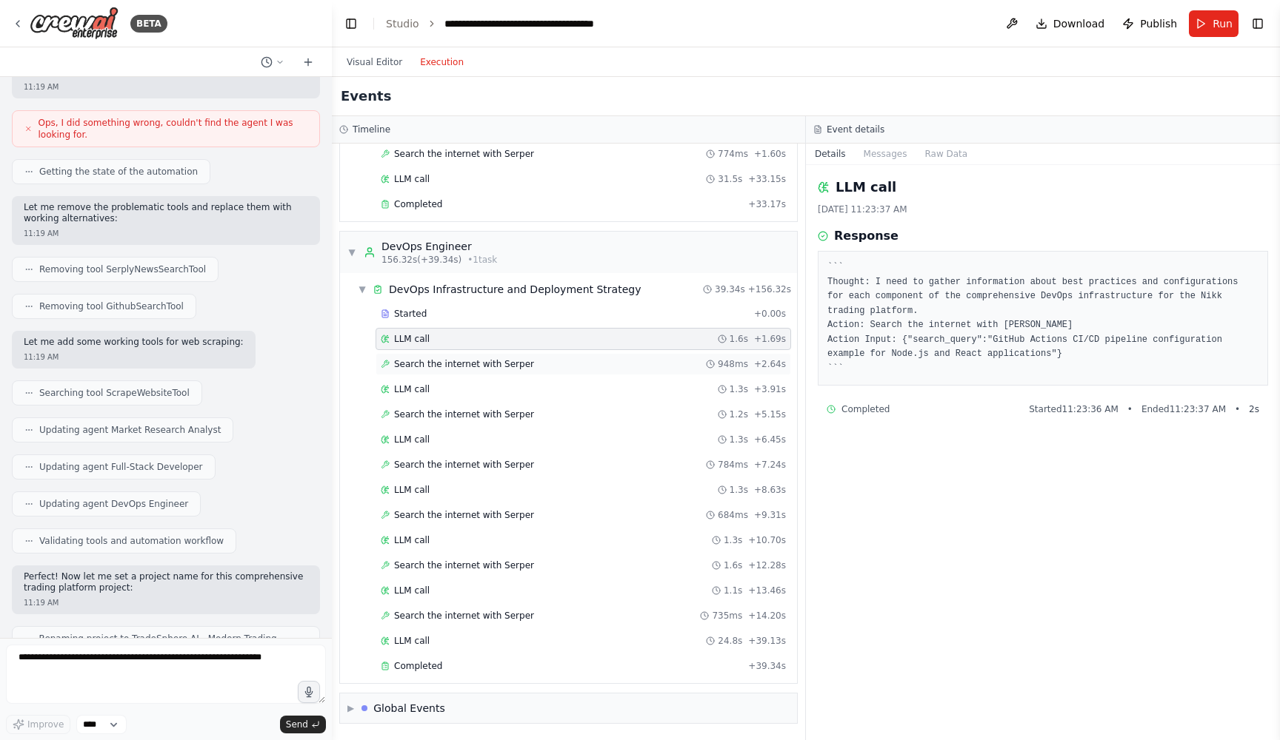
click at [478, 355] on div "Search the internet with [PERSON_NAME] 948ms + 2.64s" at bounding box center [582, 364] width 415 height 22
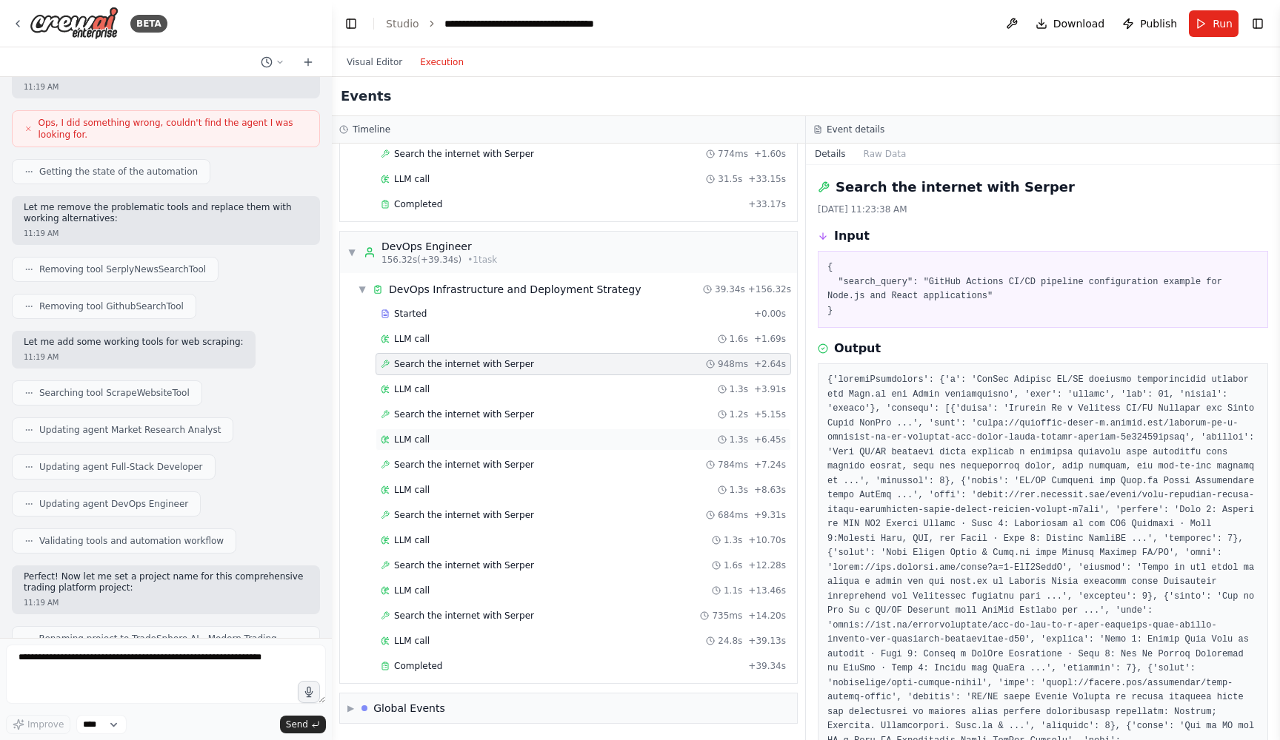
scroll to position [0, 0]
click at [481, 506] on div "Search the internet with [PERSON_NAME] 684ms + 9.31s" at bounding box center [582, 515] width 415 height 22
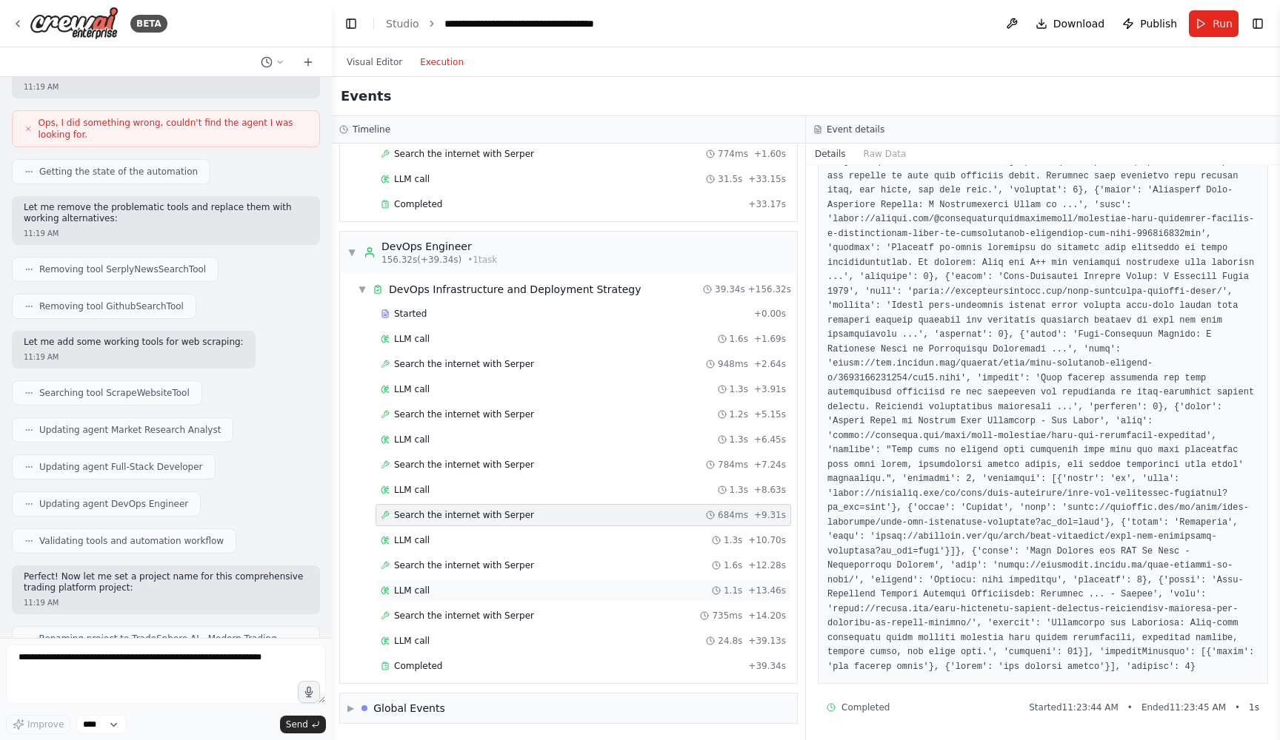
click at [549, 583] on div "LLM call 1.1s + 13.46s" at bounding box center [582, 591] width 415 height 22
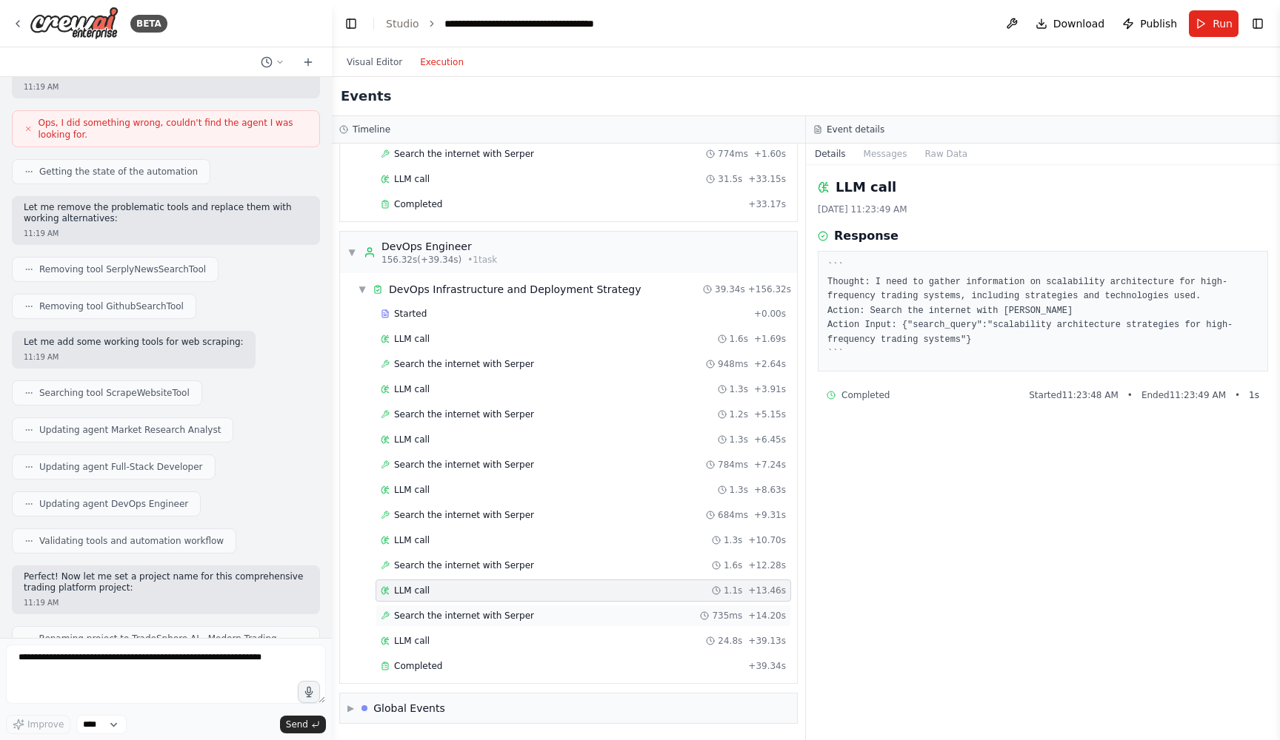
click at [538, 613] on div "Search the internet with [PERSON_NAME] 735ms + 14.20s" at bounding box center [583, 616] width 405 height 12
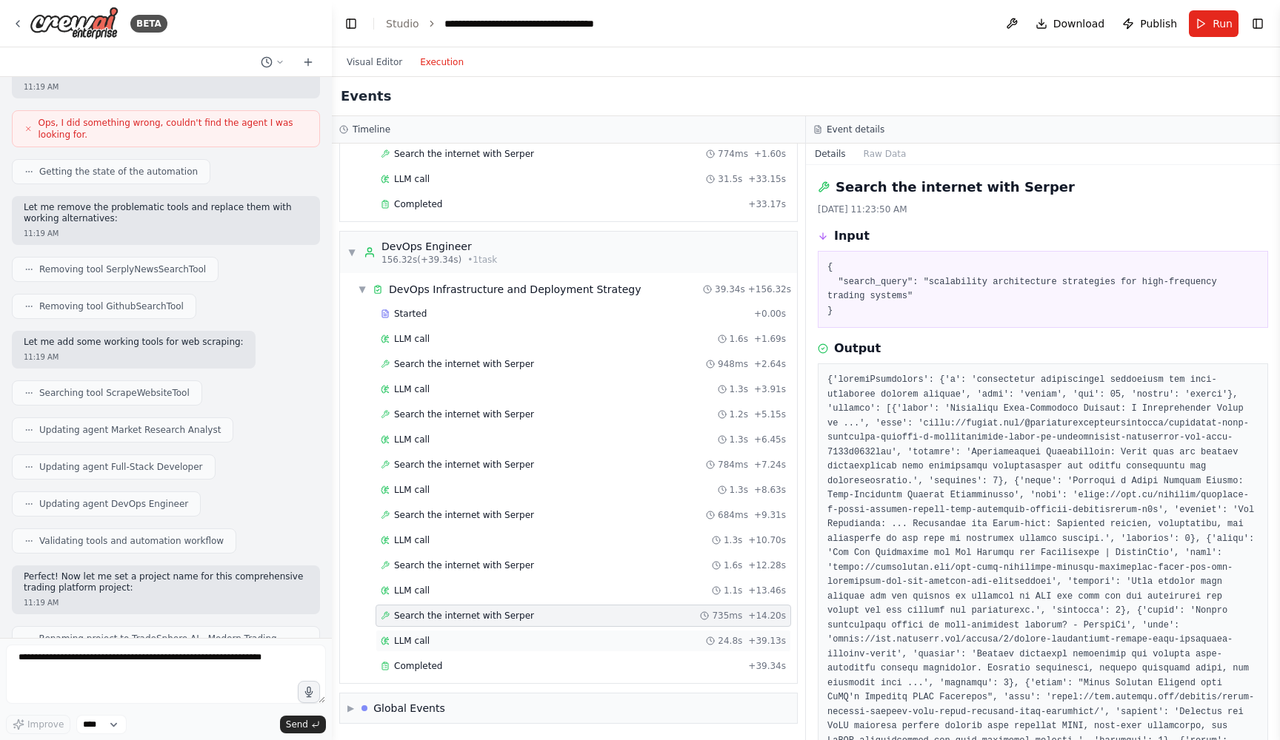
click at [527, 636] on div "LLM call 24.8s + 39.13s" at bounding box center [583, 641] width 405 height 12
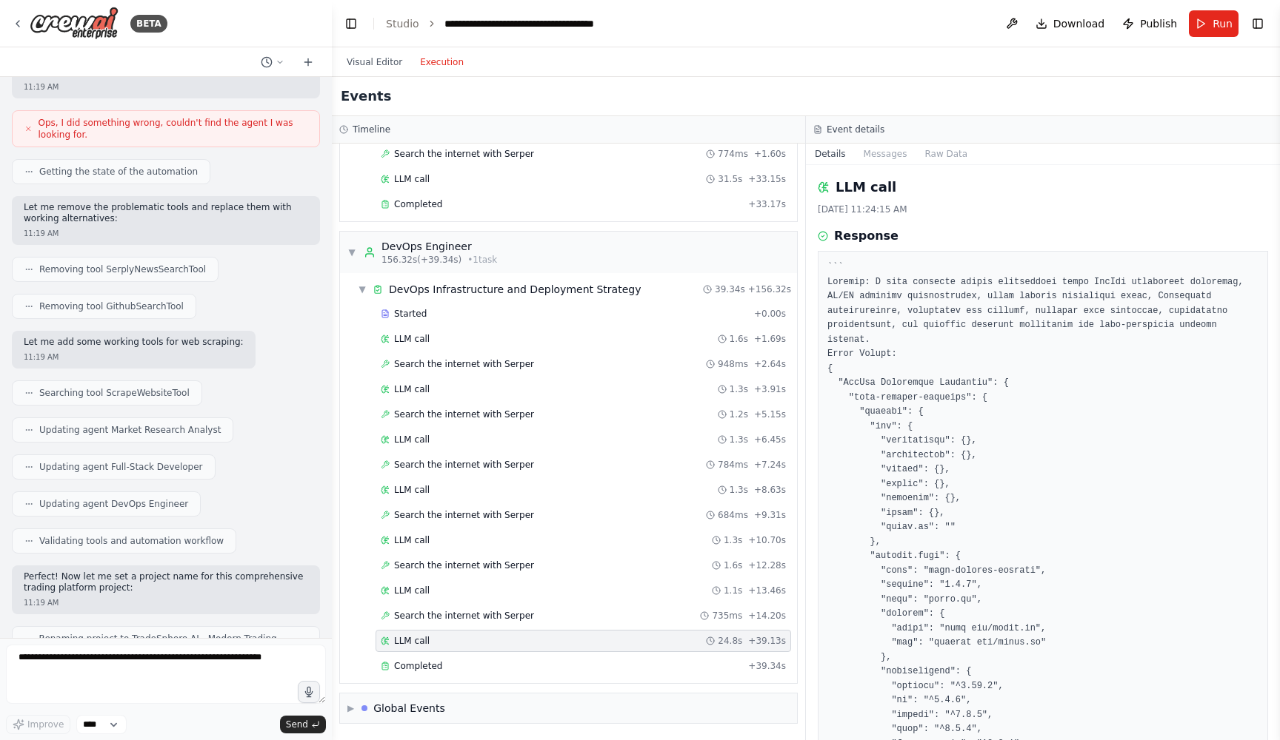
click at [521, 646] on div "LLM call 24.8s + 39.13s" at bounding box center [583, 641] width 405 height 12
click at [509, 666] on div "Completed" at bounding box center [561, 667] width 361 height 12
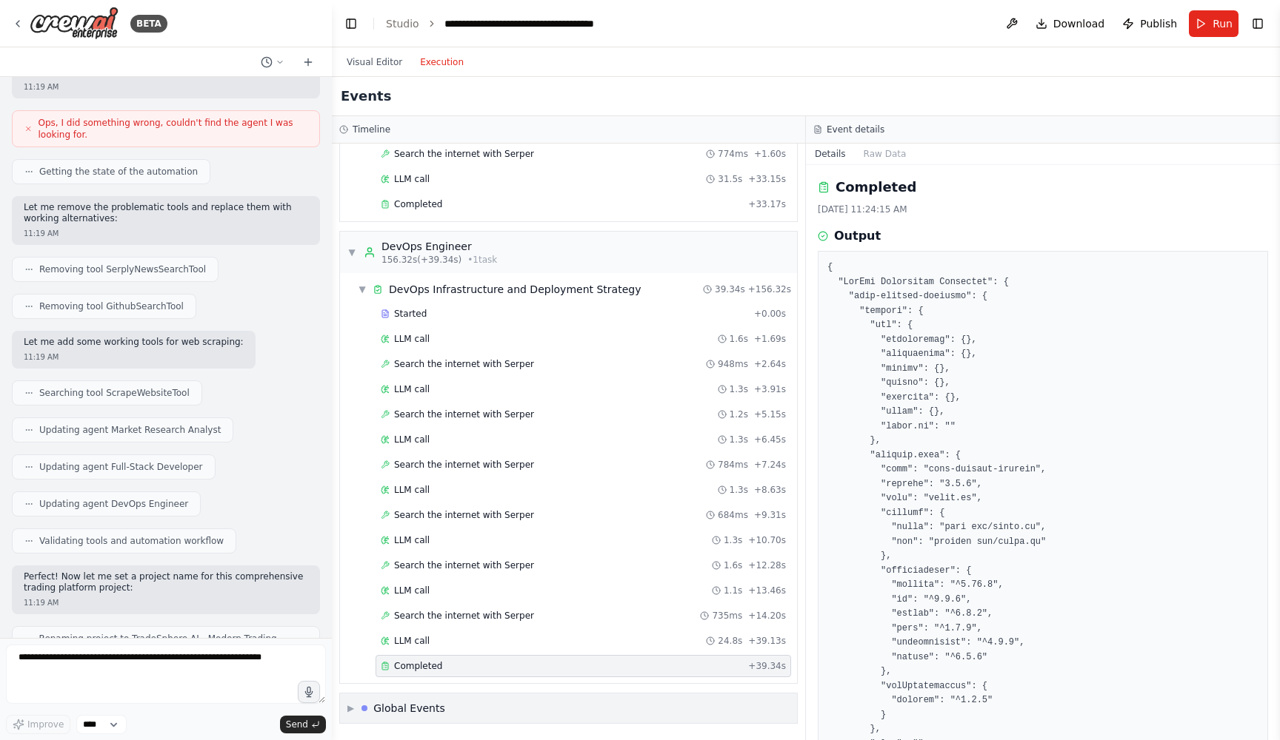
click at [509, 708] on div "▶ Global Events" at bounding box center [568, 709] width 457 height 30
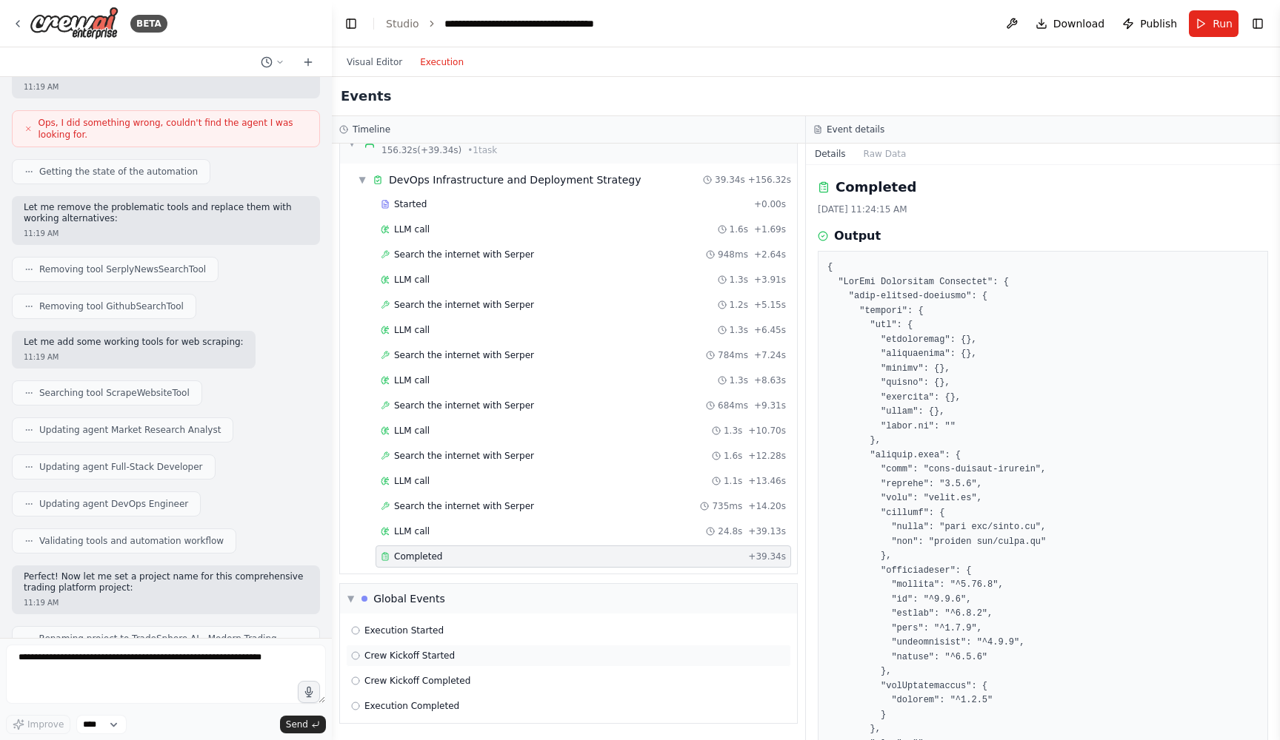
scroll to position [1947, 0]
click at [475, 627] on div "Execution Started" at bounding box center [568, 631] width 435 height 12
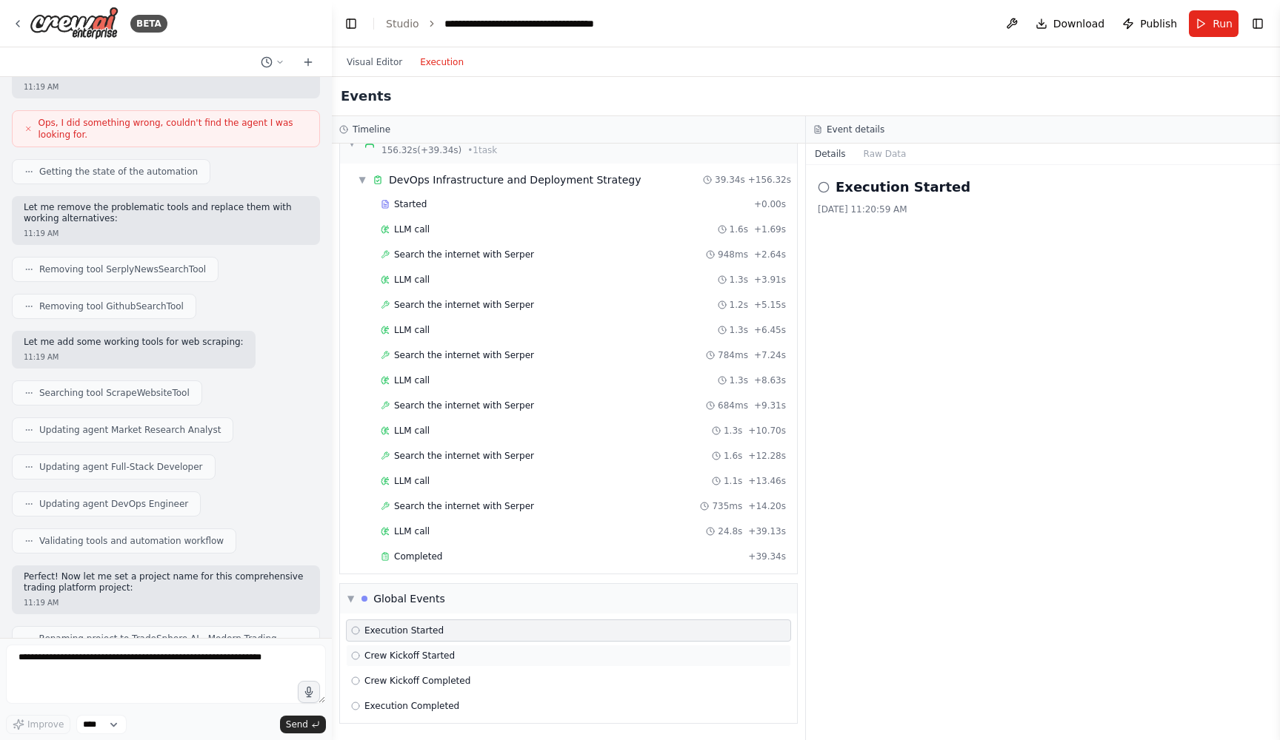
click at [474, 665] on div "Crew Kickoff Started" at bounding box center [568, 656] width 445 height 22
click at [467, 698] on div "Execution Completed" at bounding box center [568, 706] width 445 height 22
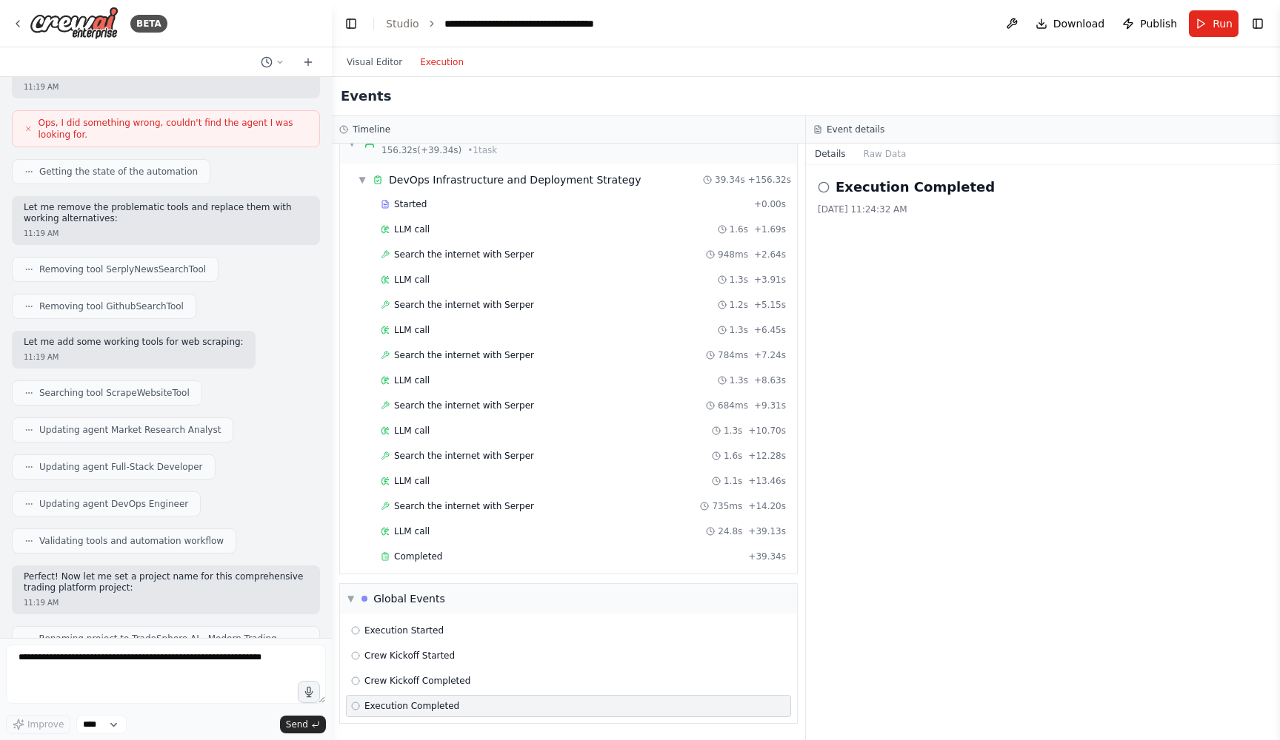
click at [464, 711] on div "Execution Completed" at bounding box center [568, 706] width 435 height 12
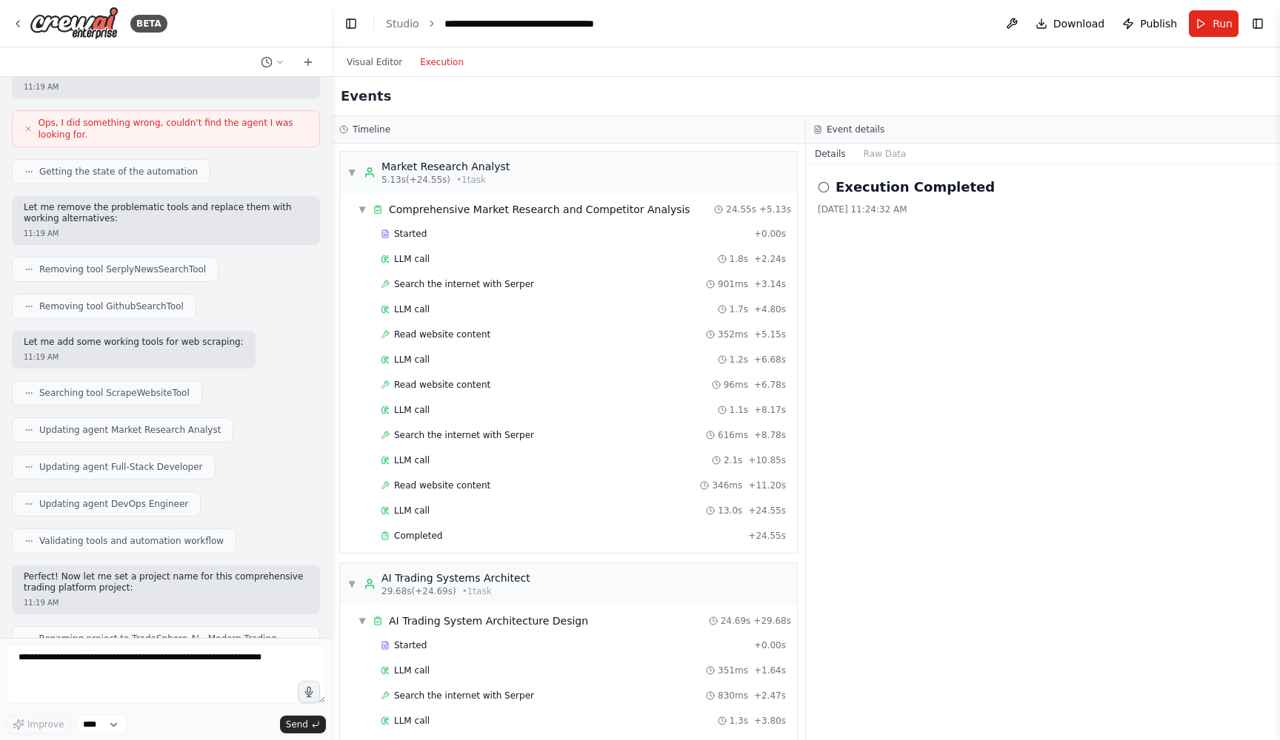
scroll to position [0, 0]
click at [1079, 20] on span "Download" at bounding box center [1079, 23] width 52 height 15
